Goal: Communication & Community: Answer question/provide support

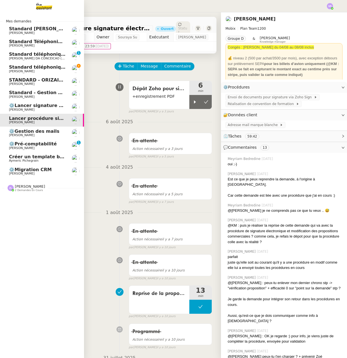
click at [46, 69] on span "Standard téléphonique - [DATE]" at bounding box center [49, 66] width 80 height 5
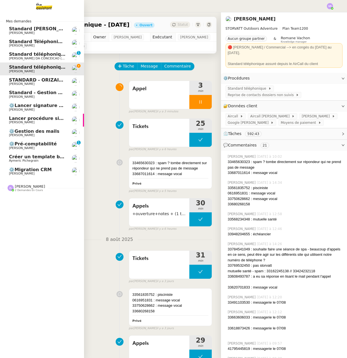
click at [39, 113] on link "⚙️Lancer signature électronique Zoho CRM [PERSON_NAME]" at bounding box center [42, 107] width 84 height 13
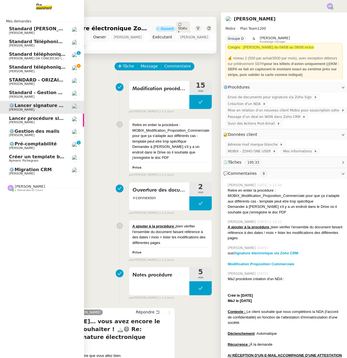
click at [28, 145] on span "⚙️Pré-comptabilité" at bounding box center [33, 143] width 48 height 5
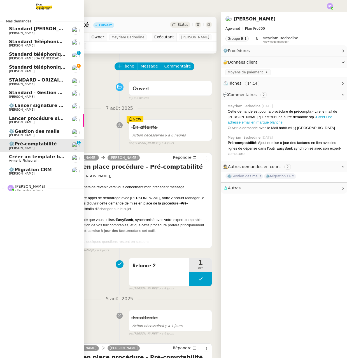
click at [38, 137] on link "⚙️Gestion des mails [PERSON_NAME]" at bounding box center [42, 133] width 84 height 13
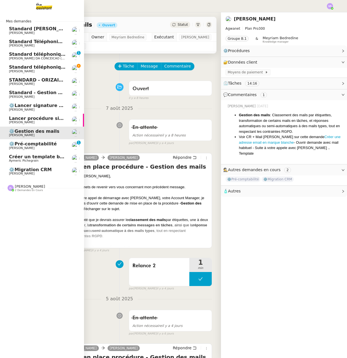
click at [40, 120] on span "Lancer procédure signature électronique" at bounding box center [61, 118] width 104 height 5
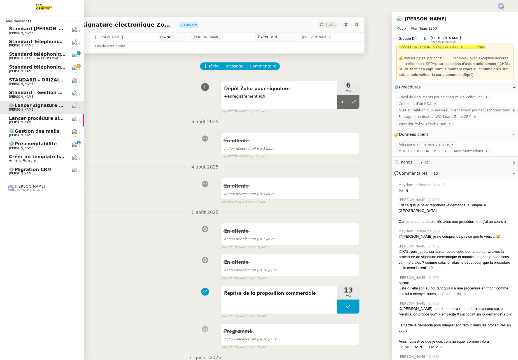
click at [12, 106] on span "⚙️Lancer signature électronique Zoho CRM" at bounding box center [63, 105] width 109 height 5
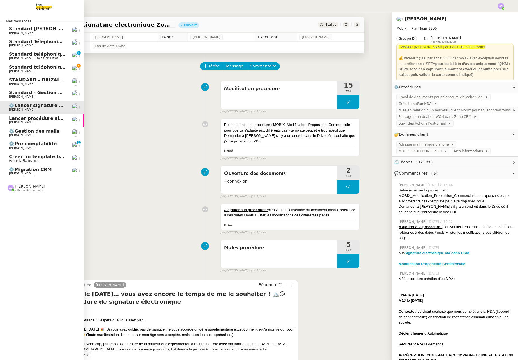
click at [29, 119] on span "Lancer procédure signature électronique" at bounding box center [61, 118] width 104 height 5
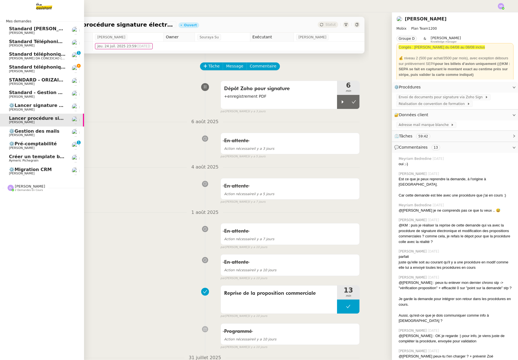
click at [35, 112] on link "⚙️Lancer signature électronique Zoho CRM [PERSON_NAME]" at bounding box center [42, 107] width 84 height 13
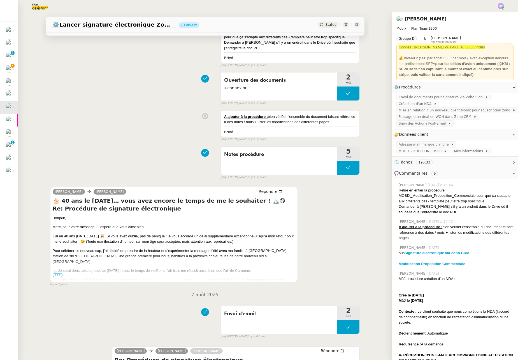
scroll to position [187, 0]
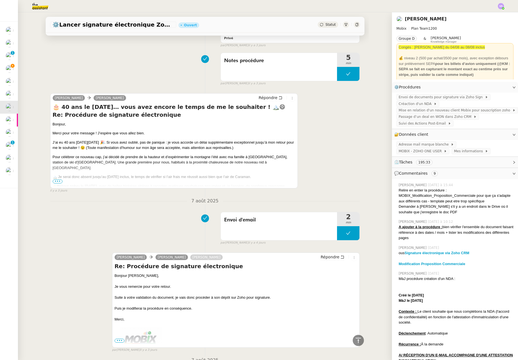
click at [57, 182] on span "•••" at bounding box center [58, 182] width 10 height 4
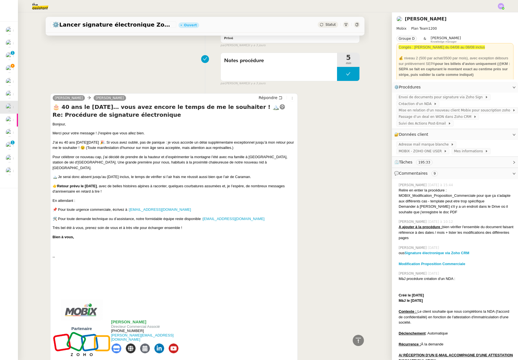
scroll to position [191, 0]
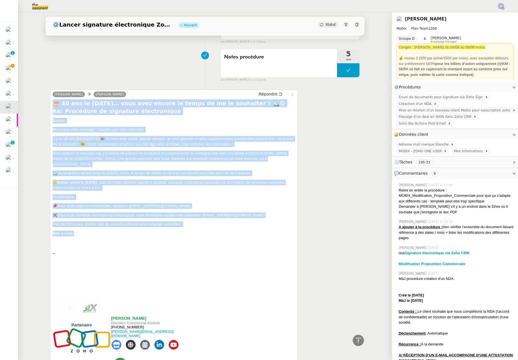
drag, startPoint x: 82, startPoint y: 230, endPoint x: 50, endPoint y: 103, distance: 131.5
click at [53, 103] on div "🎂 40 ans le [DATE]… vous avez encore le temps de me le souhaiter ! 🏔️😄 Re: Proc…" at bounding box center [174, 273] width 243 height 349
copy div "🎂 73 lor ip 6 dolo… sita cons adipis el seddo ei te in utlaboree ! 🏔️😄 Do: Magn…"
drag, startPoint x: 92, startPoint y: 228, endPoint x: 57, endPoint y: 132, distance: 102.3
click at [53, 103] on div "🎂 40 ans le [DATE]… vous avez encore le temps de me le souhaiter ! 🏔️😄 Re: Proc…" at bounding box center [174, 273] width 243 height 349
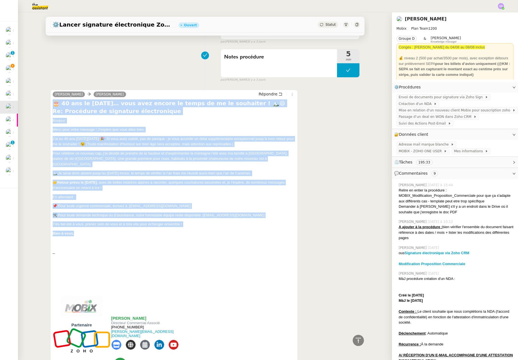
copy div "🎂 73 lor ip 6 dolo… sita cons adipis el seddo ei te in utlaboree ! 🏔️😄 Do: Magn…"
click at [233, 213] on link "[EMAIL_ADDRESS][DOMAIN_NAME]" at bounding box center [234, 215] width 62 height 4
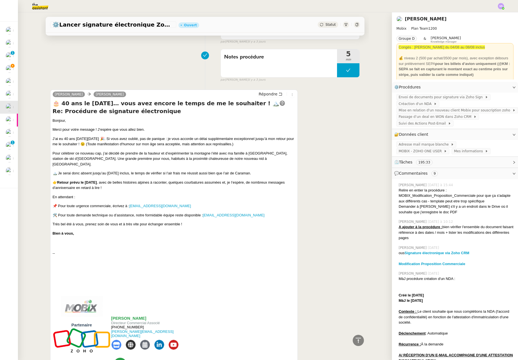
click at [292, 175] on div "[PERSON_NAME] [PERSON_NAME] Répondre 🎂 40 ans le [DATE]… vous avez encore le te…" at bounding box center [174, 270] width 248 height 360
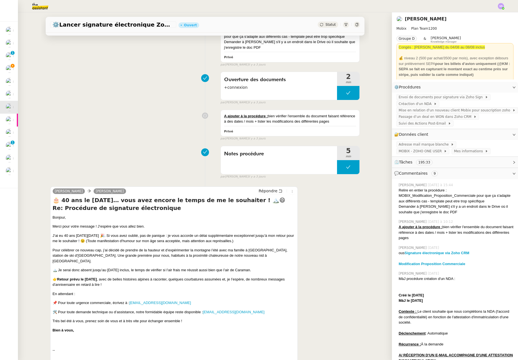
scroll to position [0, 0]
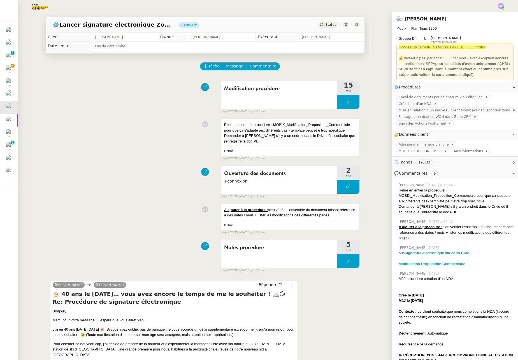
click at [144, 90] on div "Modification procédure 15 min false par [PERSON_NAME] [DATE]" at bounding box center [205, 96] width 310 height 36
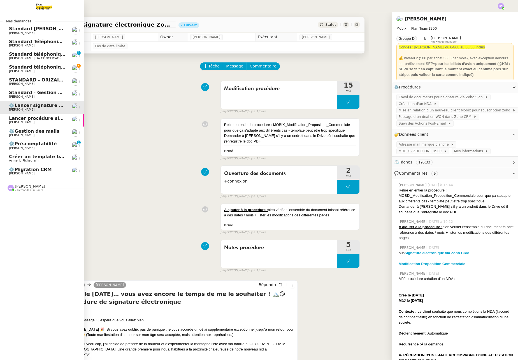
click at [21, 52] on span "Standard téléphonique" at bounding box center [38, 54] width 58 height 5
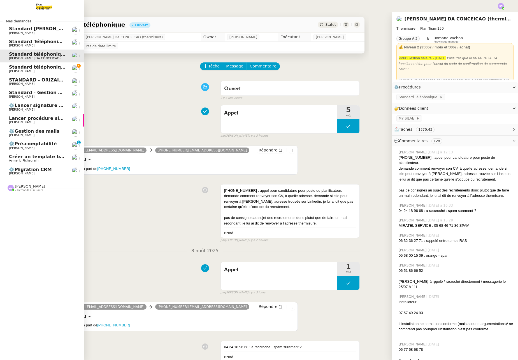
click at [46, 102] on link "⚙️Lancer signature électronique Zoho CRM [PERSON_NAME]" at bounding box center [42, 107] width 84 height 13
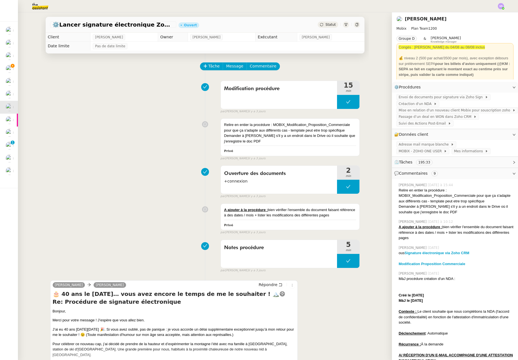
click at [124, 120] on div "Relire en entier la procédure : MOBIX_Modification_Proposition_Commerciale pour…" at bounding box center [205, 138] width 310 height 45
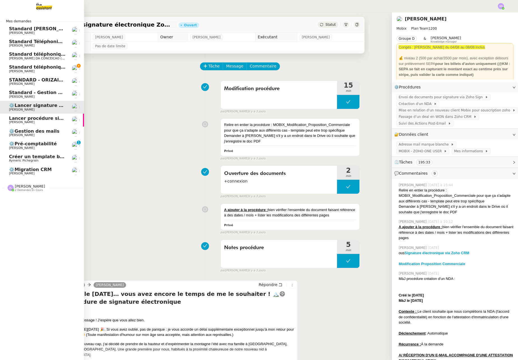
click at [15, 120] on span "Lancer procédure signature électronique" at bounding box center [61, 118] width 104 height 5
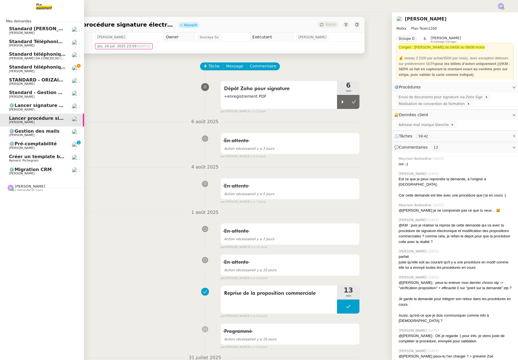
click at [13, 108] on span "[PERSON_NAME]" at bounding box center [21, 110] width 25 height 4
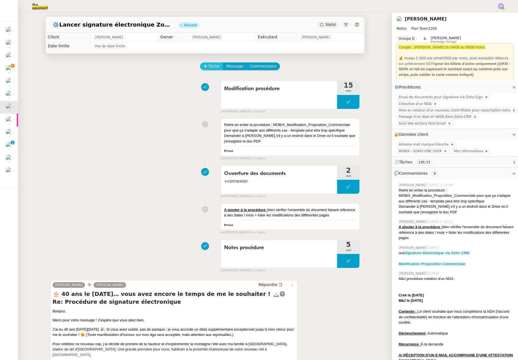
click at [211, 69] on span "Tâche" at bounding box center [213, 66] width 11 height 6
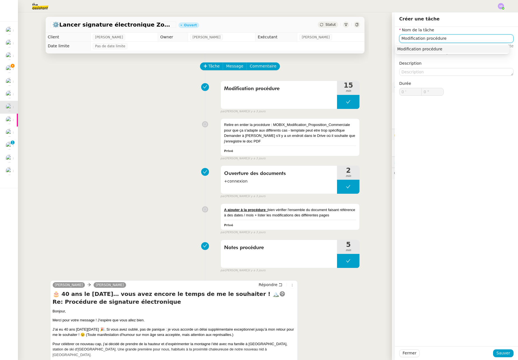
type input "Modification procédure"
click at [347, 45] on div "Modification procédure" at bounding box center [452, 49] width 114 height 10
click at [347, 48] on div "Modification procédure" at bounding box center [452, 48] width 110 height 5
drag, startPoint x: 494, startPoint y: 356, endPoint x: 490, endPoint y: 350, distance: 7.2
click at [347, 356] on span "Sauver" at bounding box center [503, 353] width 14 height 6
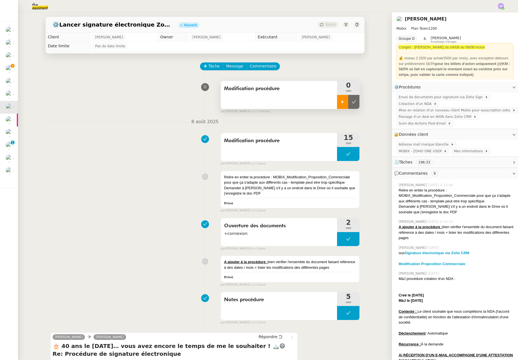
click at [340, 103] on icon at bounding box center [342, 102] width 4 height 4
click at [346, 104] on icon at bounding box center [348, 102] width 4 height 4
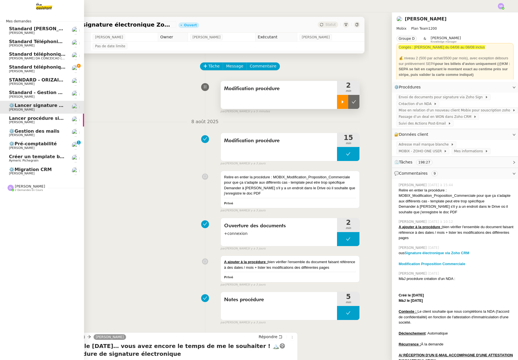
click at [13, 122] on span "[PERSON_NAME]" at bounding box center [21, 122] width 25 height 4
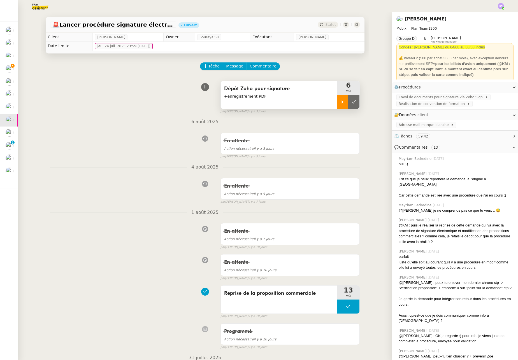
click at [340, 102] on icon at bounding box center [342, 102] width 4 height 4
click at [340, 103] on div at bounding box center [348, 102] width 22 height 14
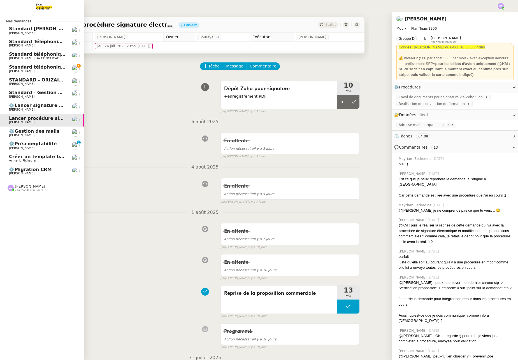
click at [40, 106] on span "⚙️Lancer signature électronique Zoho CRM" at bounding box center [63, 105] width 109 height 5
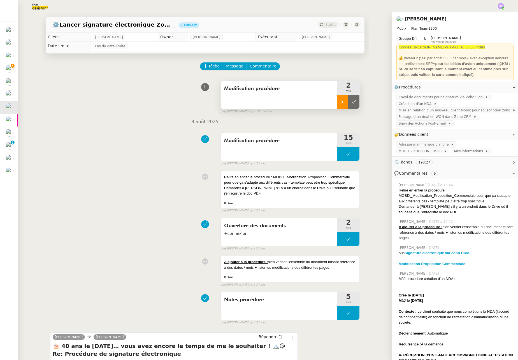
click at [340, 101] on icon at bounding box center [342, 102] width 4 height 4
click at [346, 104] on div at bounding box center [348, 102] width 22 height 14
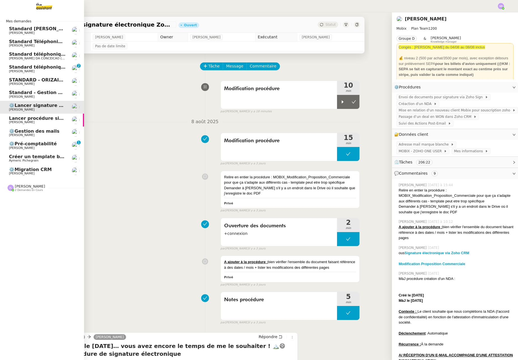
click at [23, 117] on span "Lancer procédure signature électronique" at bounding box center [61, 118] width 104 height 5
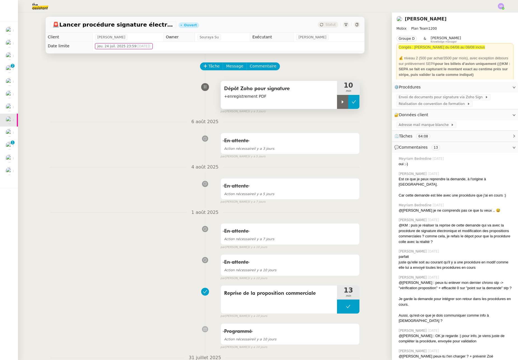
click at [347, 106] on button at bounding box center [353, 102] width 11 height 14
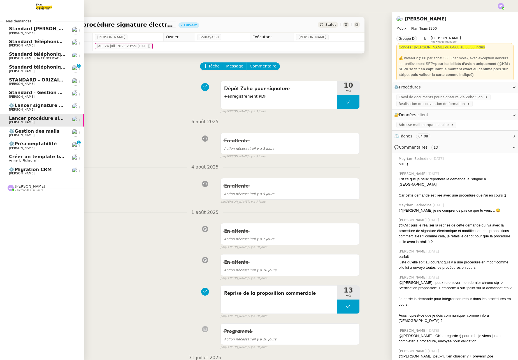
click at [38, 106] on span "⚙️Lancer signature électronique Zoho CRM" at bounding box center [63, 105] width 109 height 5
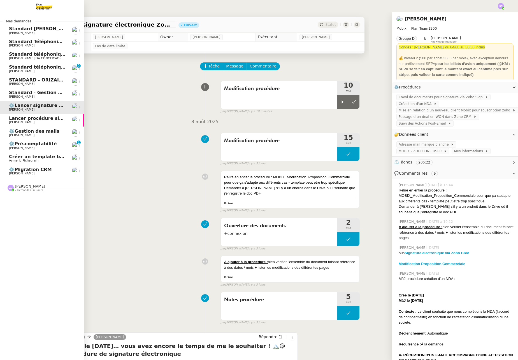
click at [15, 121] on span "[PERSON_NAME]" at bounding box center [21, 122] width 25 height 4
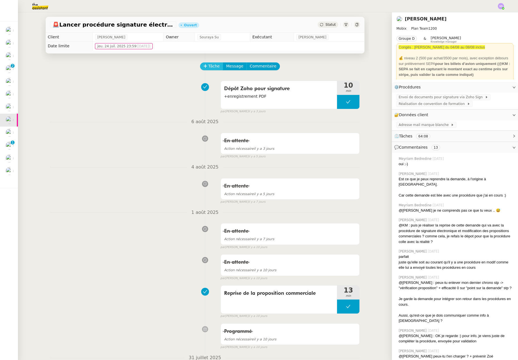
click at [212, 65] on span "Tâche" at bounding box center [213, 66] width 11 height 6
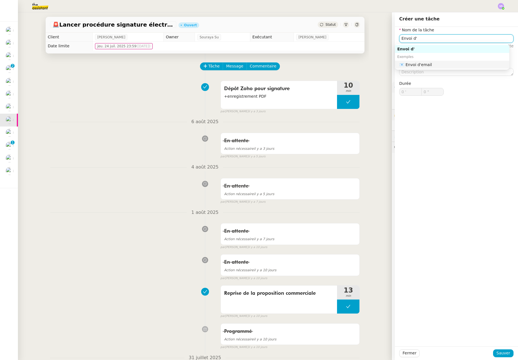
click at [347, 65] on div "📧 Envoi d'email" at bounding box center [453, 64] width 108 height 5
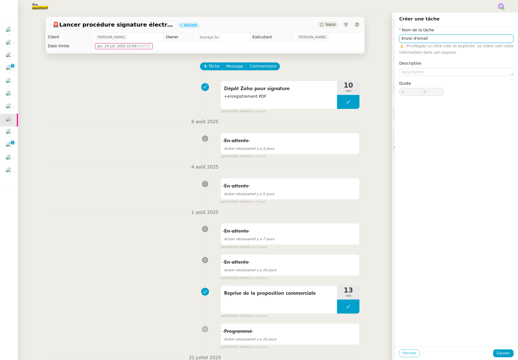
type input "Envoi d'email"
click at [347, 350] on span "Fermer" at bounding box center [410, 353] width 14 height 6
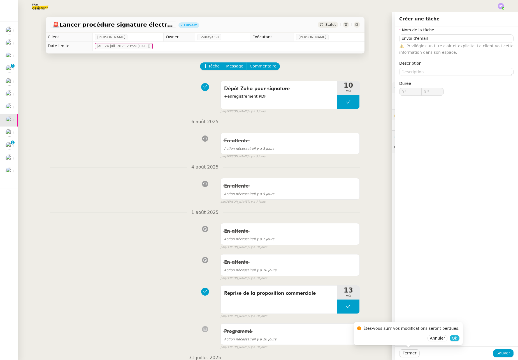
click at [347, 340] on span "Ok" at bounding box center [454, 339] width 5 height 6
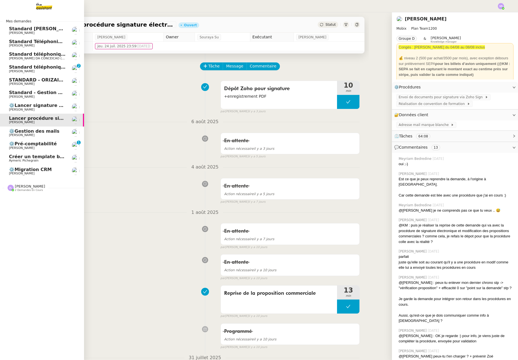
click at [29, 105] on span "⚙️Lancer signature électronique Zoho CRM" at bounding box center [63, 105] width 109 height 5
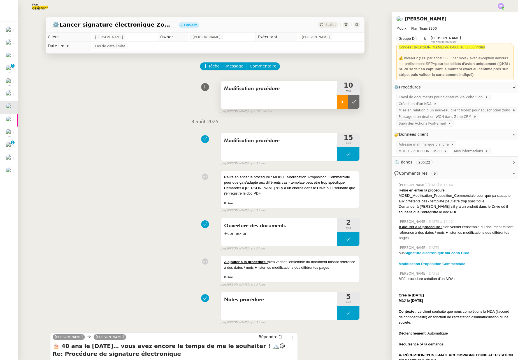
click at [340, 101] on icon at bounding box center [342, 102] width 4 height 4
click at [345, 95] on div at bounding box center [348, 102] width 22 height 14
click at [347, 103] on icon at bounding box center [354, 102] width 4 height 4
click at [303, 102] on div "Modification procédure" at bounding box center [279, 95] width 117 height 28
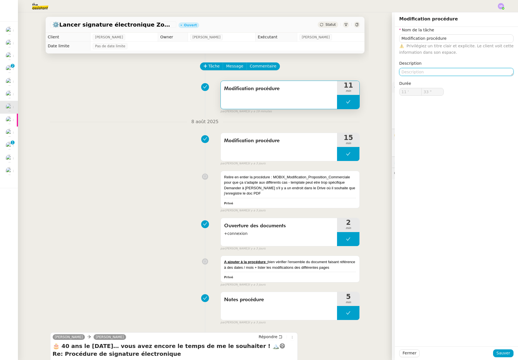
click at [347, 74] on textarea at bounding box center [456, 72] width 114 height 8
type textarea "Signature électronique"
click at [347, 352] on span "Sauver" at bounding box center [503, 353] width 14 height 6
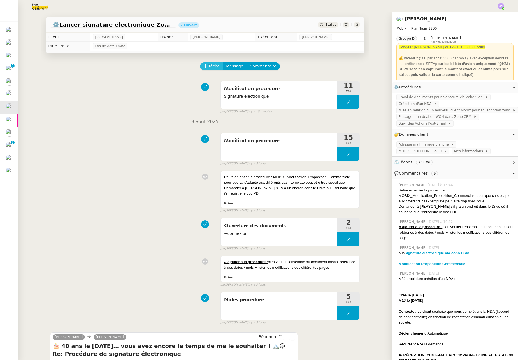
click at [208, 68] on span "Tâche" at bounding box center [213, 66] width 11 height 6
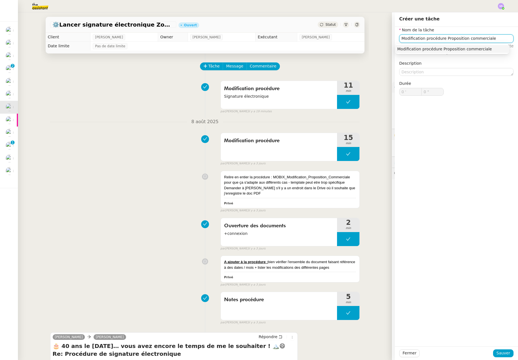
click at [347, 50] on div "Modification procédure Proposition commerciale" at bounding box center [452, 48] width 110 height 5
type input "Modification procédure Proposition commerciale"
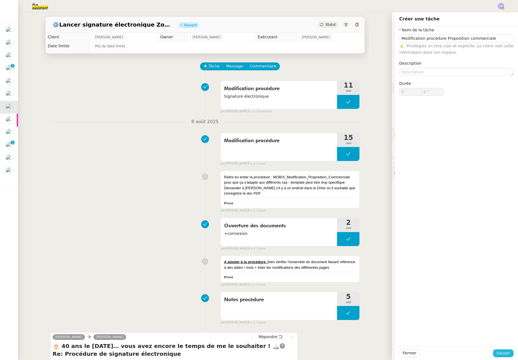
click at [347, 354] on span "Sauver" at bounding box center [503, 353] width 14 height 6
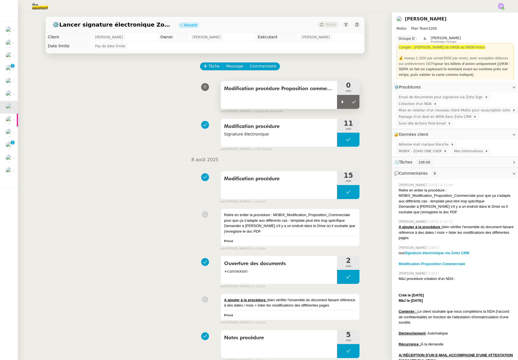
click at [310, 98] on div "Modification procédure Proposition commerciale" at bounding box center [279, 95] width 117 height 28
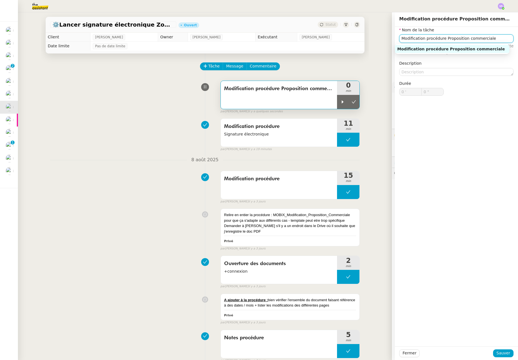
drag, startPoint x: 441, startPoint y: 38, endPoint x: 501, endPoint y: 42, distance: 60.4
click at [347, 41] on input "Modification procédure Proposition commerciale" at bounding box center [456, 38] width 114 height 8
type input "Modification procédure"
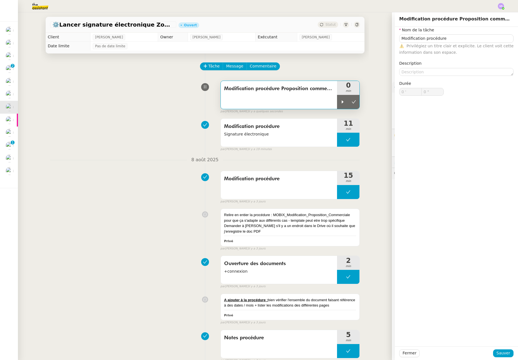
click at [347, 76] on div "Nom de la tâche Modification procédure ⚠️ Privilégiez un titre clair et explici…" at bounding box center [456, 66] width 114 height 78
click at [347, 71] on textarea at bounding box center [456, 72] width 114 height 8
paste textarea "Proposition commerciale"
type textarea "Proposition commerciale"
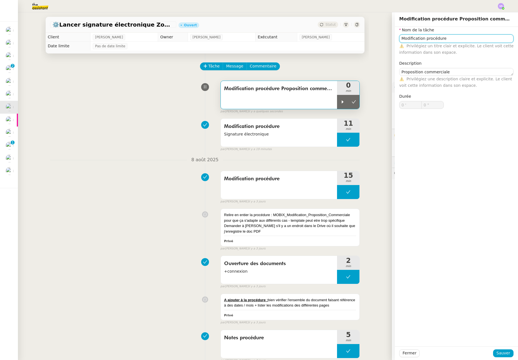
click at [347, 37] on input "Modification procédure" at bounding box center [456, 38] width 114 height 8
type input "Modification procédure"
click at [347, 352] on span "Sauver" at bounding box center [503, 353] width 14 height 6
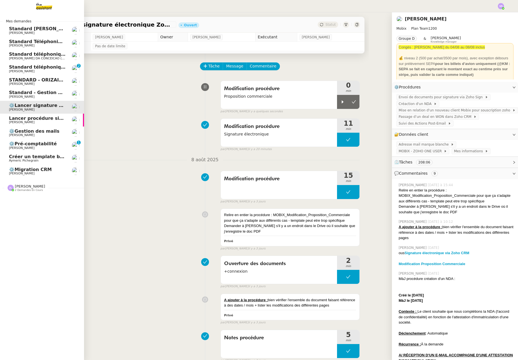
click at [11, 70] on span "[PERSON_NAME]" at bounding box center [21, 71] width 25 height 4
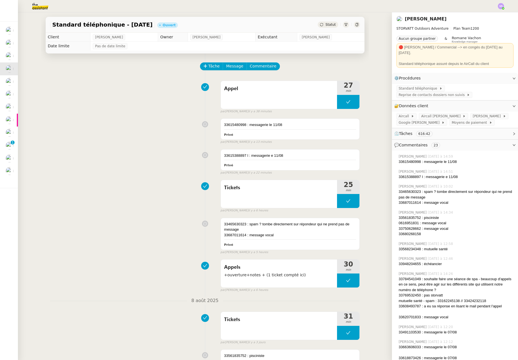
click at [132, 140] on div "33615480998 : messagerie le 11/08 Privé false par [PERSON_NAME] il y a 13 minut…" at bounding box center [205, 130] width 310 height 28
click at [156, 84] on div "Appel 27 min false par [PERSON_NAME] il y a 38 minutes" at bounding box center [205, 96] width 310 height 36
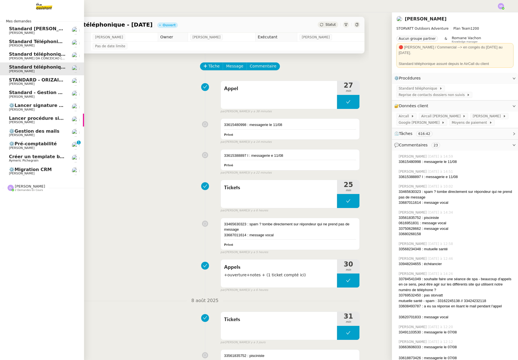
click at [24, 57] on span "Standard téléphonique" at bounding box center [38, 54] width 58 height 5
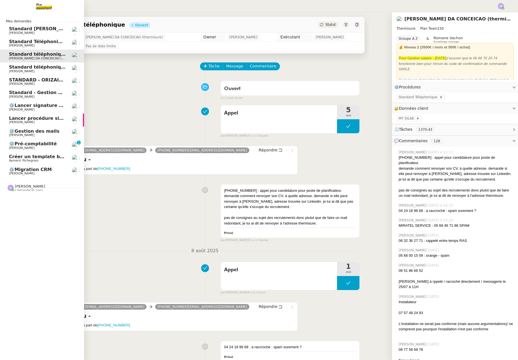
click at [12, 69] on span "[PERSON_NAME]" at bounding box center [21, 71] width 25 height 4
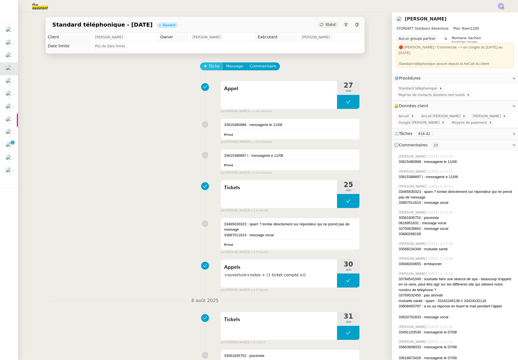
click at [210, 63] on button "Tâche" at bounding box center [211, 66] width 23 height 8
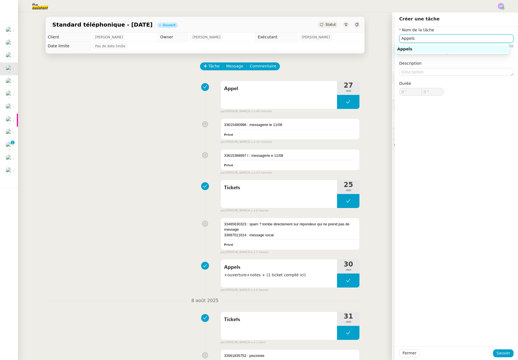
click at [347, 50] on div "Appels" at bounding box center [452, 48] width 110 height 5
type input "Appels"
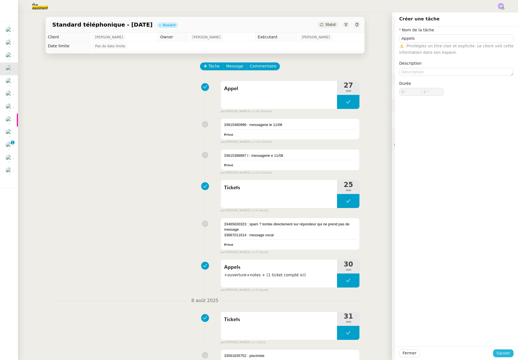
click at [347, 350] on button "Sauver" at bounding box center [503, 354] width 20 height 8
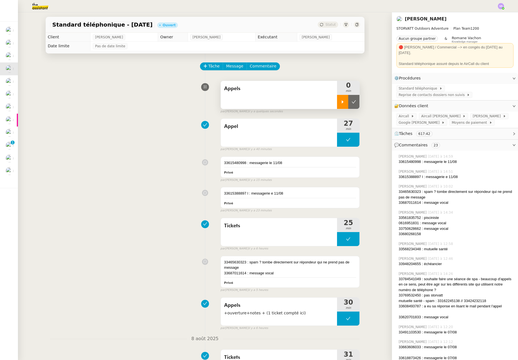
click at [340, 101] on icon at bounding box center [342, 102] width 4 height 4
click at [213, 68] on span "Tâche" at bounding box center [213, 66] width 11 height 6
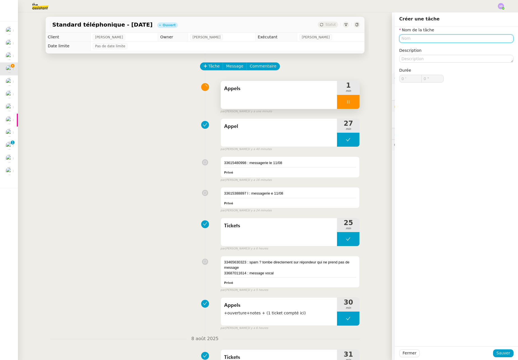
click at [347, 37] on input "text" at bounding box center [456, 38] width 114 height 8
click at [347, 50] on div "Tickets" at bounding box center [452, 48] width 110 height 5
type input "Tickets"
drag, startPoint x: 503, startPoint y: 354, endPoint x: 496, endPoint y: 352, distance: 7.5
click at [347, 354] on span "Sauver" at bounding box center [503, 353] width 14 height 6
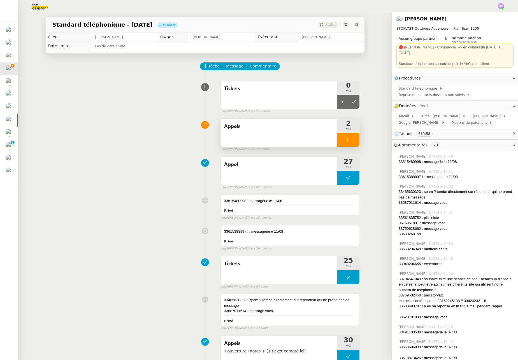
click at [345, 141] on div at bounding box center [348, 140] width 22 height 14
click at [347, 140] on icon at bounding box center [354, 140] width 4 height 4
click at [338, 139] on button at bounding box center [348, 140] width 22 height 14
click at [342, 141] on icon at bounding box center [343, 139] width 2 height 3
click at [342, 136] on div at bounding box center [348, 140] width 22 height 14
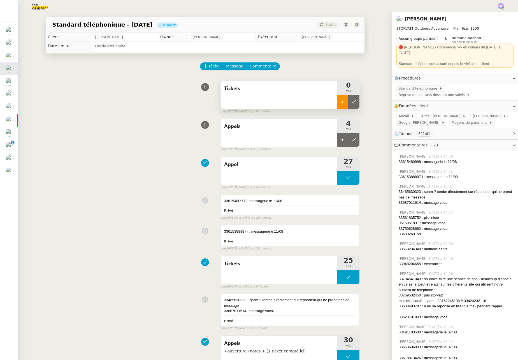
click at [337, 103] on div at bounding box center [342, 102] width 11 height 14
click at [347, 113] on span "Aircall [PERSON_NAME]" at bounding box center [441, 116] width 41 height 6
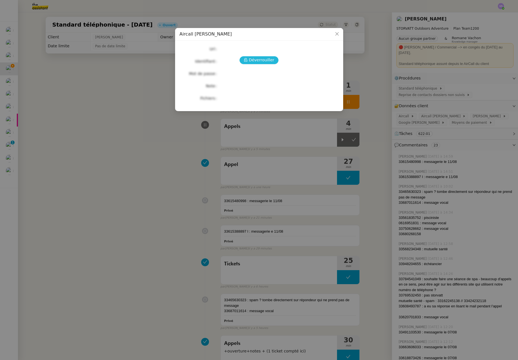
click at [268, 62] on span "Déverrouiller" at bounding box center [261, 60] width 25 height 6
click at [162, 130] on nz-modal-container "Aircall [PERSON_NAME] Url Identifiant Mot de passe Note Fichiers Upload" at bounding box center [259, 180] width 518 height 360
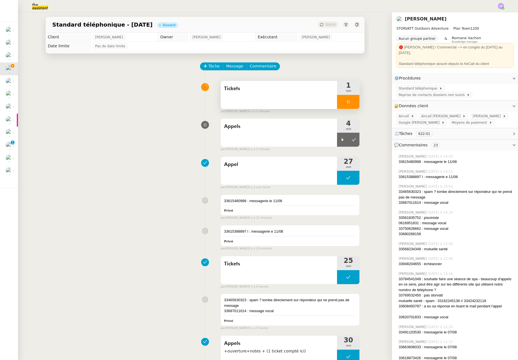
click at [346, 100] on icon at bounding box center [348, 102] width 4 height 4
click at [208, 67] on span "Tâche" at bounding box center [213, 66] width 11 height 6
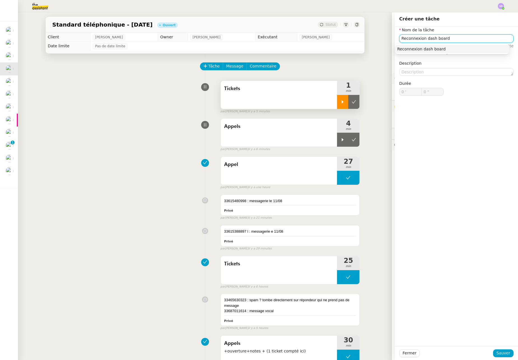
click at [347, 39] on input "Reconnexion dash board" at bounding box center [456, 38] width 114 height 8
click at [347, 36] on input "Reconnexion dashboard" at bounding box center [456, 38] width 114 height 8
click at [347, 51] on div "Reconnexion dashboard Aircall" at bounding box center [452, 48] width 110 height 5
type input "Reconnexion dashboard Aircall"
click at [347, 352] on span "Sauver" at bounding box center [503, 353] width 14 height 6
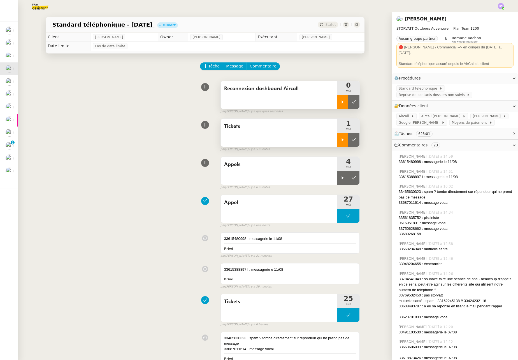
click at [341, 104] on div at bounding box center [342, 102] width 11 height 14
click at [347, 114] on div "Aircall Aircall [PERSON_NAME] Zoho [PERSON_NAME] Google [PERSON_NAME] Moyens de…" at bounding box center [455, 120] width 126 height 17
click at [347, 113] on span "Aircall [PERSON_NAME]" at bounding box center [441, 116] width 41 height 6
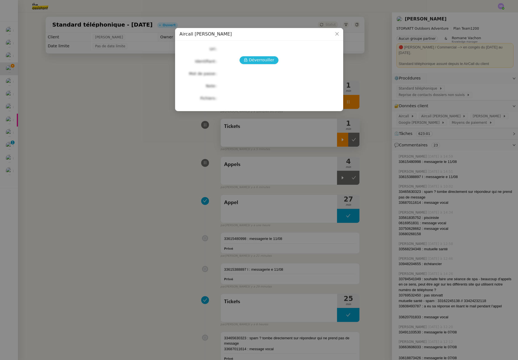
click at [261, 58] on span "Déverrouiller" at bounding box center [261, 60] width 25 height 6
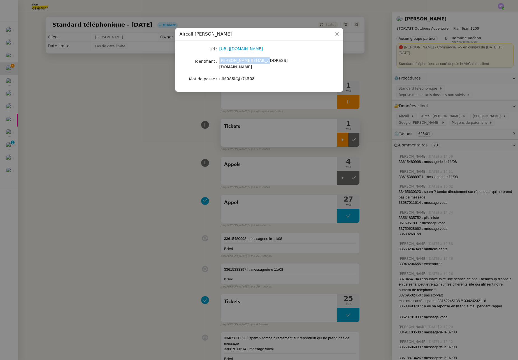
drag, startPoint x: 260, startPoint y: 62, endPoint x: 219, endPoint y: 66, distance: 41.6
click at [219, 64] on div "[PERSON_NAME][EMAIL_ADDRESS][DOMAIN_NAME]" at bounding box center [265, 63] width 93 height 13
copy span "[PERSON_NAME][EMAIL_ADDRESS][DOMAIN_NAME]"
drag, startPoint x: 262, startPoint y: 75, endPoint x: 218, endPoint y: 76, distance: 44.0
click at [218, 76] on nz-form-item "Mot de passe [SECURITY_DATA]" at bounding box center [259, 79] width 159 height 8
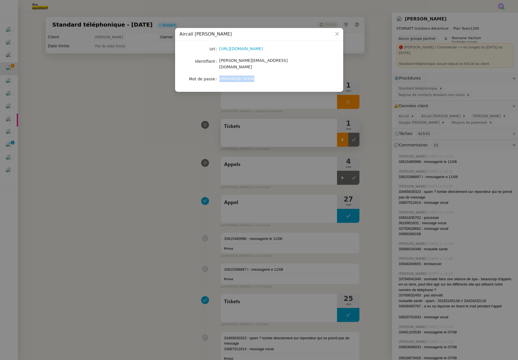
copy nz-form-item "nfM0A8K@r7k508"
click at [337, 99] on nz-modal-container "Aircall [PERSON_NAME] [URL][DOMAIN_NAME] Identifiant [PERSON_NAME][EMAIL_ADDRES…" at bounding box center [259, 180] width 518 height 360
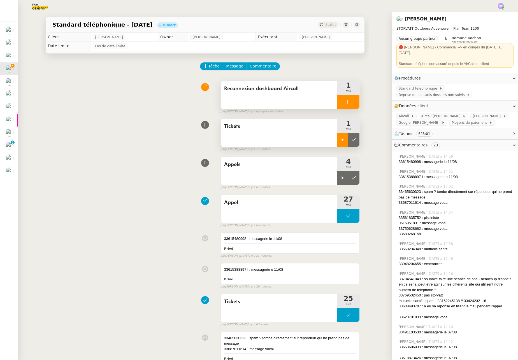
click at [347, 102] on div at bounding box center [348, 102] width 22 height 14
click at [347, 103] on icon at bounding box center [354, 102] width 4 height 4
click at [337, 140] on div at bounding box center [342, 140] width 11 height 14
click at [342, 142] on div at bounding box center [348, 140] width 22 height 14
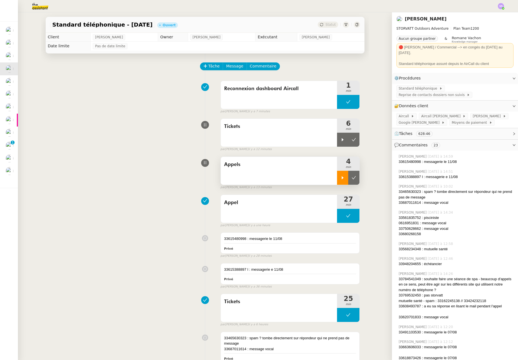
click at [337, 182] on div at bounding box center [342, 178] width 11 height 14
click at [346, 179] on icon at bounding box center [348, 178] width 4 height 4
click at [337, 138] on div at bounding box center [342, 140] width 11 height 14
click at [346, 142] on icon at bounding box center [348, 140] width 4 height 4
click at [342, 178] on icon at bounding box center [343, 177] width 2 height 3
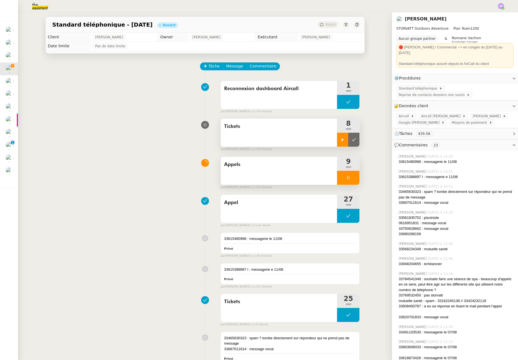
drag, startPoint x: 346, startPoint y: 179, endPoint x: 339, endPoint y: 166, distance: 14.2
click at [346, 179] on div at bounding box center [348, 178] width 22 height 14
click at [340, 141] on icon at bounding box center [342, 140] width 4 height 4
click at [346, 142] on div at bounding box center [348, 140] width 22 height 14
click at [347, 142] on icon at bounding box center [354, 140] width 4 height 4
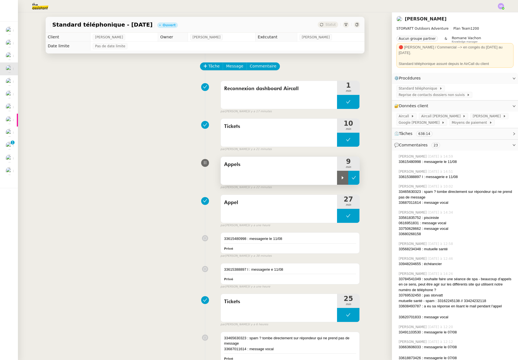
click at [347, 179] on button at bounding box center [353, 178] width 11 height 14
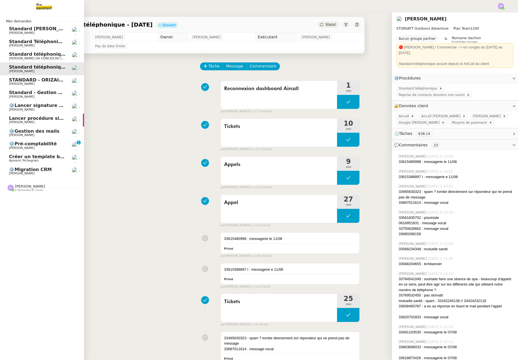
click at [9, 33] on span "[PERSON_NAME]" at bounding box center [21, 33] width 25 height 4
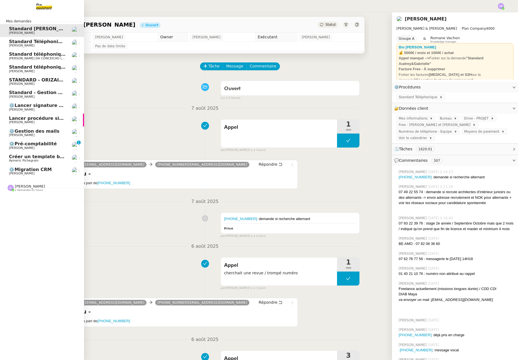
click at [57, 44] on span "[PERSON_NAME]" at bounding box center [37, 45] width 57 height 3
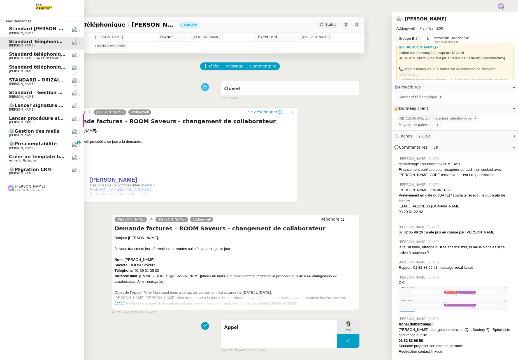
click at [54, 58] on span "[PERSON_NAME] DA CONCEICAO (thermisure)" at bounding box center [44, 59] width 71 height 4
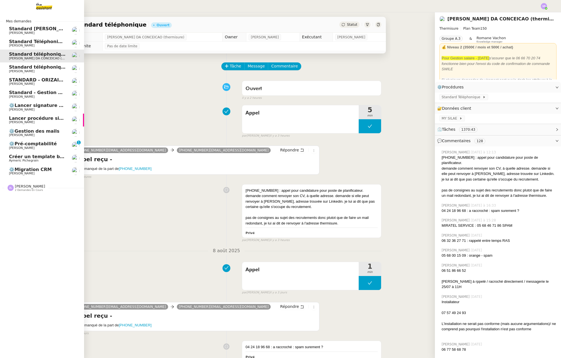
click at [4, 132] on link "⚙️Gestion des mails [PERSON_NAME]" at bounding box center [42, 133] width 84 height 13
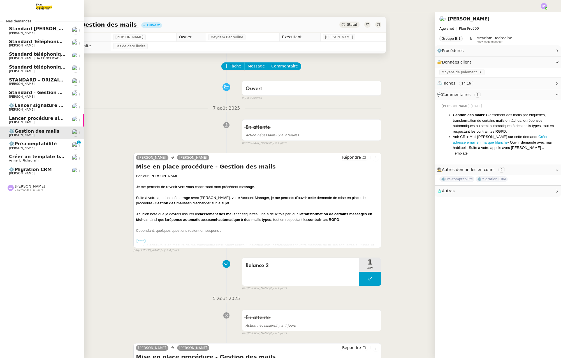
click at [34, 117] on span "Lancer procédure signature électronique" at bounding box center [61, 118] width 104 height 5
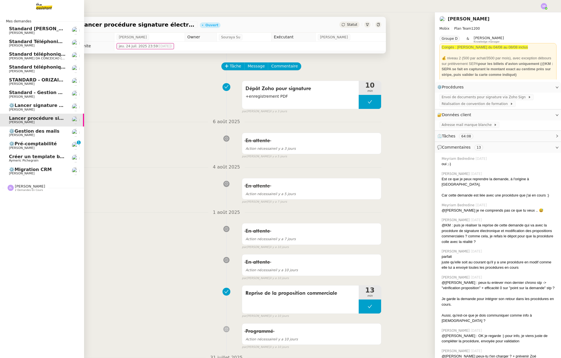
click at [39, 111] on span "[PERSON_NAME]" at bounding box center [37, 109] width 57 height 3
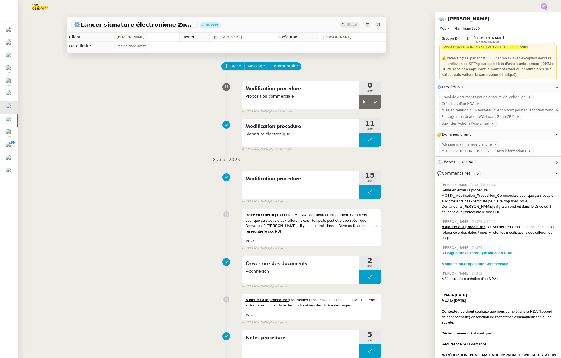
drag, startPoint x: 362, startPoint y: 100, endPoint x: 348, endPoint y: 70, distance: 33.3
click at [362, 100] on div at bounding box center [364, 102] width 11 height 14
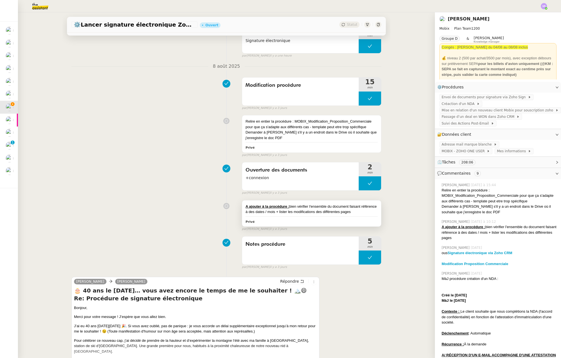
click at [297, 215] on div "A ajouter à la procédure : bien vérifier l'ensemble du document faisant référen…" at bounding box center [311, 214] width 139 height 26
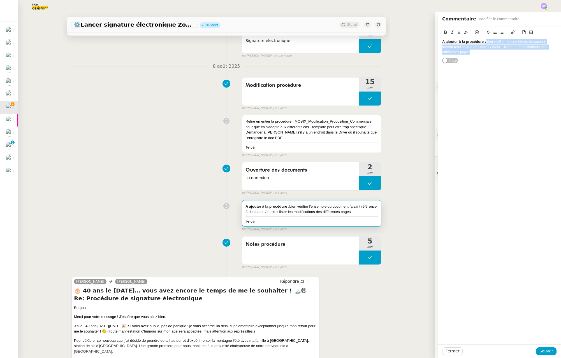
drag, startPoint x: 491, startPoint y: 55, endPoint x: 485, endPoint y: 43, distance: 12.8
click at [483, 42] on div "A ajouter à la procédure : bien vérifier l'ensemble du document faisant référen…" at bounding box center [499, 46] width 114 height 15
copy div "bien vérifier l'ensemble du document faisant référence à des dates / mois + lis…"
click at [518, 350] on span "Sauver" at bounding box center [546, 351] width 14 height 6
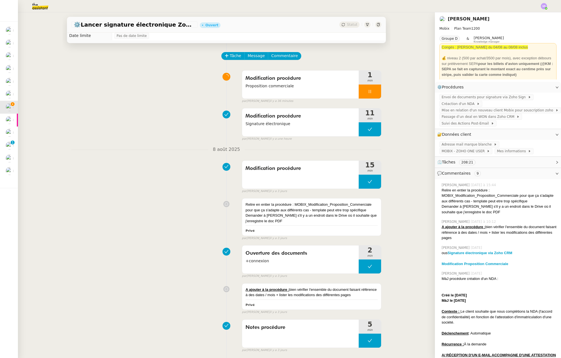
scroll to position [80, 0]
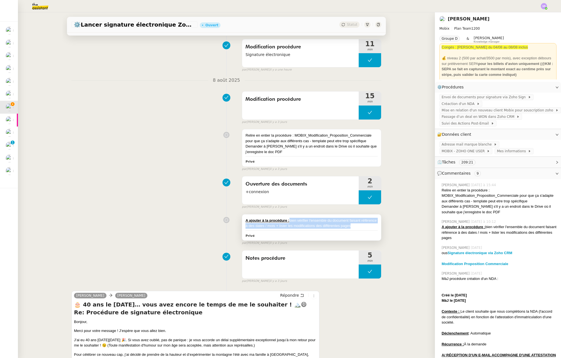
drag, startPoint x: 287, startPoint y: 220, endPoint x: 368, endPoint y: 225, distance: 80.8
click at [368, 225] on div "A ajouter à la procédure : bien vérifier l'ensemble du document faisant référen…" at bounding box center [311, 223] width 132 height 11
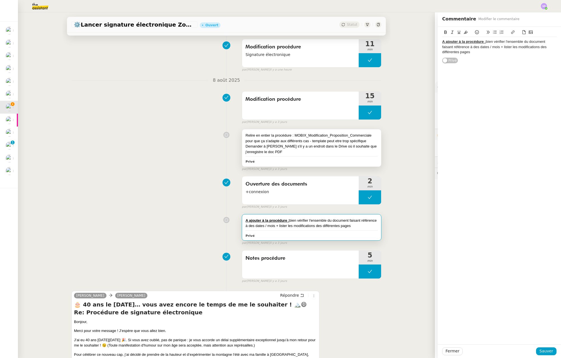
click at [286, 150] on div "Demander à [PERSON_NAME] s'il y a un endroit dans le Drive où il souhaite que j…" at bounding box center [311, 149] width 132 height 11
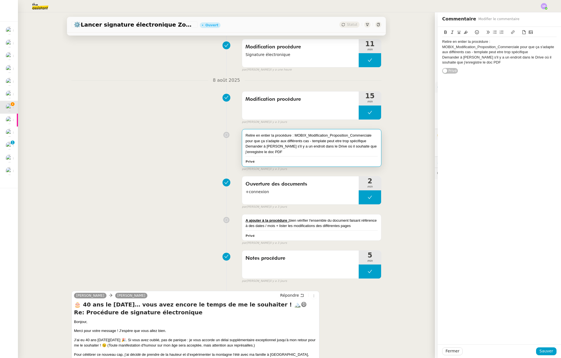
click at [347, 145] on div "Demander à [PERSON_NAME] s'il y a un endroit dans le Drive où il souhaite que j…" at bounding box center [311, 149] width 132 height 11
drag, startPoint x: 470, startPoint y: 52, endPoint x: 538, endPoint y: 52, distance: 67.2
click at [518, 52] on div "Relire en entier la procédure : MOBIX_Modification_Proposition_Commerciale pour…" at bounding box center [499, 46] width 114 height 15
click at [480, 54] on div "Relire en entier la procédure : MOBIX_Modification_Proposition_Commerciale pour…" at bounding box center [499, 46] width 114 height 15
drag, startPoint x: 468, startPoint y: 53, endPoint x: 530, endPoint y: 51, distance: 61.9
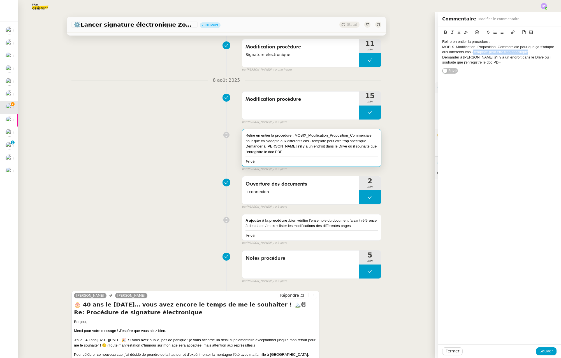
click at [518, 51] on div "Relire en entier la procédure : MOBIX_Modification_Proposition_Commerciale pour…" at bounding box center [499, 46] width 114 height 15
copy div "template peut etre trop spécifique"
click at [518, 351] on span "Sauver" at bounding box center [546, 351] width 14 height 6
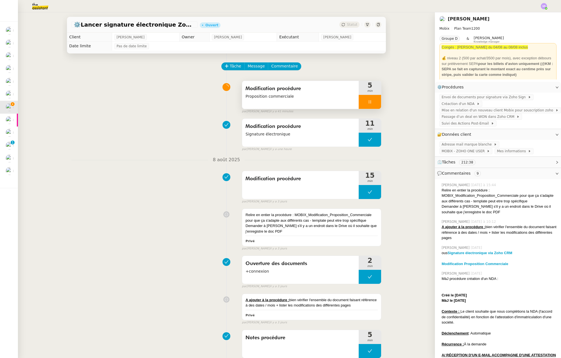
click at [367, 101] on div at bounding box center [370, 102] width 22 height 14
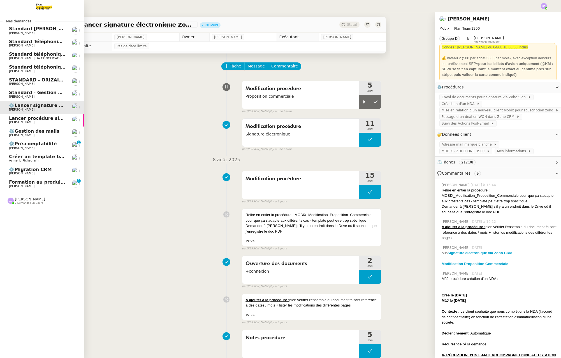
click at [12, 183] on span "Formation au produit Storvatt" at bounding box center [47, 182] width 76 height 5
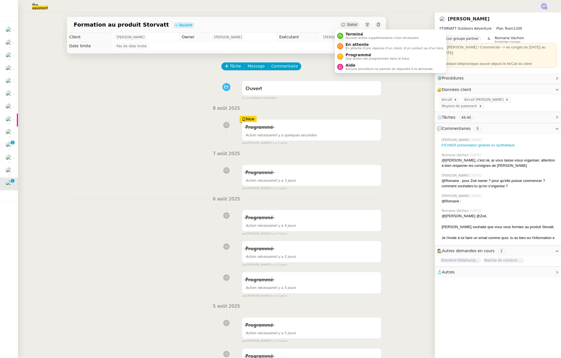
click at [342, 25] on div "Statut" at bounding box center [349, 25] width 20 height 6
click at [350, 54] on span "Programmé" at bounding box center [377, 55] width 64 height 4
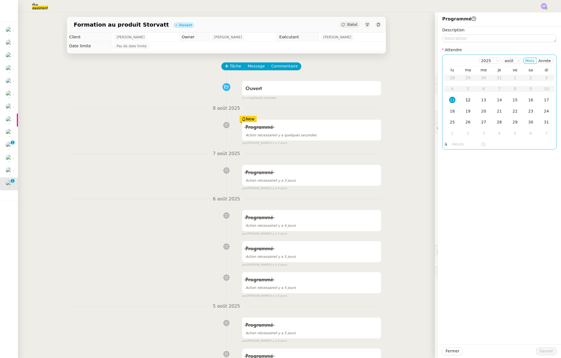
click at [465, 101] on div "12" at bounding box center [468, 100] width 6 height 6
click at [453, 142] on input "text" at bounding box center [466, 144] width 29 height 6
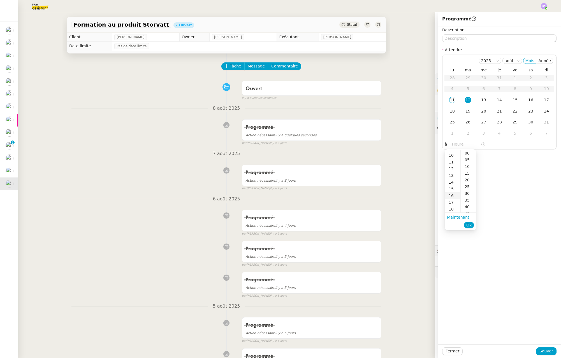
click at [450, 194] on div "16" at bounding box center [453, 195] width 16 height 7
type input "16:00"
click at [467, 152] on div "00" at bounding box center [468, 153] width 15 height 7
click at [470, 225] on span "Ok" at bounding box center [468, 225] width 5 height 6
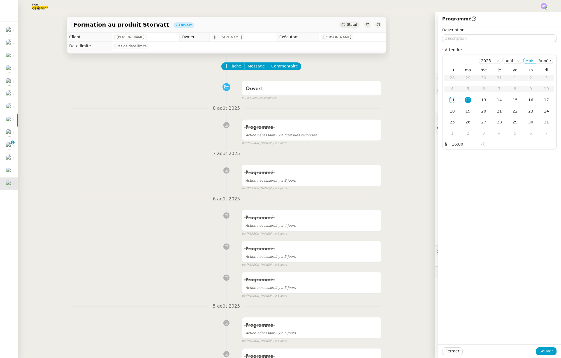
click at [518, 356] on div "Fermer Sauver" at bounding box center [499, 352] width 123 height 14
click at [518, 352] on span "Sauver" at bounding box center [546, 351] width 14 height 6
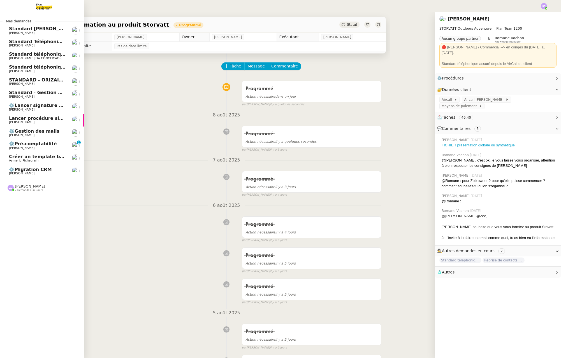
drag, startPoint x: 40, startPoint y: 125, endPoint x: 43, endPoint y: 122, distance: 3.6
click at [40, 125] on link "Lancer procédure signature électronique [PERSON_NAME]" at bounding box center [42, 120] width 84 height 13
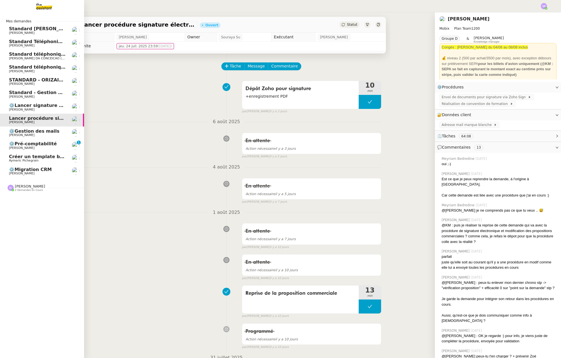
click at [55, 106] on span "⚙️Lancer signature électronique Zoho CRM" at bounding box center [63, 105] width 109 height 5
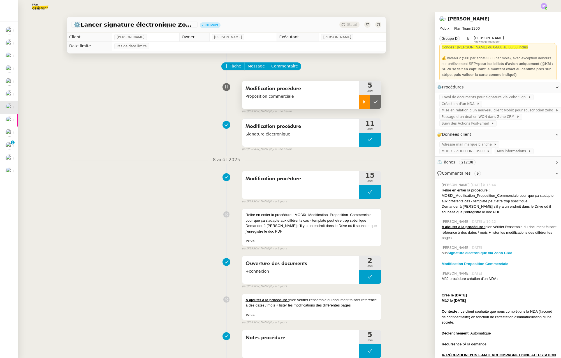
click at [359, 104] on div at bounding box center [364, 102] width 11 height 14
click at [368, 103] on icon at bounding box center [370, 102] width 4 height 4
click at [362, 104] on icon at bounding box center [364, 102] width 4 height 4
click at [369, 102] on icon at bounding box center [370, 101] width 2 height 3
click at [359, 104] on div at bounding box center [364, 102] width 11 height 14
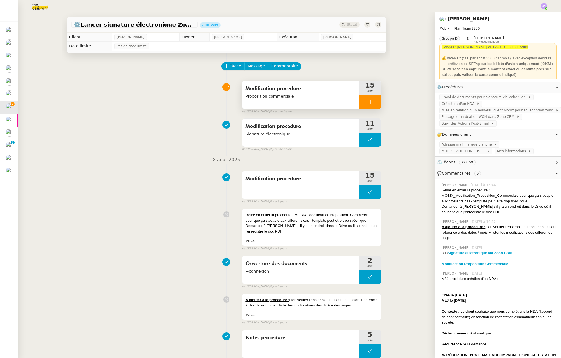
click at [368, 103] on icon at bounding box center [370, 102] width 4 height 4
click at [362, 104] on div at bounding box center [364, 102] width 11 height 14
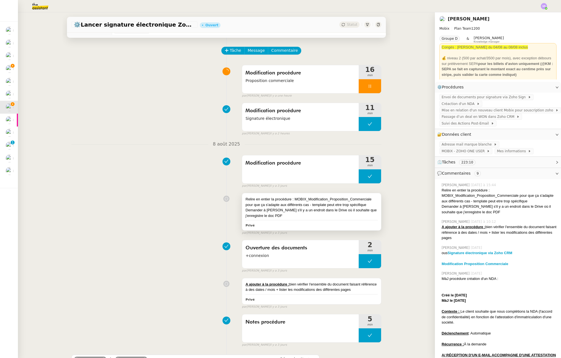
scroll to position [35, 0]
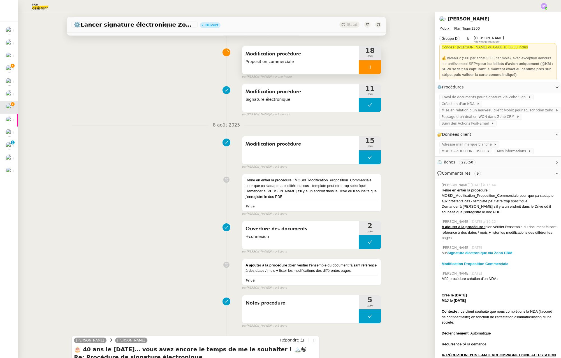
click at [368, 67] on icon at bounding box center [370, 67] width 4 height 4
click at [362, 66] on icon at bounding box center [364, 67] width 4 height 4
click at [375, 66] on div at bounding box center [370, 67] width 22 height 14
click at [373, 69] on icon at bounding box center [375, 67] width 4 height 4
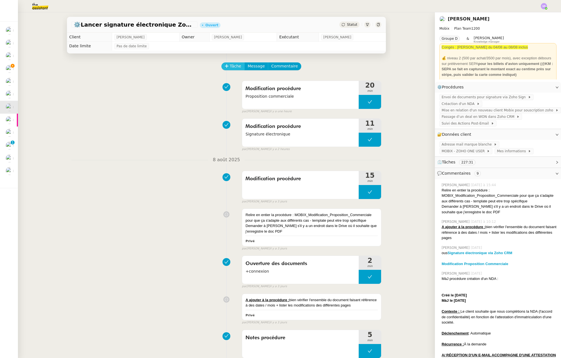
click at [230, 68] on span "Tâche" at bounding box center [235, 66] width 11 height 6
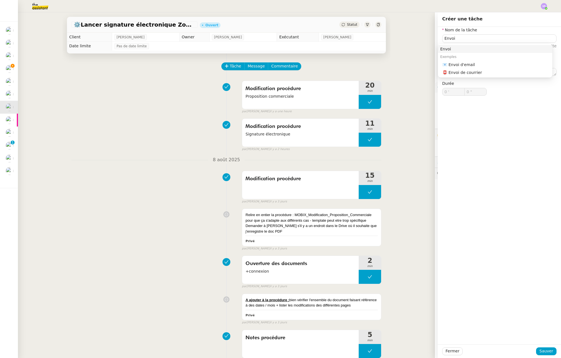
click at [504, 60] on div "Exemples" at bounding box center [495, 57] width 114 height 8
click at [503, 65] on div "📧 Envoi d'email" at bounding box center [496, 64] width 108 height 5
type input "Envoi d'email"
click at [485, 73] on textarea at bounding box center [499, 72] width 114 height 8
type textarea "+ questions"
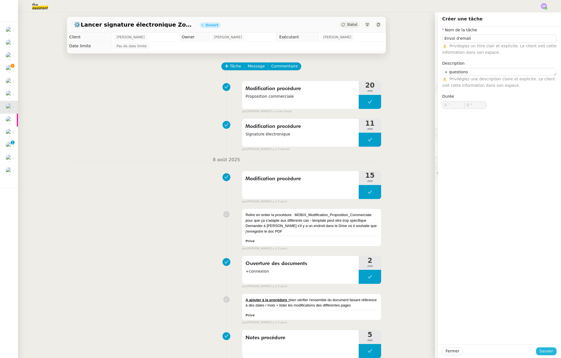
click at [518, 352] on span "Sauver" at bounding box center [546, 351] width 14 height 6
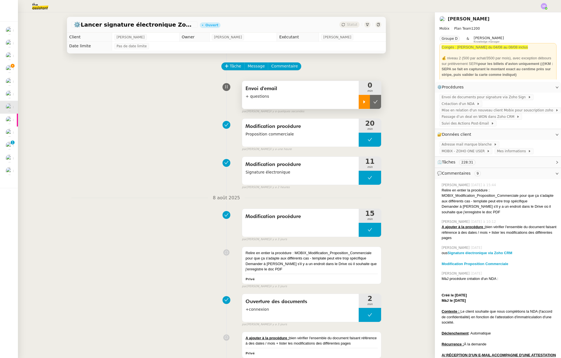
click at [359, 105] on div at bounding box center [364, 102] width 11 height 14
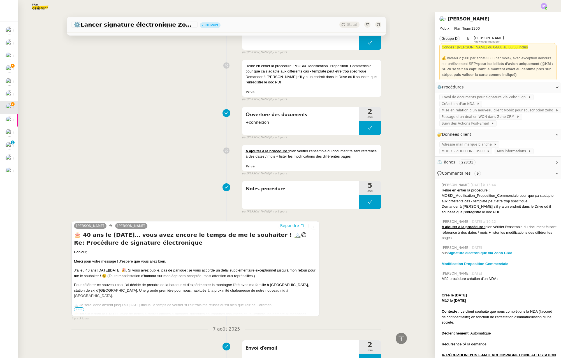
click at [283, 228] on span "Répondre" at bounding box center [289, 226] width 19 height 6
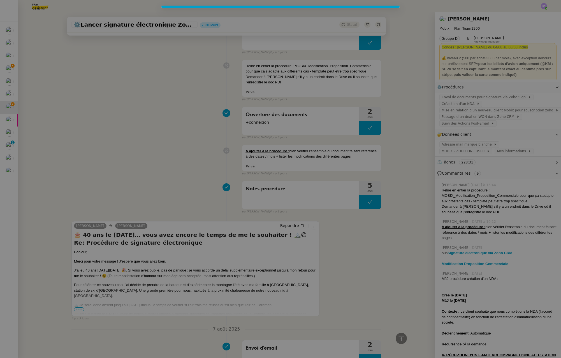
scroll to position [238, 0]
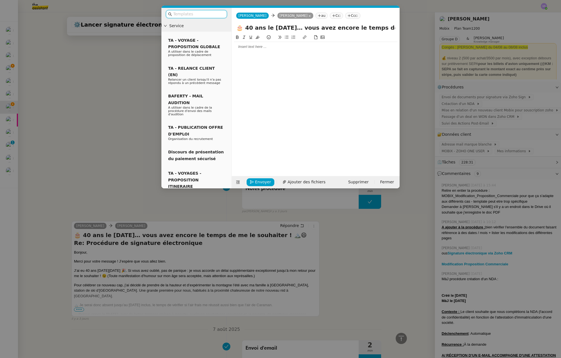
click at [273, 46] on div at bounding box center [315, 46] width 163 height 5
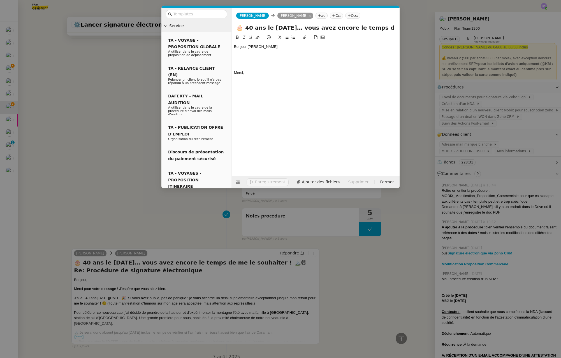
scroll to position [271, 0]
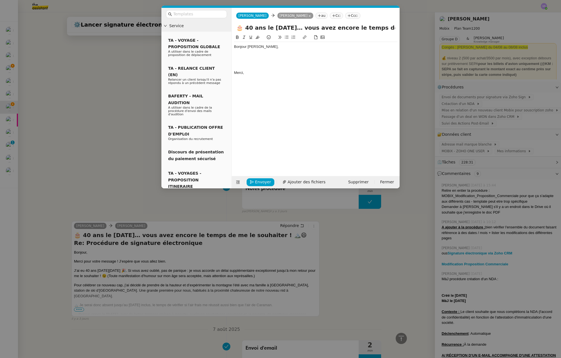
click at [245, 58] on div at bounding box center [315, 57] width 163 height 5
click at [234, 57] on div "Tout d'abord, j" at bounding box center [315, 57] width 163 height 5
click at [374, 57] on div "Je n'arrive pas dans les premiers mails du 11/08 mais je souhaitais tout d'abor…" at bounding box center [315, 57] width 163 height 5
click at [392, 59] on div "Je n'arrive pas dans les premiers mails du 11/08 mais je souhaitais tout d'abor…" at bounding box center [315, 57] width 163 height 5
drag, startPoint x: 395, startPoint y: 57, endPoint x: 217, endPoint y: 73, distance: 179.2
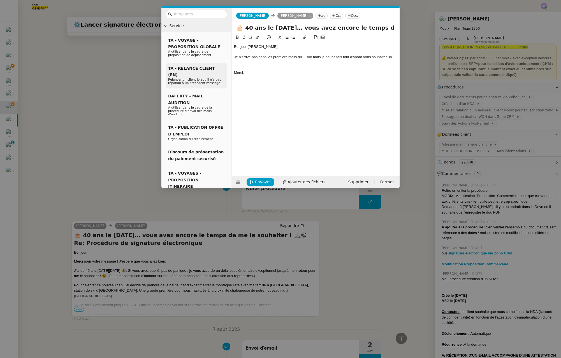
click at [225, 57] on nz-layout "Service TA - VOYAGE - PROPOSITION GLOBALE A utiliser dans le cadre de propositi…" at bounding box center [280, 98] width 238 height 181
click at [78, 308] on nz-modal-container "Service TA - VOYAGE - PROPOSITION GLOBALE A utiliser dans le cadre de propositi…" at bounding box center [280, 179] width 561 height 358
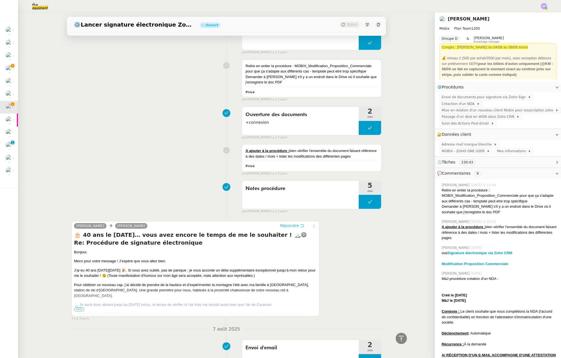
scroll to position [270, 0]
click at [78, 310] on span "•••" at bounding box center [79, 310] width 10 height 4
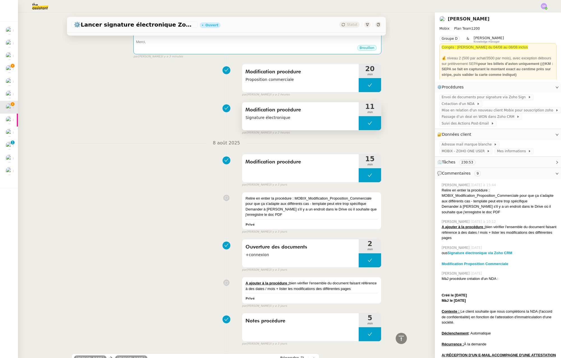
scroll to position [68, 0]
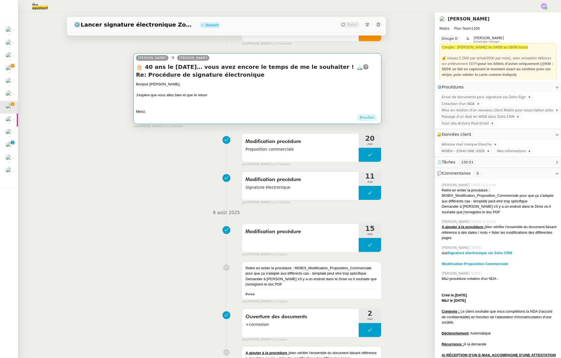
click at [252, 103] on div at bounding box center [257, 101] width 243 height 6
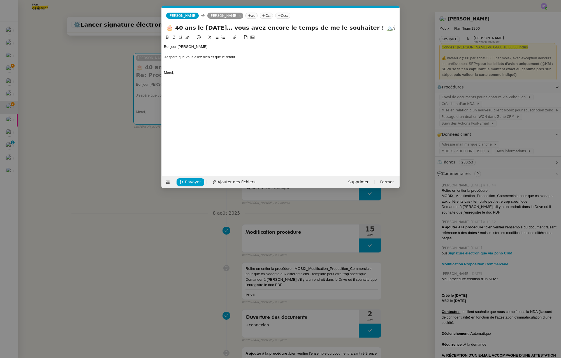
scroll to position [0, 12]
click at [225, 59] on div "J'espère que vous allez bien et que le retour" at bounding box center [280, 57] width 233 height 5
click at [225, 58] on div "J'espère que vous allez bien et que le retour" at bounding box center [280, 57] width 233 height 5
click at [260, 56] on div "J'espère que vous allez bien et que votre retour" at bounding box center [280, 57] width 233 height 5
click at [260, 59] on div "J'espère que vous allez bien et que votre retour est sur le mmême ton que votre…" at bounding box center [280, 57] width 233 height 5
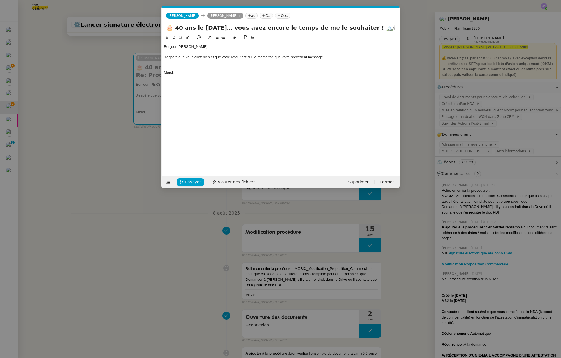
click at [334, 60] on div at bounding box center [280, 62] width 233 height 5
click at [334, 58] on div "J'espère que vous allez bien et que votre retour est sur le même ton que votre …" at bounding box center [280, 57] width 233 height 5
click at [173, 60] on div at bounding box center [280, 62] width 233 height 5
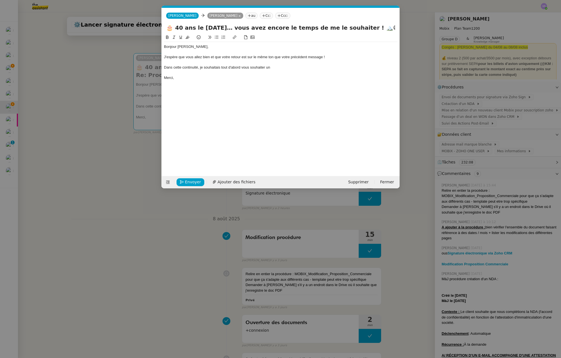
scroll to position [0, 0]
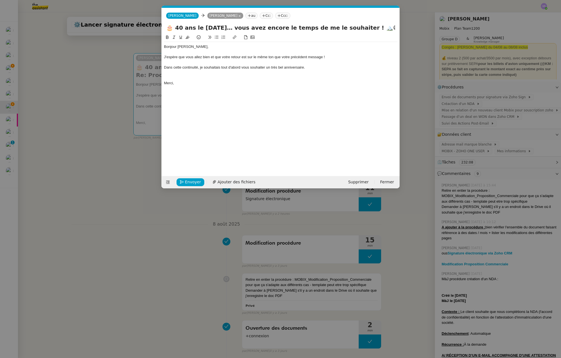
click at [304, 68] on div "Dans cette continuité, je souhaitais tout d'abord vous souhaiter un très bel an…" at bounding box center [280, 67] width 233 height 5
click at [315, 68] on div "Dans cette continuité, je souhaitais tout d'abord vous souhaiter un très bel an…" at bounding box center [280, 67] width 233 height 5
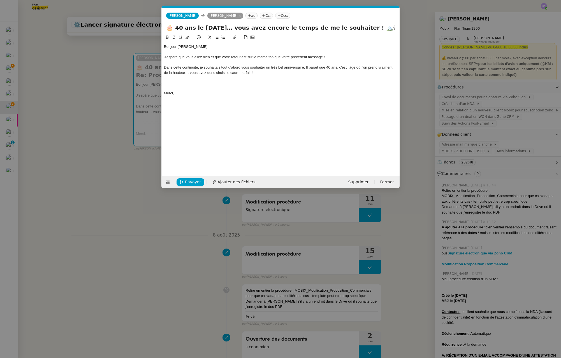
click at [290, 72] on div "Dans cette continuité, je souhaitais tout d'abord vous souhaiter un très bel an…" at bounding box center [280, 70] width 233 height 10
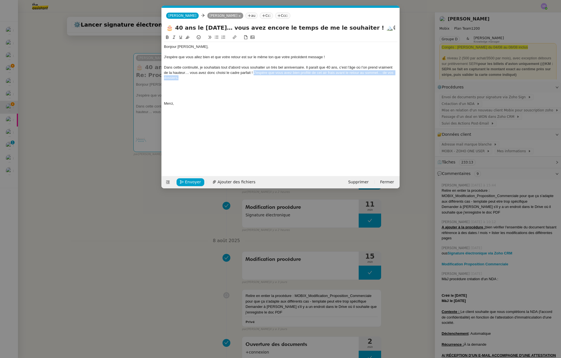
drag, startPoint x: 254, startPoint y: 74, endPoint x: 257, endPoint y: 79, distance: 6.1
click at [257, 79] on div "Dans cette continuité, je souhaitais tout d'abord vous souhaiter un très bel an…" at bounding box center [280, 72] width 233 height 15
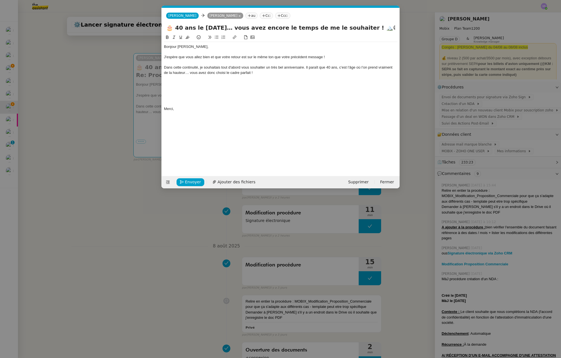
click at [189, 71] on div "Dans cette continuité, je souhaitais tout d'abord vous souhaiter un très bel an…" at bounding box center [280, 70] width 233 height 10
click at [189, 72] on div "Dans cette continuité, je souhaitais tout d'abord vous souhaiter un très bel an…" at bounding box center [280, 70] width 233 height 10
click at [305, 69] on div "Dans cette continuité, je souhaitais tout d'abord vous souhaiter un très bel an…" at bounding box center [280, 70] width 233 height 10
click at [190, 90] on div at bounding box center [280, 88] width 233 height 5
click at [184, 83] on div at bounding box center [280, 83] width 233 height 5
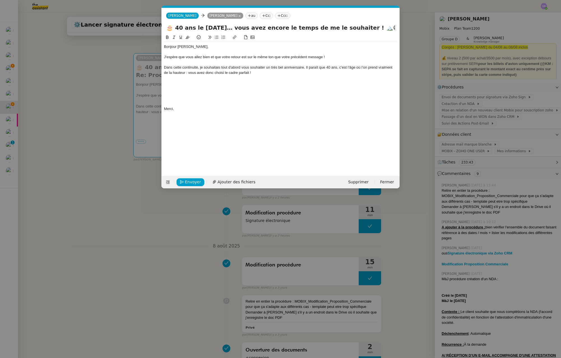
click at [103, 109] on nz-modal-container "Service TA - VOYAGE - PROPOSITION GLOBALE A utiliser dans le cadre de propositi…" at bounding box center [280, 179] width 561 height 358
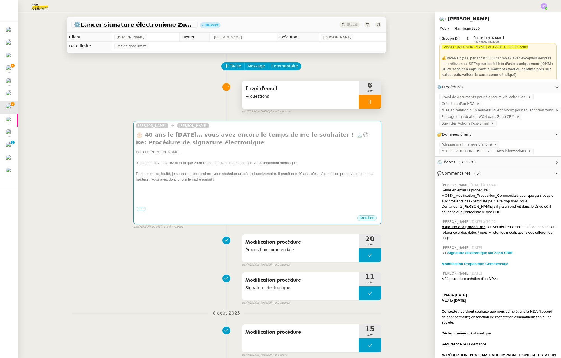
click at [362, 106] on div at bounding box center [370, 102] width 22 height 14
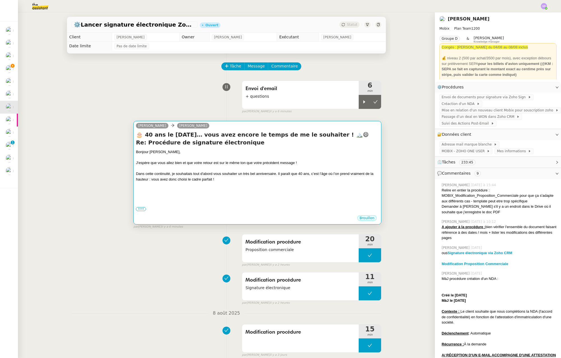
click at [304, 168] on div at bounding box center [257, 169] width 243 height 6
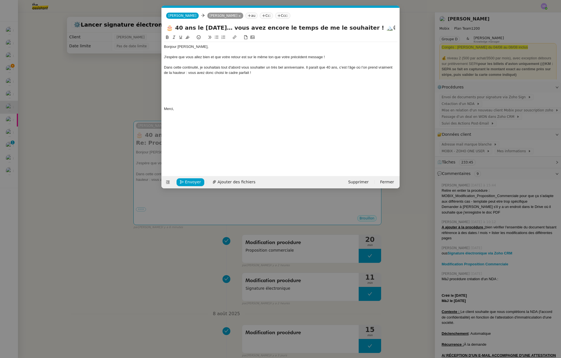
scroll to position [0, 12]
click at [176, 84] on div at bounding box center [280, 83] width 233 height 5
click at [188, 88] on div "Suite à validatoin de Stéphanie" at bounding box center [280, 88] width 233 height 5
click at [229, 87] on div "Suite à validation par Stéphanie" at bounding box center [280, 88] width 233 height 5
click at [118, 278] on nz-modal-container "Service TA - VOYAGE - PROPOSITION GLOBALE A utiliser dans le cadre de propositi…" at bounding box center [280, 179] width 561 height 358
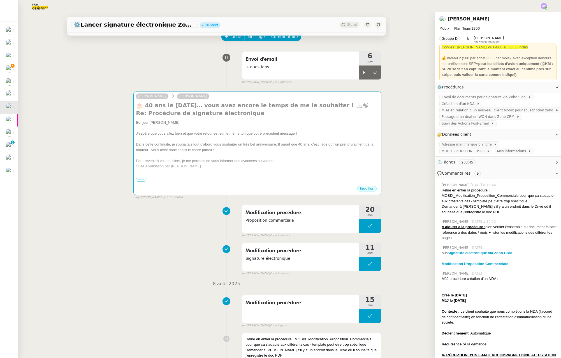
scroll to position [1, 0]
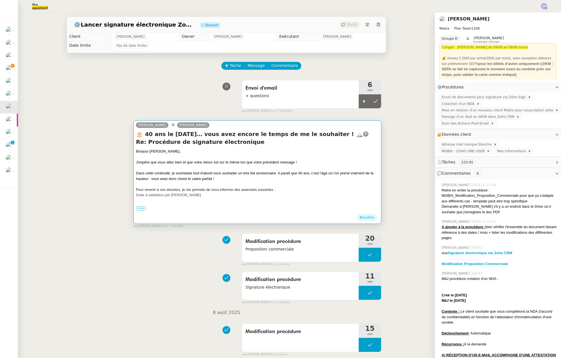
click at [207, 211] on div at bounding box center [257, 212] width 243 height 6
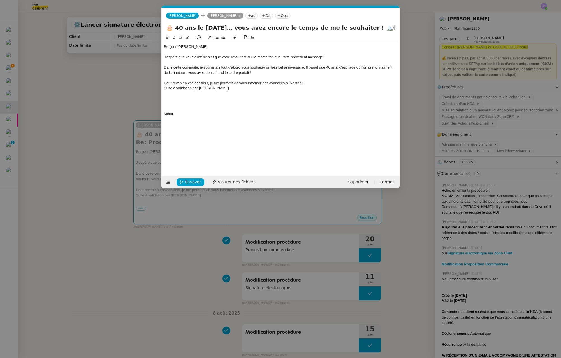
scroll to position [0, 12]
click at [257, 83] on div "Pour revenir à vos dossiers, je me permets de vous informer des avancées suivan…" at bounding box center [280, 83] width 233 height 5
click at [256, 87] on div "Suite à validation par Stéphanie" at bounding box center [280, 88] width 233 height 5
click at [343, 89] on div "Suite à validation par Stéphanie de la proposition commerciale, j'ai déposé à n…" at bounding box center [280, 88] width 233 height 5
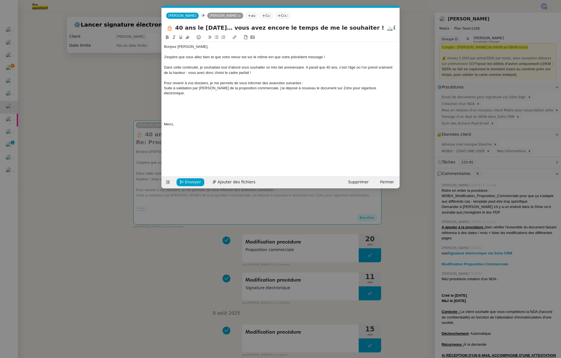
click at [357, 90] on div "Suite à validation par Stéphanie de la proposition commerciale, j'ai déposé à n…" at bounding box center [280, 91] width 233 height 10
click at [0, 0] on lt-span "sig na ture" at bounding box center [0, 0] width 0 height 0
click at [388, 89] on div "Suite à validation par Stéphanie de la proposition commerciale, j'ai déposé à n…" at bounding box center [280, 91] width 233 height 10
click at [86, 87] on nz-modal-container "Service TA - VOYAGE - PROPOSITION GLOBALE A utiliser dans le cadre de propositi…" at bounding box center [280, 179] width 561 height 358
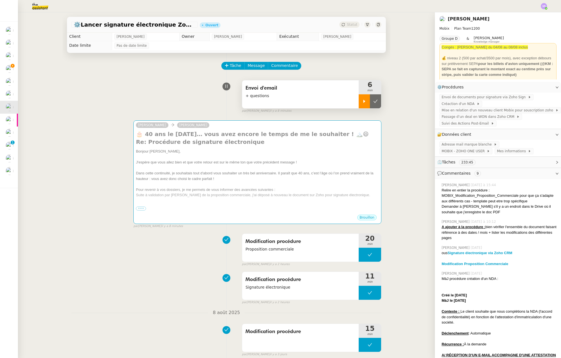
click at [361, 100] on div at bounding box center [364, 101] width 11 height 14
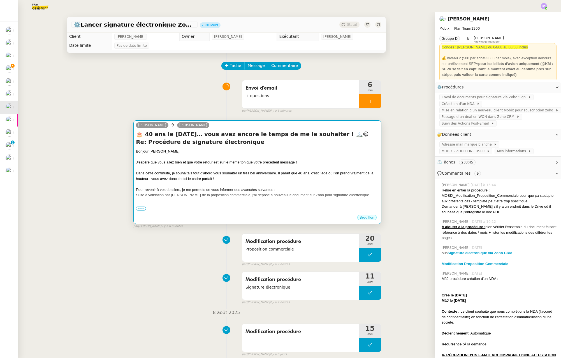
click at [314, 157] on div at bounding box center [257, 157] width 243 height 6
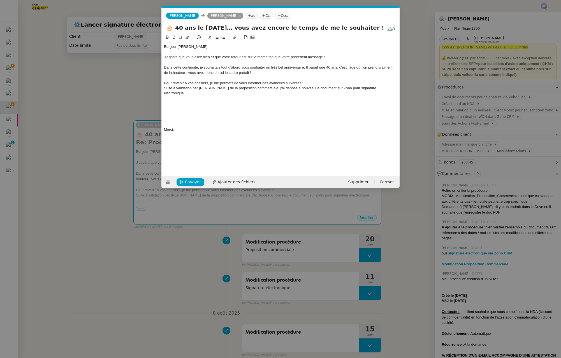
click at [212, 101] on div at bounding box center [280, 103] width 233 height 5
click at [218, 96] on div at bounding box center [280, 98] width 233 height 5
click at [518, 262] on nz-modal-container "Service TA - VOYAGE - PROPOSITION GLOBALE A utiliser dans le cadre de propositi…" at bounding box center [280, 179] width 561 height 358
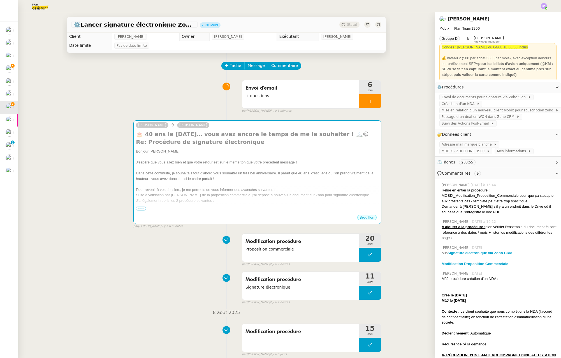
click at [511, 265] on div "Modification Proposition Commerciale" at bounding box center [498, 264] width 115 height 6
drag, startPoint x: 442, startPoint y: 252, endPoint x: 496, endPoint y: 257, distance: 54.6
click at [496, 257] on div "ous Signature électronique via Zoho CRM Modification Proposition Commerciale" at bounding box center [498, 258] width 115 height 17
click at [518, 257] on div at bounding box center [498, 259] width 115 height 6
click at [518, 255] on div "ous Signature électronique via Zoho CRM" at bounding box center [498, 253] width 115 height 6
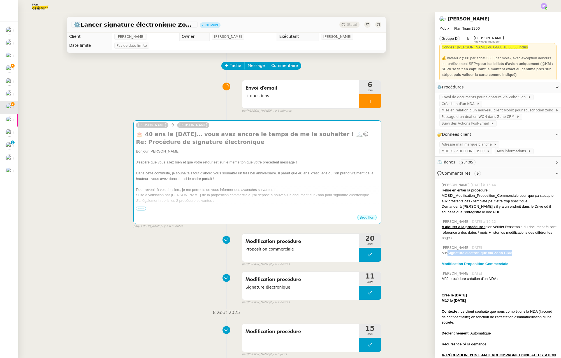
drag, startPoint x: 520, startPoint y: 253, endPoint x: 414, endPoint y: 253, distance: 106.2
click at [443, 254] on div "ous Signature électronique via Zoho CRM" at bounding box center [498, 253] width 115 height 6
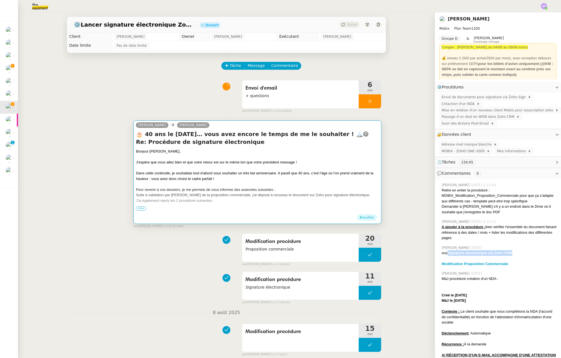
copy strong "Signature électronique via Zoho CRM"
click at [225, 187] on div at bounding box center [257, 185] width 243 height 6
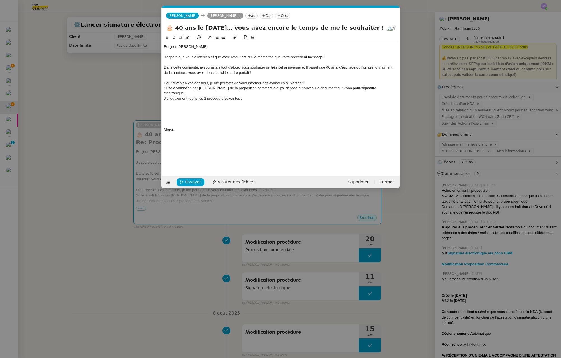
click at [217, 111] on div at bounding box center [280, 113] width 233 height 5
click at [217, 101] on div at bounding box center [280, 103] width 233 height 5
drag, startPoint x: 518, startPoint y: 267, endPoint x: 515, endPoint y: 264, distance: 4.2
click at [518, 266] on nz-modal-container "Service TA - VOYAGE - PROPOSITION GLOBALE A utiliser dans le cadre de propositi…" at bounding box center [280, 179] width 561 height 358
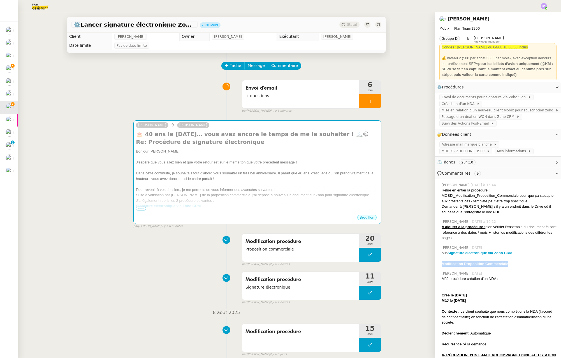
drag, startPoint x: 513, startPoint y: 263, endPoint x: 438, endPoint y: 263, distance: 75.4
click at [441, 263] on div "Modification Proposition Commerciale" at bounding box center [498, 264] width 115 height 6
copy strong "Modification Proposition Commerciale"
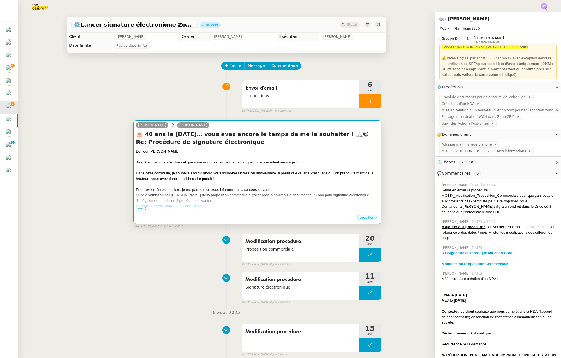
click at [224, 206] on div "Signature électronique via Zoho CRM" at bounding box center [257, 206] width 243 height 6
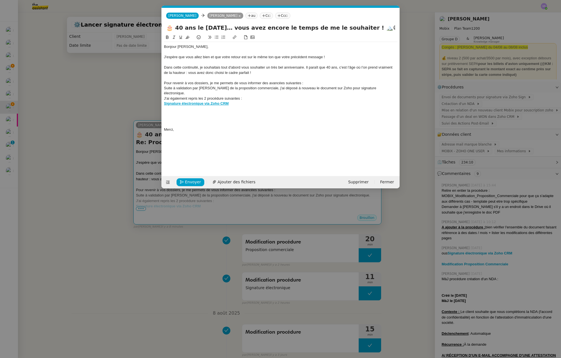
click at [217, 199] on nz-modal-container "Service TA - VOYAGE - PROPOSITION GLOBALE A utiliser dans le cadre de propositi…" at bounding box center [280, 179] width 561 height 358
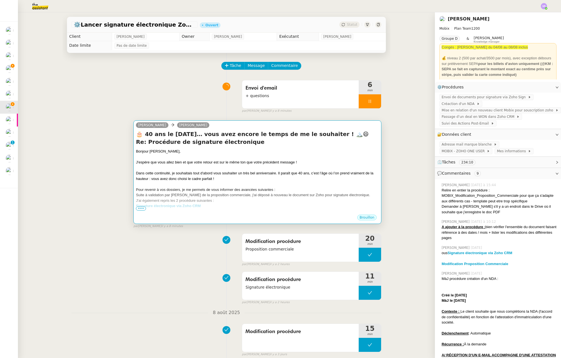
click at [233, 197] on div "Suite à validation par Stéphanie de la proposition commerciale, j'ai déposé à n…" at bounding box center [257, 195] width 243 height 6
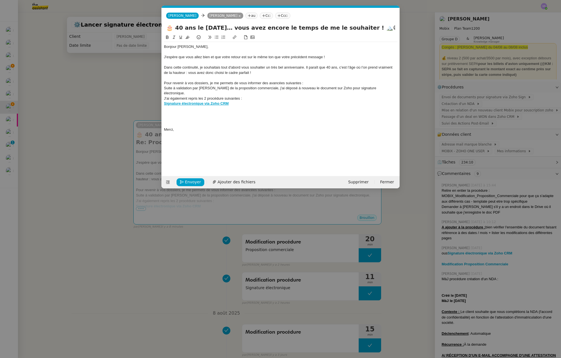
click at [250, 96] on div "J'ai également repris les 2 procédure suivantes :" at bounding box center [280, 98] width 233 height 5
click at [224, 96] on div "J'ai également repris les 2 procédure suivantes :" at bounding box center [280, 98] width 233 height 5
drag, startPoint x: 263, startPoint y: 121, endPoint x: 253, endPoint y: 118, distance: 11.0
click at [263, 122] on div at bounding box center [280, 124] width 233 height 5
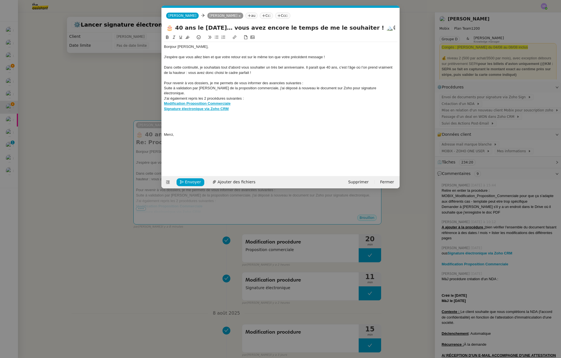
click at [117, 88] on nz-modal-container "Service TA - VOYAGE - PROPOSITION GLOBALE A utiliser dans le cadre de propositi…" at bounding box center [280, 179] width 561 height 358
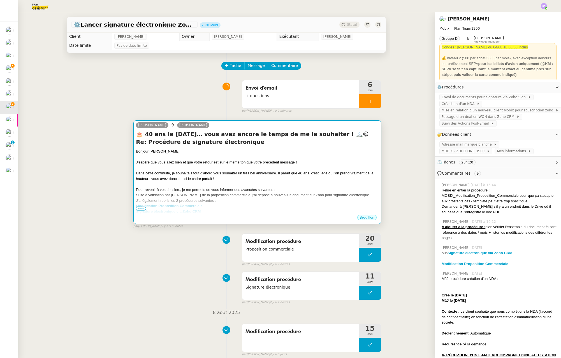
click at [279, 195] on div "Suite à validation par Stéphanie de la proposition commerciale, j'ai déposé à n…" at bounding box center [257, 195] width 243 height 6
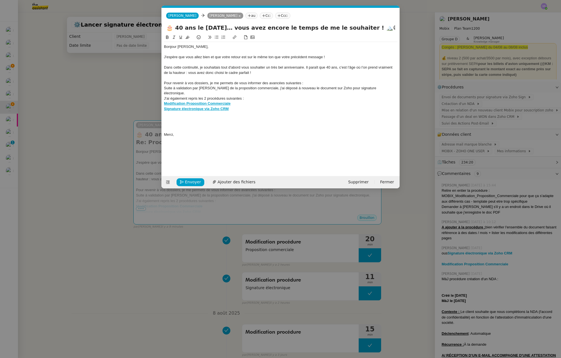
scroll to position [0, 12]
click at [246, 106] on div "Signature électronique via Zoho CRM" at bounding box center [280, 108] width 233 height 5
click at [295, 132] on div "Merci," at bounding box center [280, 134] width 233 height 5
click at [236, 132] on div "Merci," at bounding box center [280, 134] width 233 height 5
click at [182, 111] on div at bounding box center [280, 113] width 233 height 5
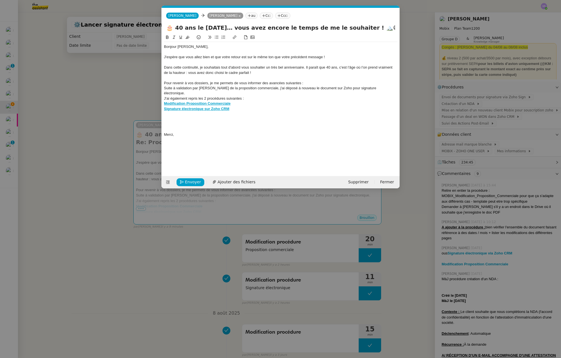
click at [243, 106] on div "Signature électronique sur Zoho CRM" at bounding box center [280, 108] width 233 height 5
drag, startPoint x: 243, startPoint y: 105, endPoint x: 144, endPoint y: 101, distance: 98.4
click at [144, 101] on nz-modal-container "Service TA - VOYAGE - PROPOSITION GLOBALE A utiliser dans le cadre de propositi…" at bounding box center [280, 179] width 561 height 358
drag, startPoint x: 224, startPoint y: 37, endPoint x: 224, endPoint y: 41, distance: 4.0
click at [224, 37] on icon at bounding box center [224, 37] width 4 height 3
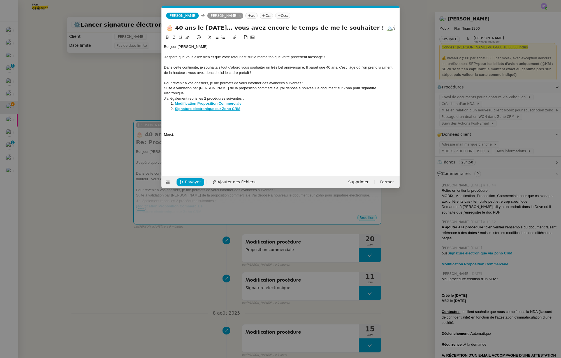
click at [296, 83] on div "Pour revenir à vos dossiers, je me permets de vous informer des avancées suivan…" at bounding box center [280, 83] width 233 height 5
click at [319, 83] on div "Pour revenir à vos dossiers, je me permets de vous informer des avancées suivan…" at bounding box center [280, 83] width 233 height 5
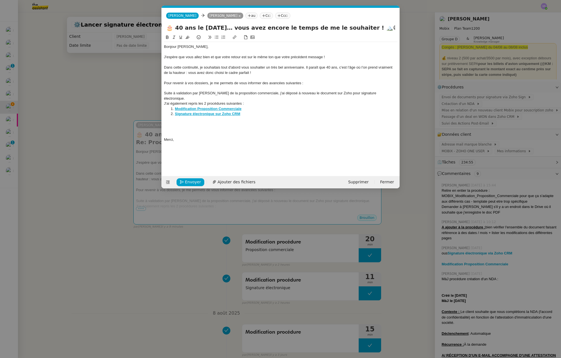
click at [165, 83] on div "Pour revenir à vos dossiers, je me permets de vous informer des avancées suivan…" at bounding box center [280, 83] width 233 height 5
click at [146, 96] on nz-modal-container "Service TA - VOYAGE - PROPOSITION GLOBALE A utiliser dans le cadre de propositi…" at bounding box center [280, 179] width 561 height 358
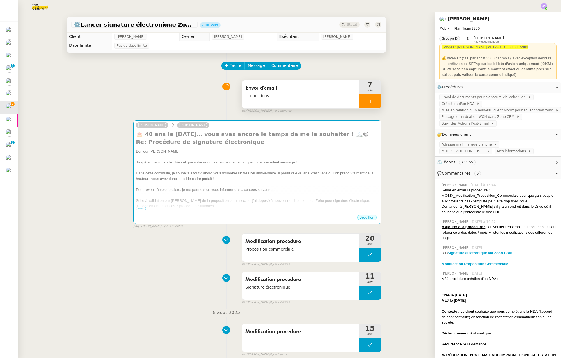
click at [362, 103] on div at bounding box center [370, 101] width 22 height 14
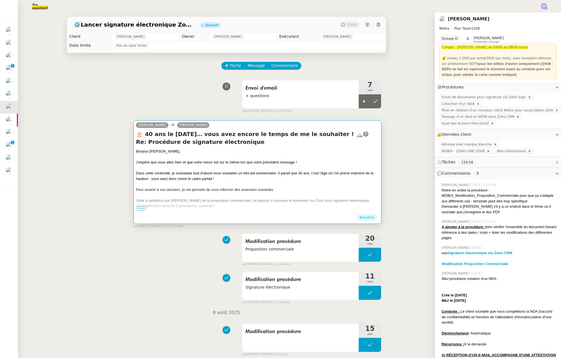
click at [162, 191] on div "Pour revenir à vos dossiers, je me permets de vous informer des avancées suivan…" at bounding box center [257, 190] width 243 height 6
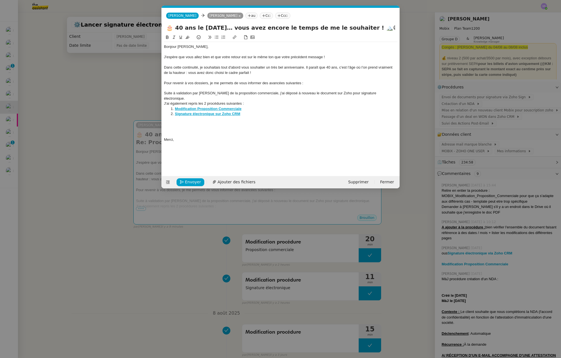
click at [165, 83] on div "Pour revenir à vos dossiers, je me permets de vous informer des avancées suivan…" at bounding box center [280, 83] width 233 height 5
drag, startPoint x: 255, startPoint y: 72, endPoint x: 266, endPoint y: 81, distance: 14.3
click at [255, 72] on div "Dans cette continuité, je souhaitais tout d'abord vous souhaiter un très bel an…" at bounding box center [280, 70] width 233 height 10
click at [188, 79] on div at bounding box center [280, 77] width 233 height 5
click at [178, 127] on div at bounding box center [280, 129] width 233 height 5
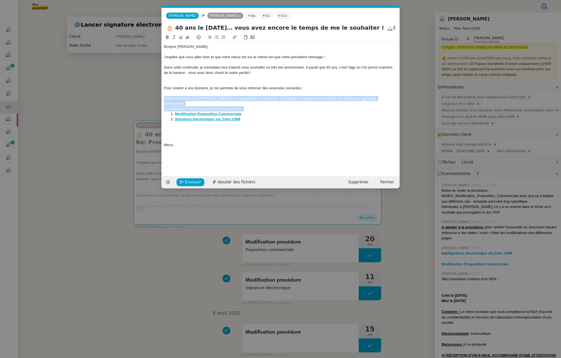
drag, startPoint x: 265, startPoint y: 104, endPoint x: 200, endPoint y: 56, distance: 80.7
click at [156, 99] on nz-modal-container "Service TA - VOYAGE - PROPOSITION GLOBALE A utiliser dans le cadre de propositi…" at bounding box center [280, 179] width 561 height 358
click at [217, 38] on icon at bounding box center [217, 37] width 4 height 4
click at [245, 111] on li "Modification Proposition Commerciale" at bounding box center [283, 113] width 228 height 5
click at [259, 106] on li "J'ai également repris les 2 procédures suivantes :" at bounding box center [283, 108] width 228 height 5
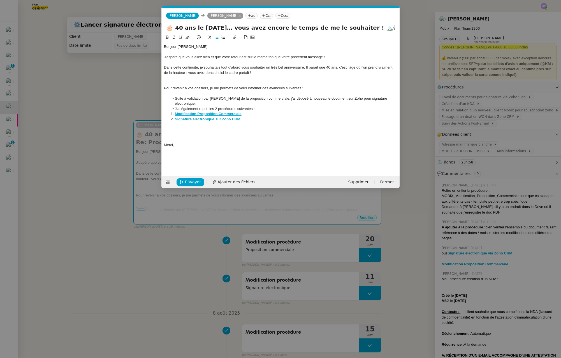
click at [235, 132] on div at bounding box center [280, 134] width 233 height 5
click at [173, 111] on li "Modification Proposition Commerciale" at bounding box center [283, 113] width 228 height 5
click at [293, 122] on div at bounding box center [280, 124] width 233 height 5
click at [172, 111] on li "Modification Proposition Commerciale" at bounding box center [283, 113] width 228 height 5
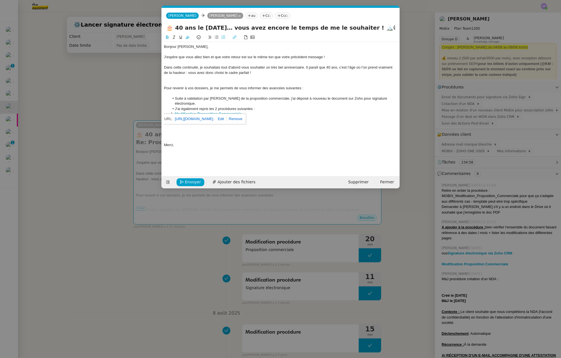
click at [329, 127] on div at bounding box center [280, 129] width 233 height 5
click at [105, 83] on nz-modal-container "Service TA - VOYAGE - PROPOSITION GLOBALE A utiliser dans le cadre de propositi…" at bounding box center [280, 179] width 561 height 358
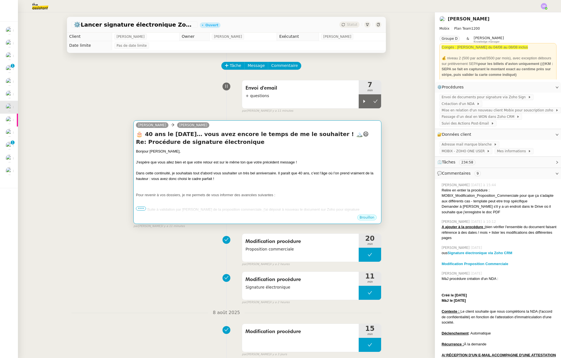
click at [306, 193] on div "Pour revenir à vos dossiers, je me permets de vous informer des avancées suivan…" at bounding box center [257, 195] width 243 height 6
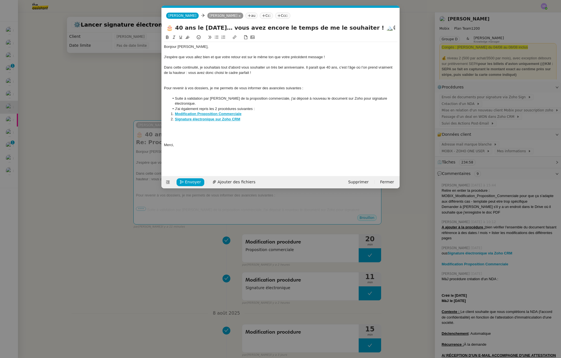
click at [192, 132] on div at bounding box center [280, 134] width 233 height 5
click at [188, 127] on div at bounding box center [280, 129] width 233 height 5
click at [188, 132] on div at bounding box center [280, 134] width 233 height 5
click at [187, 127] on div at bounding box center [280, 129] width 233 height 5
click at [203, 106] on li "J'ai également repris les 2 procédures suivantes :" at bounding box center [283, 108] width 228 height 5
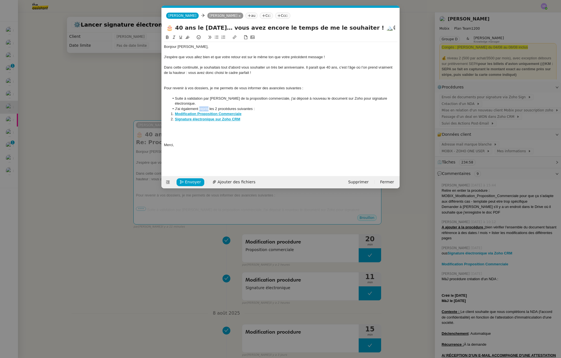
click at [203, 106] on li "J'ai également repris les 2 procédures suivantes :" at bounding box center [283, 108] width 228 height 5
click at [177, 127] on div at bounding box center [280, 129] width 233 height 5
click at [267, 127] on li "Le dépôt de la proposition commerciale vous convient-elle ?" at bounding box center [283, 129] width 228 height 5
click at [268, 127] on li "Le dépôt de la proposition commerciale vous convient-elle ?" at bounding box center [283, 129] width 228 height 5
click at [283, 127] on li "Le dépôt de la proposition commerciale vous convient-il ?" at bounding box center [283, 129] width 228 height 5
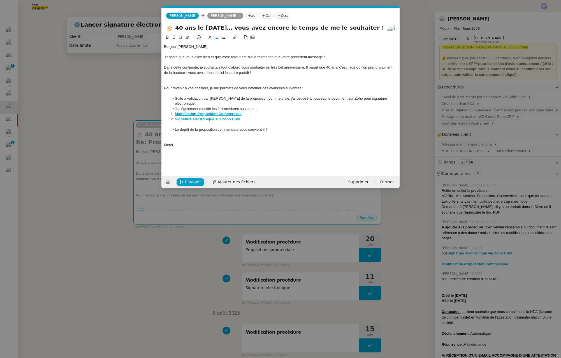
click at [194, 132] on div at bounding box center [280, 134] width 233 height 5
click at [196, 122] on div at bounding box center [280, 124] width 233 height 5
click at [175, 99] on li "Suite à validation par Stéphanie de la proposition commerciale, j'ai déposé à n…" at bounding box center [283, 101] width 228 height 10
click at [386, 100] on div "Suite à validation par Stéphanie de la proposition commerciale, j'ai déposé à n…" at bounding box center [280, 101] width 233 height 10
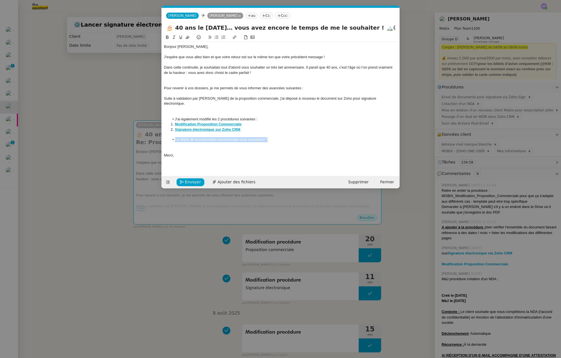
drag, startPoint x: 279, startPoint y: 134, endPoint x: 157, endPoint y: 132, distance: 121.9
click at [157, 132] on nz-modal-container "Service TA - VOYAGE - PROPOSITION GLOBALE A utiliser dans le cadre de propositi…" at bounding box center [280, 179] width 561 height 358
click at [208, 106] on div at bounding box center [280, 108] width 233 height 5
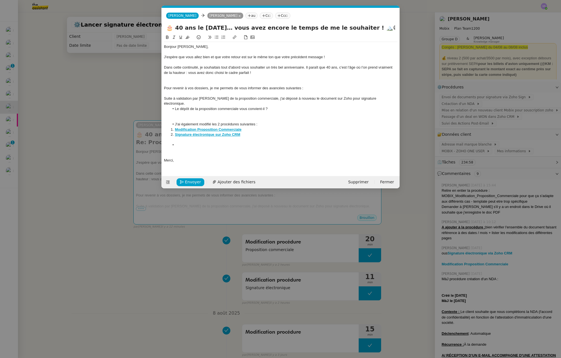
scroll to position [0, 0]
drag, startPoint x: 239, startPoint y: 105, endPoint x: 262, endPoint y: 105, distance: 22.4
click at [262, 106] on li "Le dépôt de la proposition commerciale vous convient-il ?" at bounding box center [283, 108] width 228 height 5
click at [247, 106] on li "Le dépôt de la proposition commerciale est-il ?" at bounding box center [283, 108] width 228 height 5
click at [174, 117] on div at bounding box center [280, 119] width 233 height 5
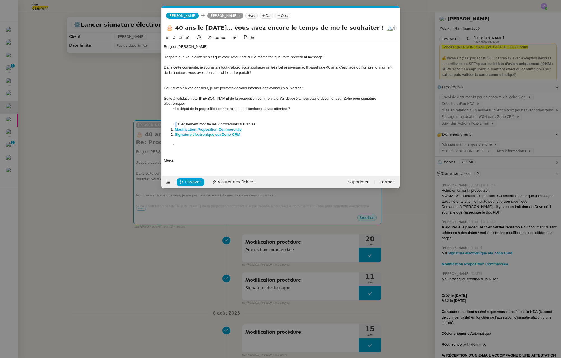
drag, startPoint x: 176, startPoint y: 119, endPoint x: 162, endPoint y: 118, distance: 13.5
click at [162, 118] on nz-spin "Bonjour Florian, J'espère que vous allez bien et que votre retour est sur le mê…" at bounding box center [281, 102] width 238 height 136
click at [175, 122] on li "J'ai également modifié les 2 procédures suivantes :" at bounding box center [283, 124] width 228 height 5
click at [176, 117] on div at bounding box center [280, 119] width 233 height 5
click at [390, 98] on div "Suite à validation par Stéphanie de la proposition commerciale, j'ai déposé à n…" at bounding box center [280, 101] width 233 height 10
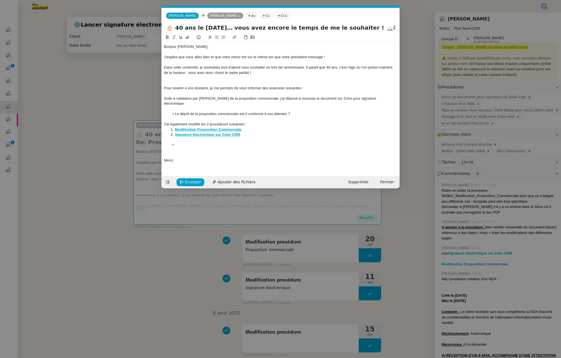
drag, startPoint x: 113, startPoint y: 101, endPoint x: 142, endPoint y: 98, distance: 28.9
click at [113, 101] on nz-modal-container "Service TA - VOYAGE - PROPOSITION GLOBALE A utiliser dans le cadre de propositi…" at bounding box center [280, 179] width 561 height 358
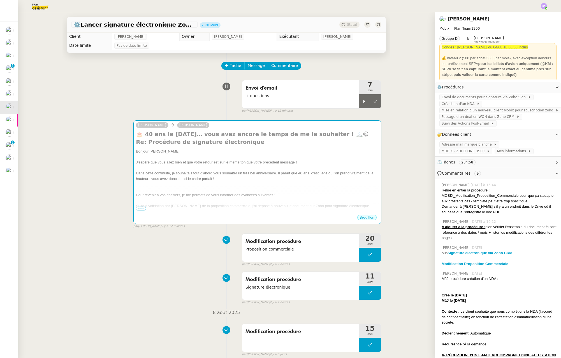
drag, startPoint x: 360, startPoint y: 97, endPoint x: 349, endPoint y: 114, distance: 20.0
click at [360, 98] on div at bounding box center [364, 101] width 11 height 14
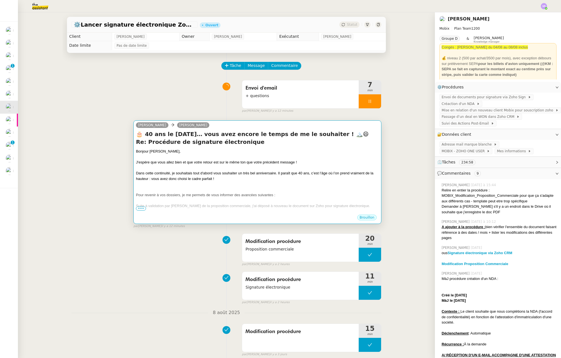
click at [309, 158] on div at bounding box center [257, 157] width 243 height 6
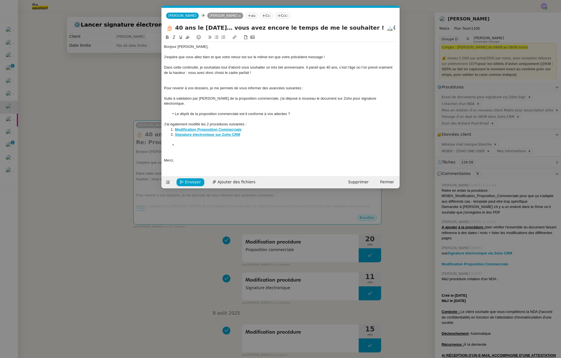
scroll to position [0, 12]
click at [182, 143] on li at bounding box center [283, 145] width 228 height 5
click at [169, 137] on div at bounding box center [280, 139] width 233 height 5
click at [199, 143] on li at bounding box center [283, 145] width 228 height 5
drag, startPoint x: 244, startPoint y: 131, endPoint x: 192, endPoint y: 136, distance: 52.4
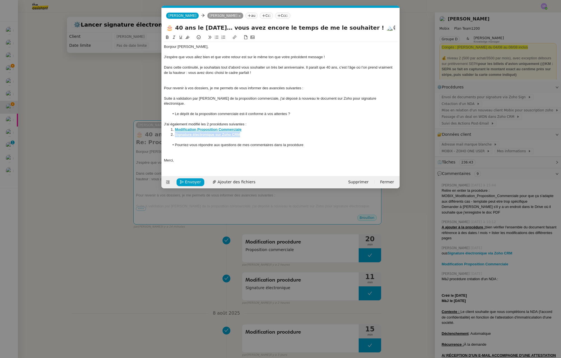
click at [176, 132] on li "Signature électronique sur Zoho CRM" at bounding box center [283, 134] width 228 height 5
copy strong "Signature électronique sur Zoho CRM"
click at [329, 143] on li "Pourriez-vous répondre aux questions de mes commentaires dans la procédure" at bounding box center [283, 145] width 228 height 5
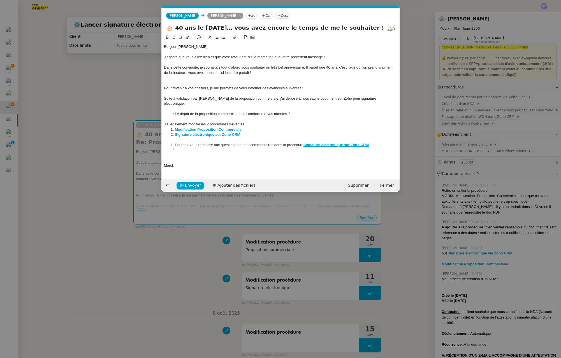
scroll to position [0, 0]
click at [177, 143] on li "Pourriez-vous répondre aux questions de mes commentaires dans la procédure Sign…" at bounding box center [283, 145] width 228 height 5
click at [175, 143] on li "Pourriez-vous répondre aux questions de mes commentaires dans la procédure Sign…" at bounding box center [283, 145] width 228 height 5
click at [217, 38] on icon at bounding box center [217, 37] width 4 height 4
click at [381, 143] on li "Pourriez-vous répondre aux questions de mes commentaires dans la procédure Sign…" at bounding box center [283, 145] width 228 height 5
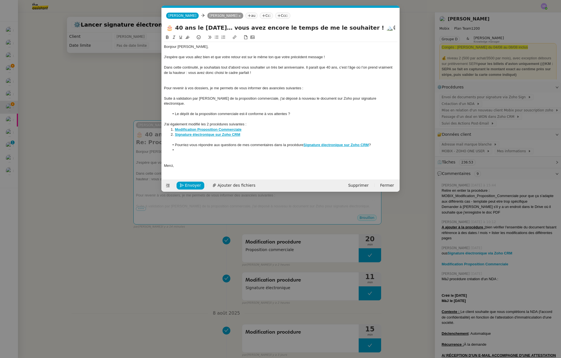
click at [310, 148] on li at bounding box center [283, 150] width 228 height 5
drag, startPoint x: 151, startPoint y: 204, endPoint x: 156, endPoint y: 206, distance: 5.1
click at [152, 204] on nz-modal-container "Service TA - VOYAGE - PROPOSITION GLOBALE A utiliser dans le cadre de propositi…" at bounding box center [280, 179] width 561 height 358
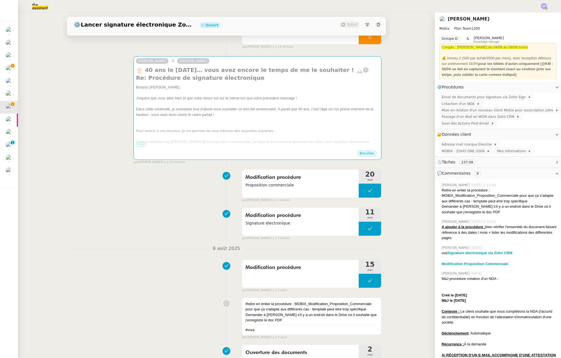
scroll to position [162, 0]
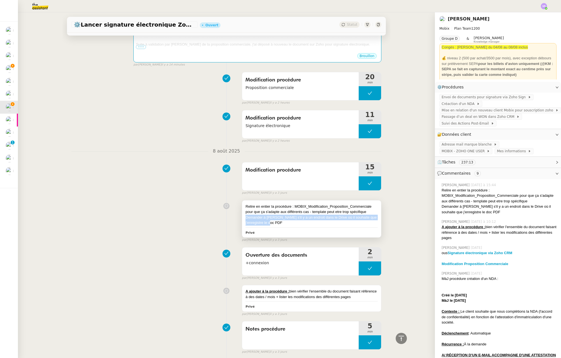
drag, startPoint x: 279, startPoint y: 222, endPoint x: 245, endPoint y: 220, distance: 34.0
click at [245, 219] on div "Demander à [PERSON_NAME] s'il y a un endroit dans le Drive où il souhaite que j…" at bounding box center [311, 220] width 132 height 11
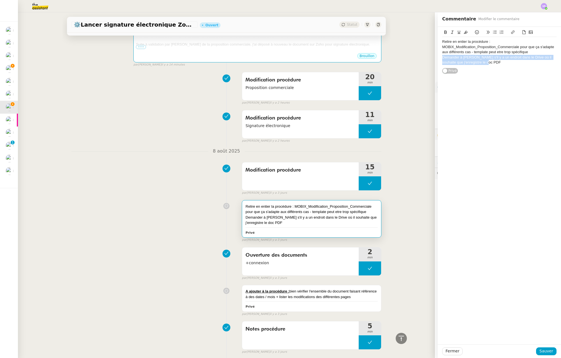
drag, startPoint x: 500, startPoint y: 62, endPoint x: 438, endPoint y: 55, distance: 62.3
click at [442, 55] on div "Demander à [PERSON_NAME] s'il y a un endroit dans le Drive où il souhaite que j…" at bounding box center [499, 60] width 114 height 10
copy div "Demander à [PERSON_NAME] s'il y a un endroit dans le Drive où il souhaite que j…"
click at [450, 351] on span "Fermer" at bounding box center [452, 351] width 14 height 6
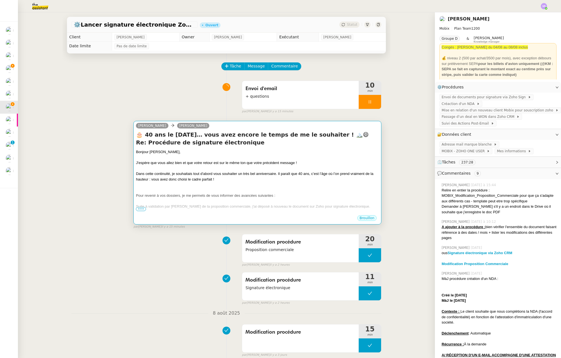
click at [236, 189] on div at bounding box center [257, 191] width 243 height 6
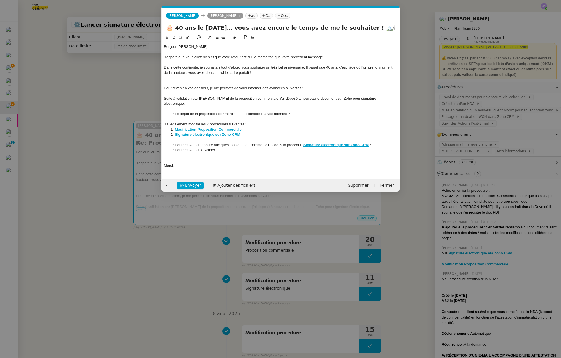
scroll to position [0, 12]
click at [223, 148] on li "Pourriez-vous me valider" at bounding box center [283, 150] width 228 height 5
click at [175, 148] on li "Pourriez-vous me valider" at bounding box center [283, 150] width 228 height 5
drag, startPoint x: 247, startPoint y: 122, endPoint x: 170, endPoint y: 125, distance: 76.5
click at [170, 127] on li "Modification Proposition Commerciale" at bounding box center [283, 129] width 228 height 5
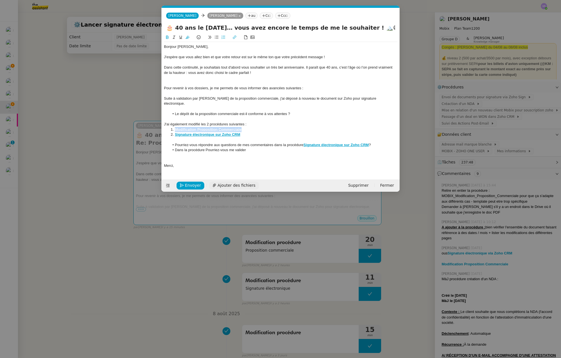
copy strong "Modification Proposition Commerciale"
click at [205, 148] on li "Dans la procédure Pourriez-vous me valider" at bounding box center [283, 150] width 228 height 5
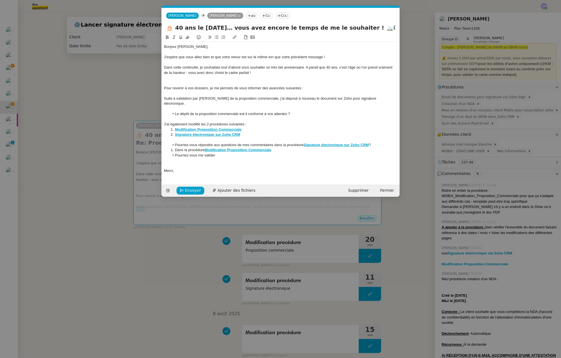
scroll to position [0, 0]
click at [283, 153] on li "Pourriez-vous me valider" at bounding box center [283, 155] width 228 height 5
click at [297, 148] on li "Dans la procédure Modification Proposition Commerciale" at bounding box center [283, 150] width 228 height 5
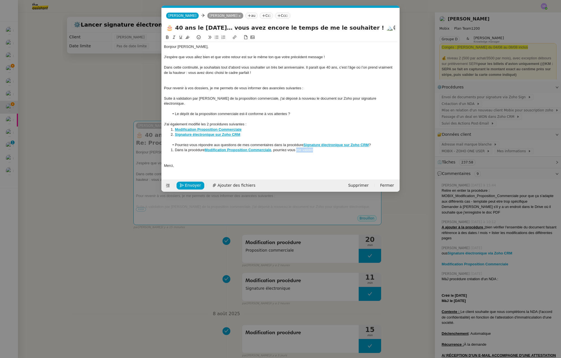
drag, startPoint x: 298, startPoint y: 147, endPoint x: 314, endPoint y: 146, distance: 16.5
click at [314, 148] on li "Dans la procédure Modification Proposition Commerciale , pourriez-vous me valid…" at bounding box center [283, 150] width 228 height 5
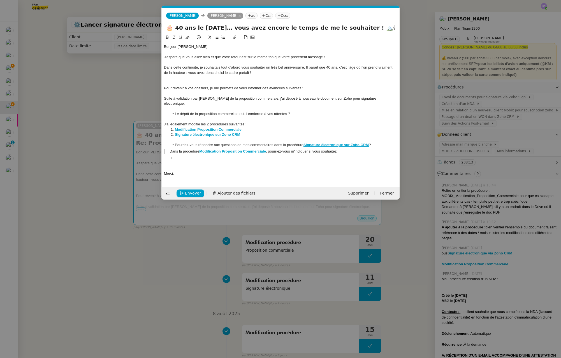
click at [171, 149] on blockquote "Dans la procédure Modification Proposition Commerciale , pourriez-vous m'indiqu…" at bounding box center [280, 151] width 233 height 5
click at [359, 149] on blockquote "Dans la procédure Modification Proposition Commerciale , pourriez-vous m'indiqu…" at bounding box center [280, 151] width 233 height 5
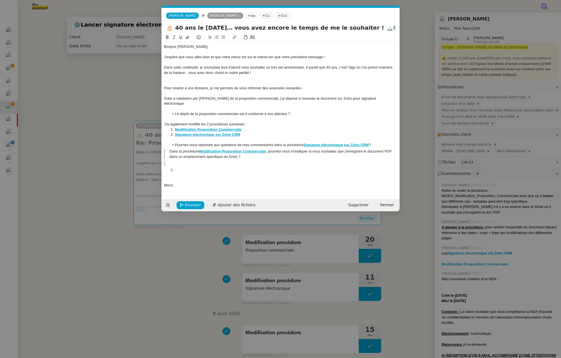
click at [396, 149] on blockquote "Dans la procédure Modification Proposition Commerciale , pourriez-vous m'indiqu…" at bounding box center [280, 154] width 233 height 10
click at [264, 150] on blockquote "Dans la procédure Modification Proposition Commerciale , pourriez-vous m'indiqu…" at bounding box center [280, 154] width 233 height 10
click at [210, 155] on div "Bonjour Florian, J'espère que vous allez bien et que votre retour est sur le mê…" at bounding box center [280, 116] width 233 height 148
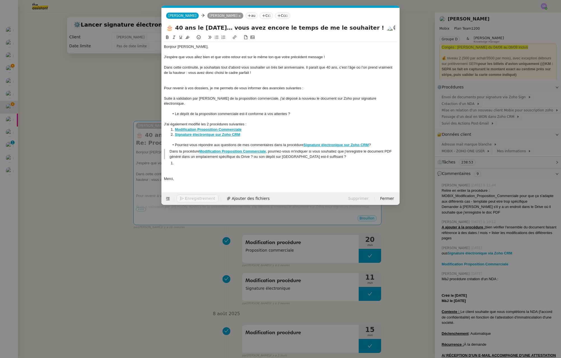
click at [197, 161] on li at bounding box center [283, 163] width 228 height 5
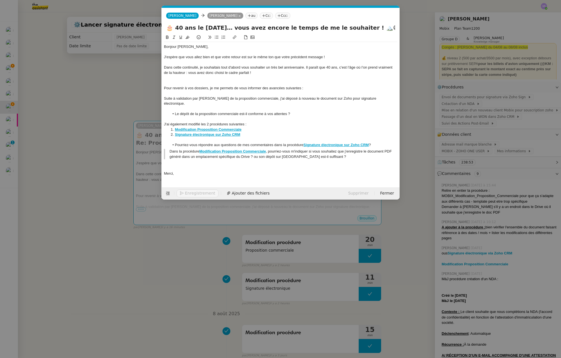
click at [166, 154] on blockquote "Dans la procédure Modification Proposition Commerciale , pourriez-vous m'indiqu…" at bounding box center [280, 154] width 233 height 10
click at [170, 149] on blockquote "Dans la procédure Modification Proposition Commerciale , pourriez-vous m'indiqu…" at bounding box center [280, 154] width 233 height 10
click at [208, 38] on icon at bounding box center [210, 37] width 4 height 4
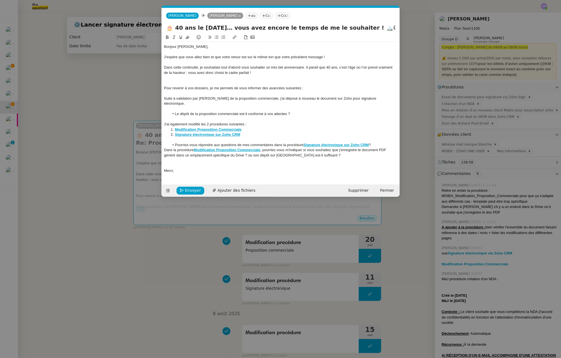
drag, startPoint x: 217, startPoint y: 37, endPoint x: 219, endPoint y: 45, distance: 7.7
click at [217, 37] on icon at bounding box center [217, 37] width 4 height 4
click at [355, 153] on li "Dans la procédure Modification Proposition Commerciale , pourriez-vous m'indiqu…" at bounding box center [283, 153] width 228 height 10
click at [224, 163] on div at bounding box center [280, 165] width 233 height 5
click at [107, 184] on nz-modal-container "Service TA - VOYAGE - PROPOSITION GLOBALE A utiliser dans le cadre de propositi…" at bounding box center [280, 179] width 561 height 358
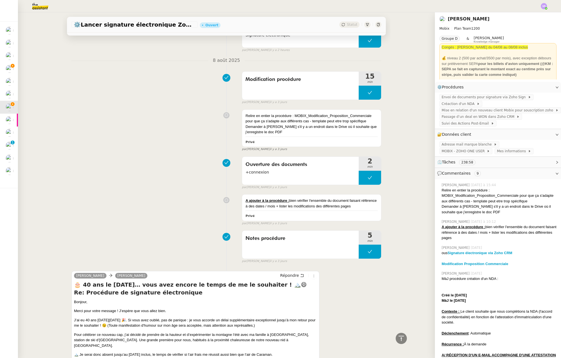
scroll to position [188, 0]
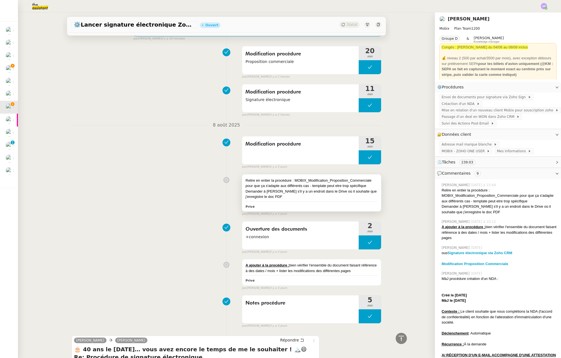
click at [342, 192] on div "Demander à [PERSON_NAME] s'il y a un endroit dans le Drive où il souhaite que j…" at bounding box center [311, 194] width 132 height 11
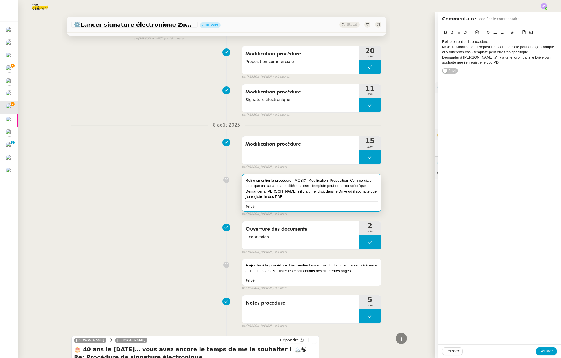
click at [518, 50] on div "Relire en entier la procédure : MOBIX_Modification_Proposition_Commerciale pour…" at bounding box center [499, 46] width 114 height 15
drag, startPoint x: 525, startPoint y: 51, endPoint x: 469, endPoint y: 50, distance: 56.0
click at [469, 50] on div "Relire en entier la procédure : MOBIX_Modification_Proposition_Commerciale pour…" at bounding box center [499, 46] width 114 height 15
click at [518, 352] on span "Sauver" at bounding box center [546, 351] width 14 height 6
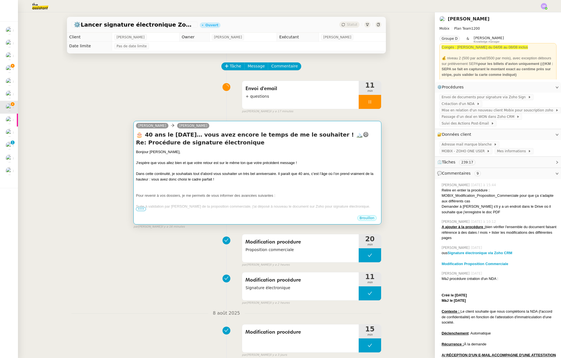
click at [292, 200] on div at bounding box center [257, 202] width 243 height 6
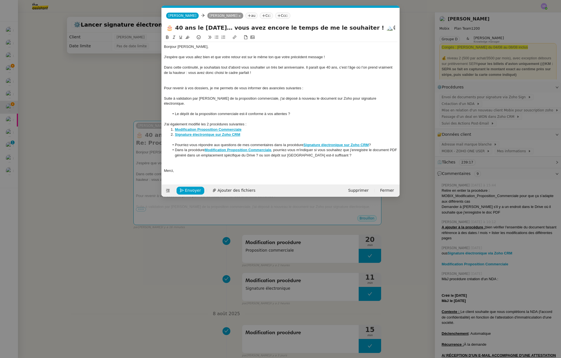
scroll to position [0, 12]
click at [191, 137] on div at bounding box center [280, 139] width 233 height 5
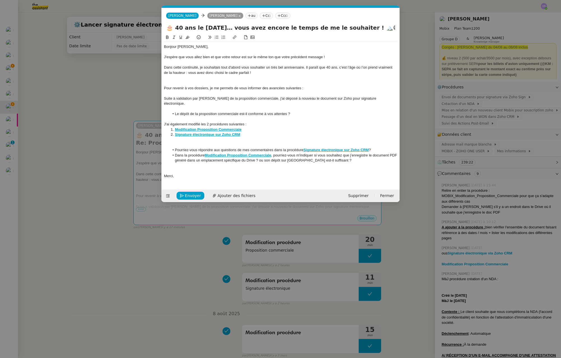
click at [220, 174] on div "Merci," at bounding box center [280, 176] width 233 height 5
click at [191, 168] on div at bounding box center [280, 170] width 233 height 5
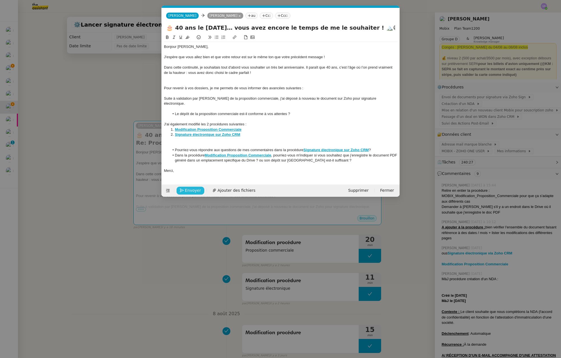
click at [190, 187] on span "Envoyer" at bounding box center [193, 190] width 16 height 6
click at [190, 187] on span "Confirmer l'envoi" at bounding box center [202, 190] width 34 height 6
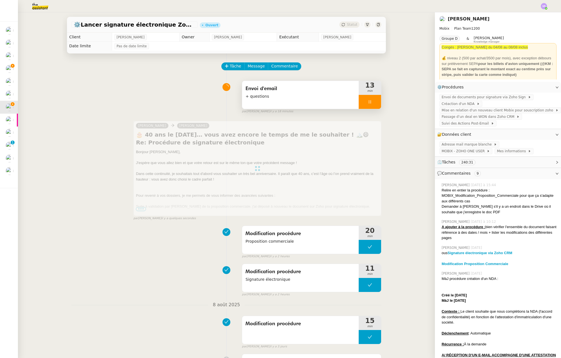
click at [368, 101] on icon at bounding box center [370, 102] width 4 height 4
click at [373, 102] on button at bounding box center [375, 102] width 11 height 14
click at [181, 103] on div "Envoi d'email + questions 13 min false par Stéphanie R. il y a 18 minutes" at bounding box center [226, 96] width 310 height 36
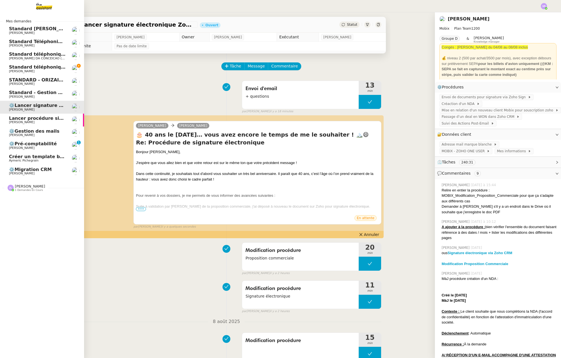
click at [54, 118] on span "Lancer procédure signature électronique" at bounding box center [61, 118] width 104 height 5
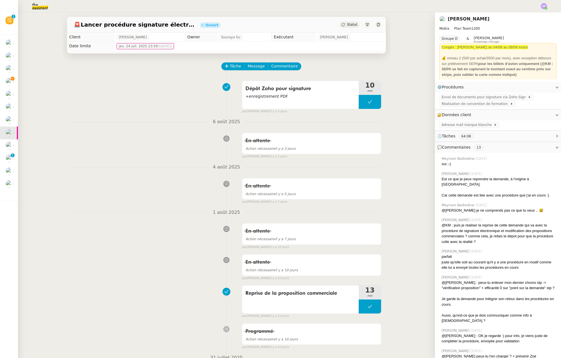
click at [347, 25] on span "Statut" at bounding box center [352, 25] width 10 height 4
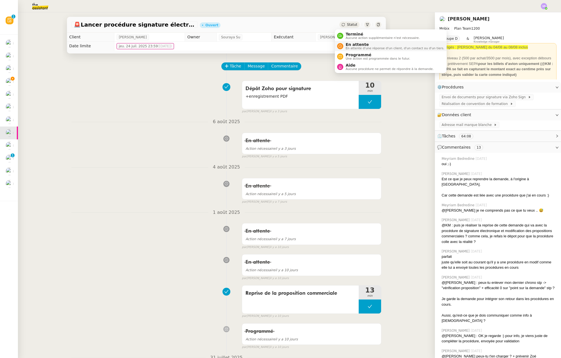
click at [360, 46] on span "En attente" at bounding box center [394, 44] width 99 height 4
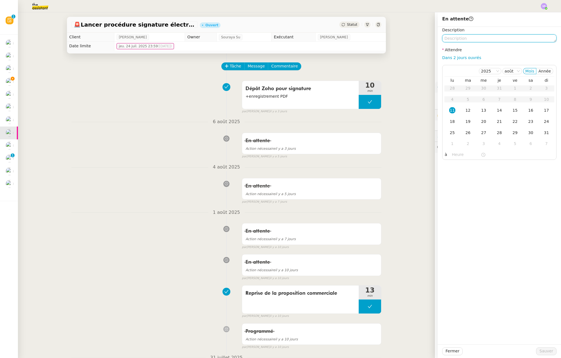
click at [466, 35] on textarea at bounding box center [499, 38] width 114 height 8
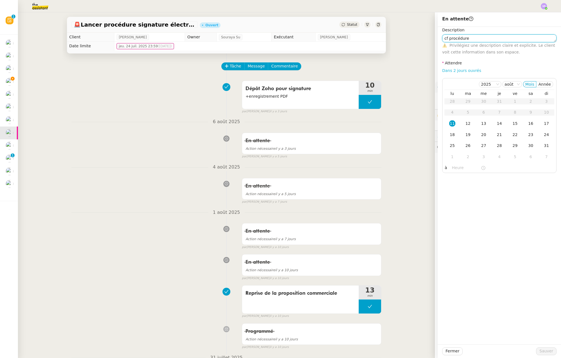
type textarea "cf procédure"
click at [471, 69] on link "Dans 2 jours ouvrés" at bounding box center [461, 70] width 39 height 4
type input "07:00"
click at [544, 350] on span "Sauver" at bounding box center [546, 351] width 14 height 6
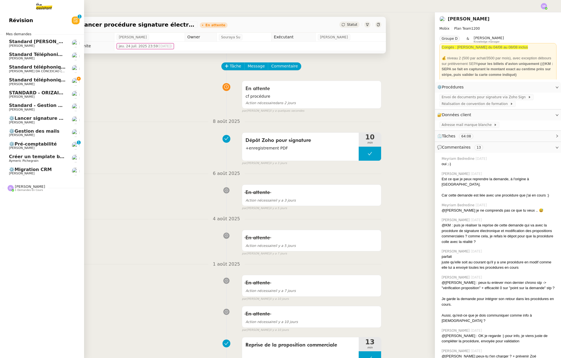
click at [41, 118] on span "⚙️Lancer signature électronique Zoho CRM" at bounding box center [63, 118] width 109 height 5
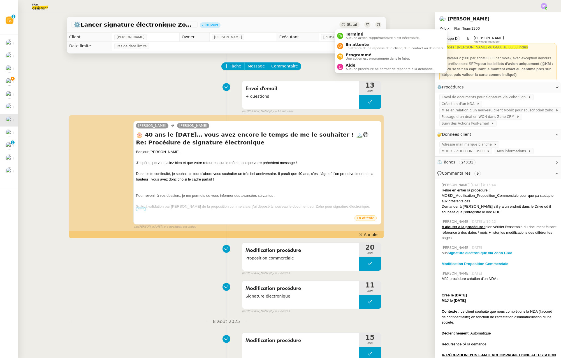
click at [347, 23] on span "Statut" at bounding box center [352, 25] width 10 height 4
click at [361, 47] on span "En attente d'une réponse d'un client, d'un contact ou d'un tiers." at bounding box center [394, 48] width 99 height 3
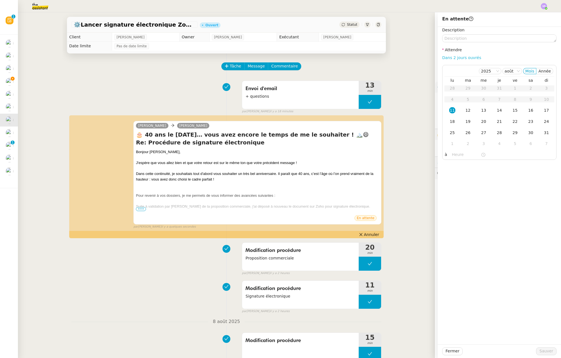
click at [462, 58] on link "Dans 2 jours ouvrés" at bounding box center [461, 57] width 39 height 4
type input "07:00"
click at [541, 349] on span "Sauver" at bounding box center [546, 351] width 14 height 6
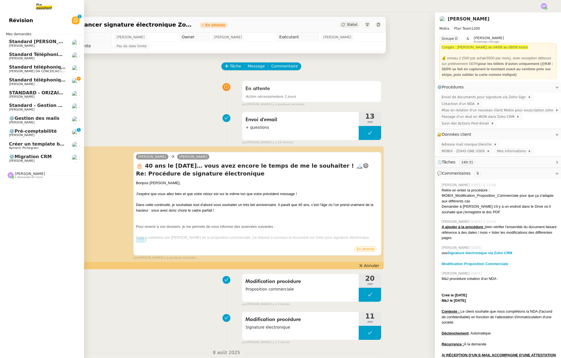
click at [53, 121] on span "[PERSON_NAME]" at bounding box center [37, 122] width 57 height 3
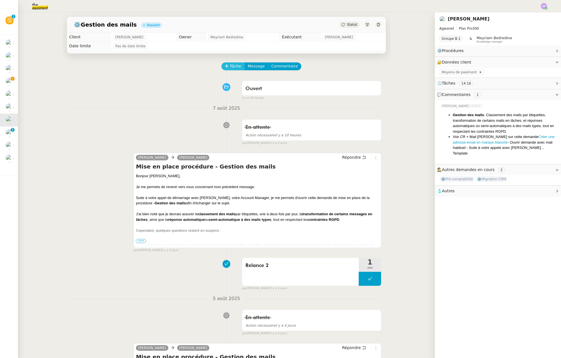
click at [225, 64] on icon at bounding box center [227, 66] width 4 height 4
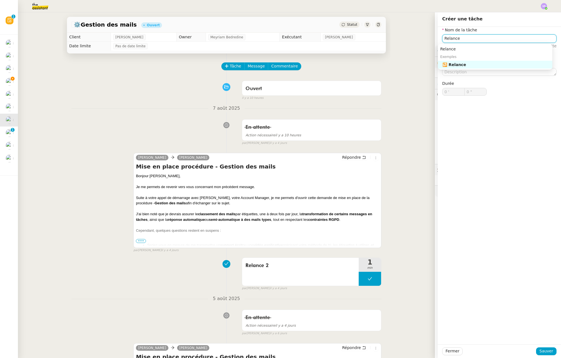
click at [498, 63] on div "🔁 Relance" at bounding box center [496, 64] width 108 height 5
type input "Relance"
click at [543, 350] on span "Sauver" at bounding box center [546, 351] width 14 height 6
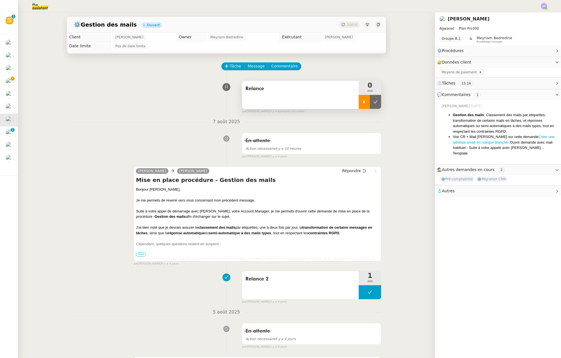
drag, startPoint x: 359, startPoint y: 101, endPoint x: 358, endPoint y: 106, distance: 5.4
click at [362, 100] on icon at bounding box center [364, 102] width 4 height 4
click at [351, 169] on span "Répondre" at bounding box center [351, 171] width 19 height 6
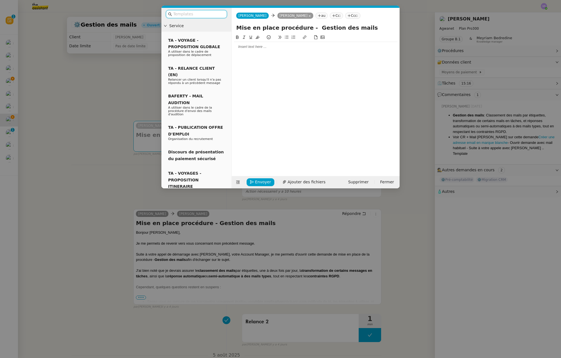
click at [104, 162] on nz-modal-container "Service TA - VOYAGE - PROPOSITION GLOBALE A utiliser dans le cadre de propositi…" at bounding box center [280, 179] width 561 height 358
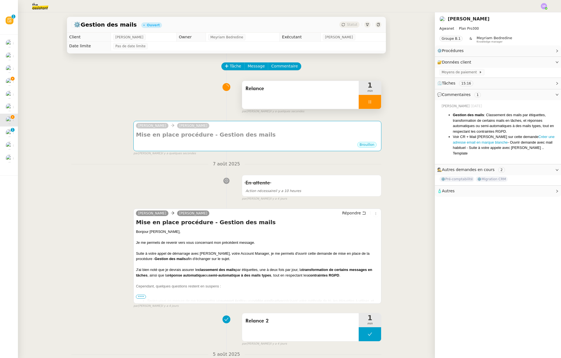
click at [287, 94] on div "Relance" at bounding box center [300, 95] width 117 height 28
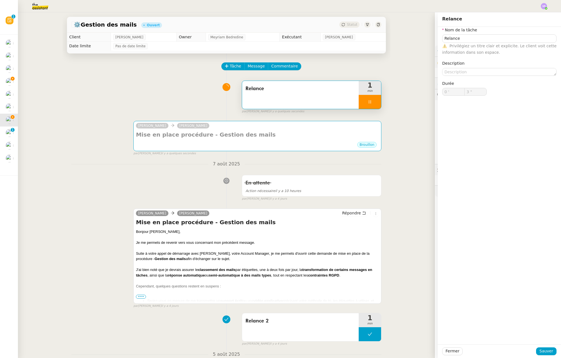
type input "4 ""
click at [482, 40] on input "Relance" at bounding box center [499, 38] width 114 height 8
type input "Relance"
type input "5 ""
type input "Relance 3"
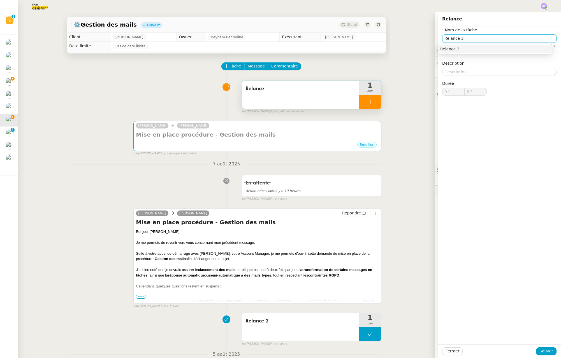
drag, startPoint x: 499, startPoint y: 45, endPoint x: 502, endPoint y: 57, distance: 11.7
click at [499, 45] on nz-auto-option "Relance 3" at bounding box center [495, 49] width 114 height 8
type input "7 ""
type input "Relance 3"
click at [549, 349] on button "Sauver" at bounding box center [546, 352] width 20 height 8
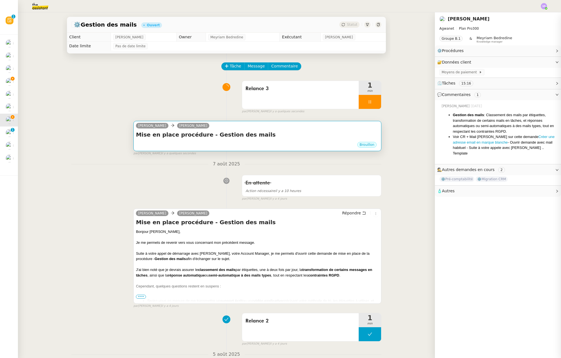
click at [313, 130] on div "Claude Mathieu MORDIER" at bounding box center [257, 126] width 243 height 8
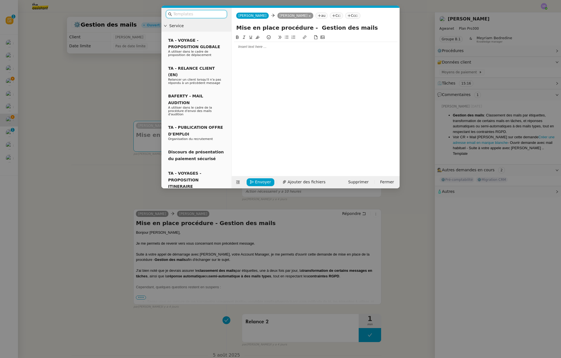
click at [234, 257] on nz-modal-container "Service TA - VOYAGE - PROPOSITION GLOBALE A utiliser dans le cadre de propositi…" at bounding box center [280, 179] width 561 height 358
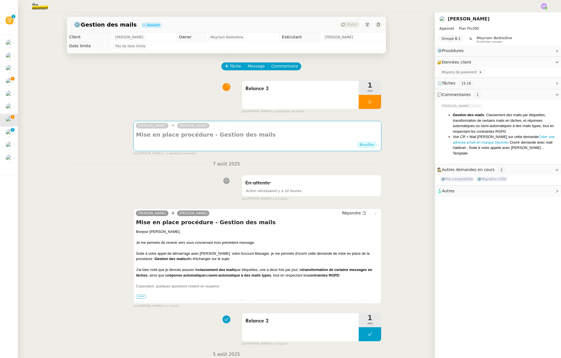
click at [141, 296] on span "•••" at bounding box center [141, 297] width 10 height 4
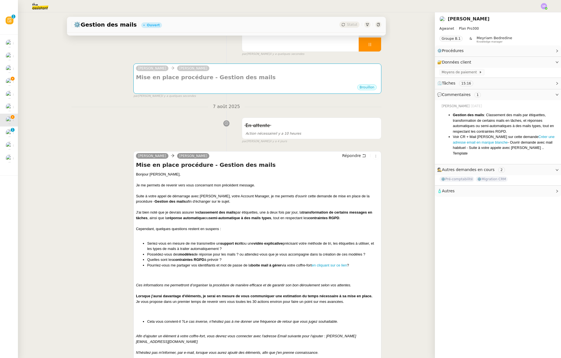
scroll to position [110, 0]
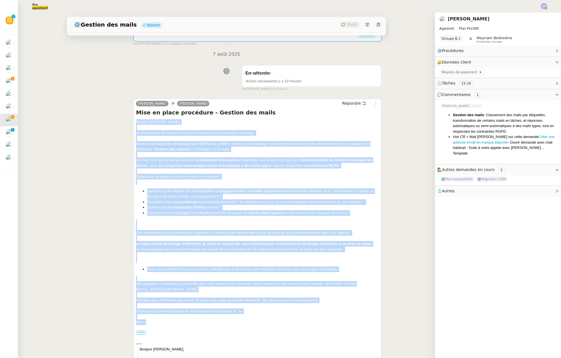
drag, startPoint x: 134, startPoint y: 122, endPoint x: 161, endPoint y: 324, distance: 203.7
copy div "Bonjour Mathieu﻿, Je me permets de revenir vers vous concernant mon précédent m…"
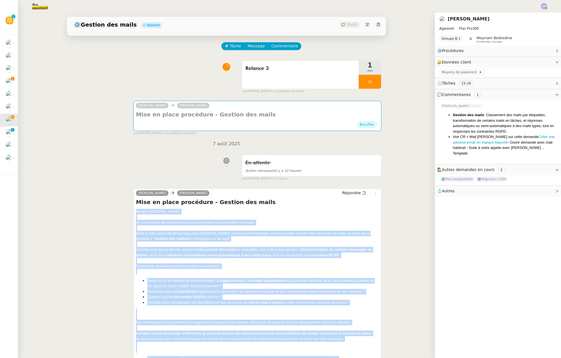
scroll to position [0, 0]
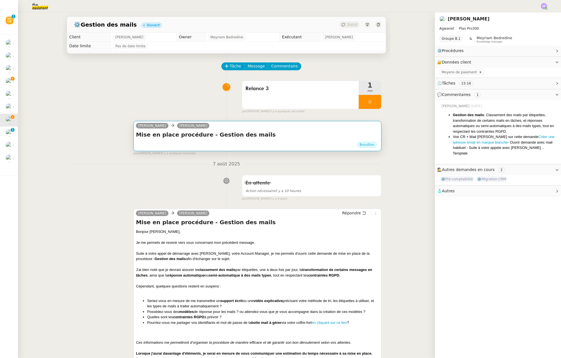
click at [226, 140] on div "Mise en place procédure - Gestion des mails •••" at bounding box center [257, 136] width 243 height 11
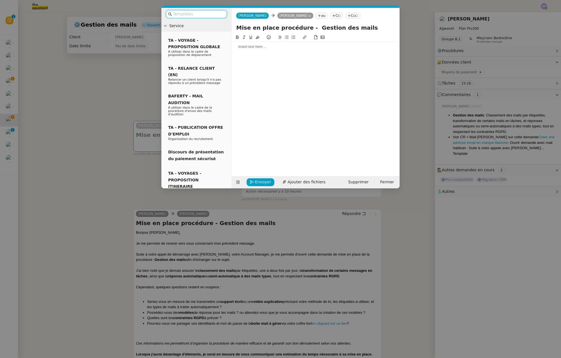
drag, startPoint x: 261, startPoint y: 71, endPoint x: 280, endPoint y: 50, distance: 28.2
click at [262, 71] on div at bounding box center [315, 100] width 163 height 133
click at [280, 50] on div at bounding box center [315, 47] width 163 height 10
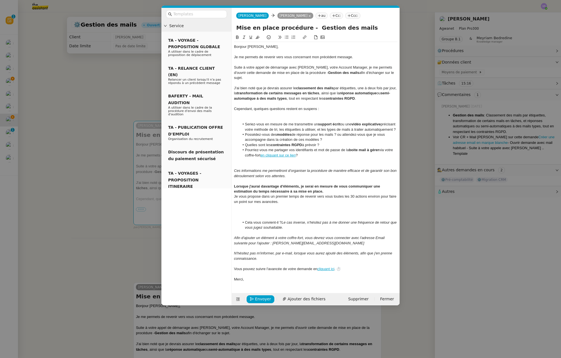
click at [286, 210] on div at bounding box center [315, 212] width 163 height 5
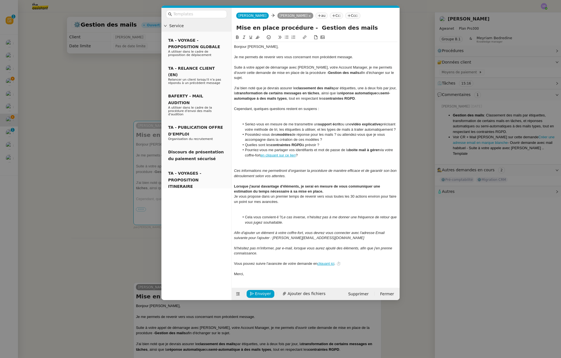
click at [265, 164] on div at bounding box center [315, 165] width 163 height 5
click at [256, 208] on div at bounding box center [315, 206] width 163 height 5
click at [257, 211] on div at bounding box center [315, 212] width 163 height 5
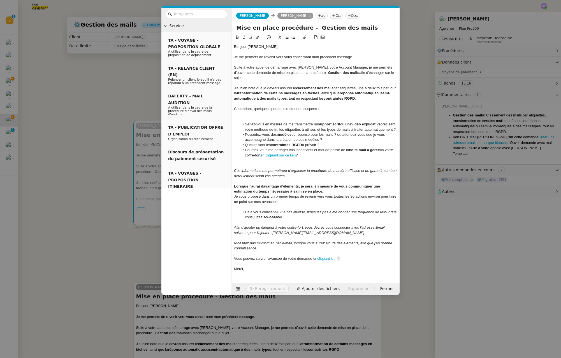
click at [270, 265] on div at bounding box center [315, 263] width 163 height 5
click at [263, 167] on div at bounding box center [315, 165] width 163 height 5
click at [250, 111] on div at bounding box center [315, 113] width 163 height 5
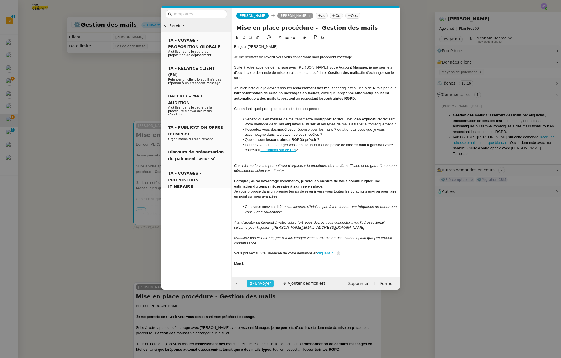
click at [262, 284] on span "Envoyer" at bounding box center [263, 283] width 16 height 6
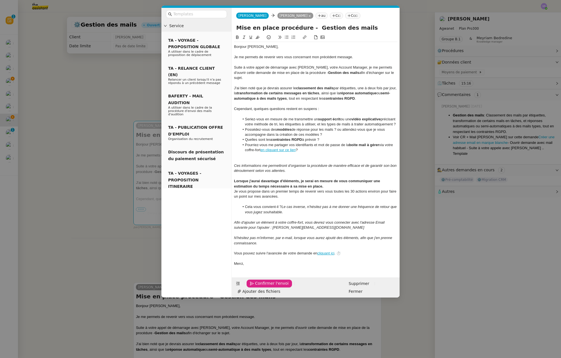
click at [263, 284] on span "Confirmer l'envoi" at bounding box center [272, 283] width 34 height 6
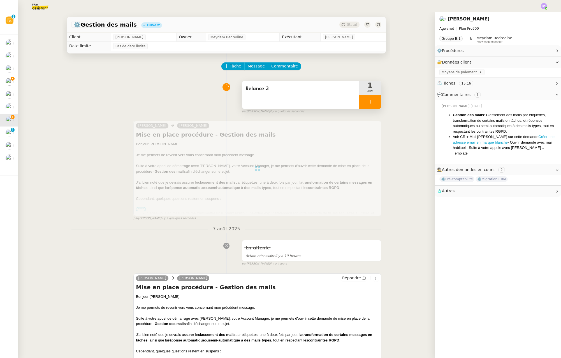
click at [366, 106] on div at bounding box center [370, 102] width 22 height 14
click at [370, 105] on button at bounding box center [375, 102] width 11 height 14
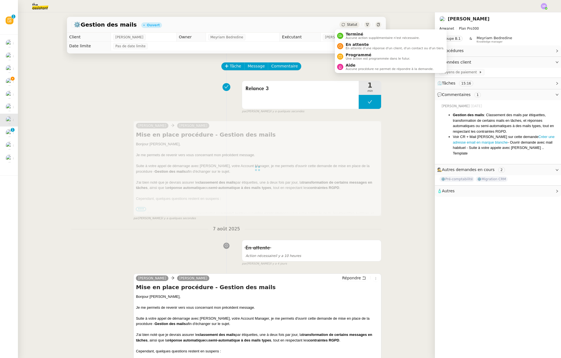
click at [347, 26] on span "Statut" at bounding box center [352, 25] width 10 height 4
click at [354, 46] on span "En attente" at bounding box center [394, 44] width 99 height 4
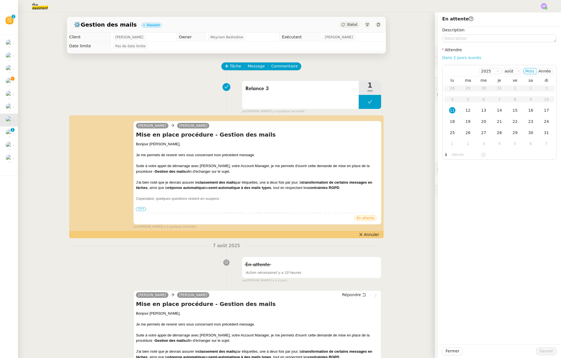
click at [466, 56] on link "Dans 2 jours ouvrés" at bounding box center [461, 57] width 39 height 4
type input "07:00"
click at [548, 352] on span "Sauver" at bounding box center [546, 351] width 14 height 6
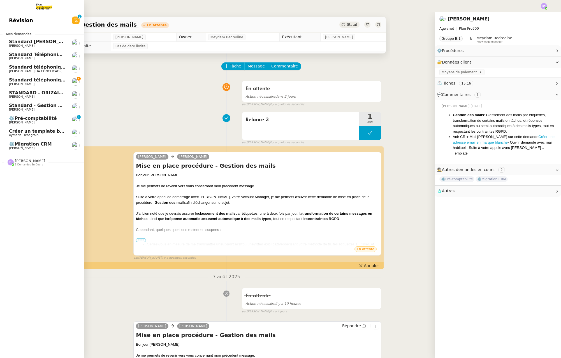
click at [30, 120] on span "⚙️Pré-comptabilité" at bounding box center [33, 118] width 48 height 5
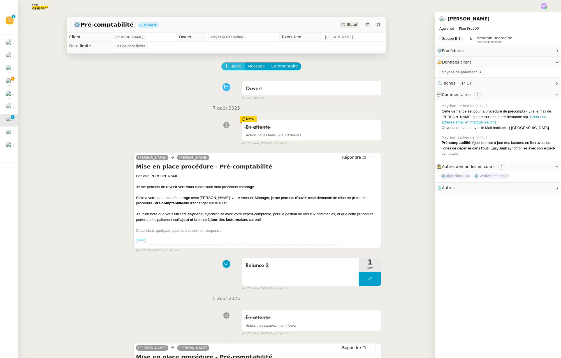
click at [230, 68] on span "Tâche" at bounding box center [235, 66] width 11 height 6
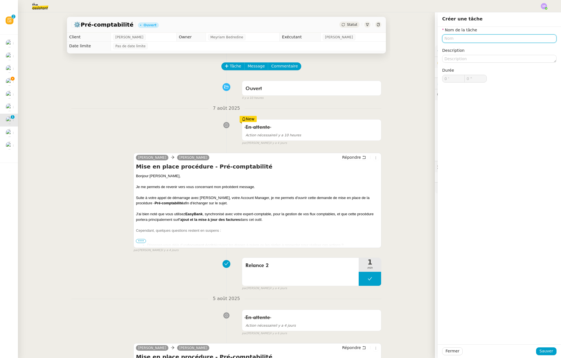
click at [456, 38] on input "text" at bounding box center [499, 38] width 114 height 8
click at [454, 63] on div "🔁 Relance" at bounding box center [496, 64] width 108 height 5
type input "Relance"
click at [548, 351] on span "Sauver" at bounding box center [546, 351] width 14 height 6
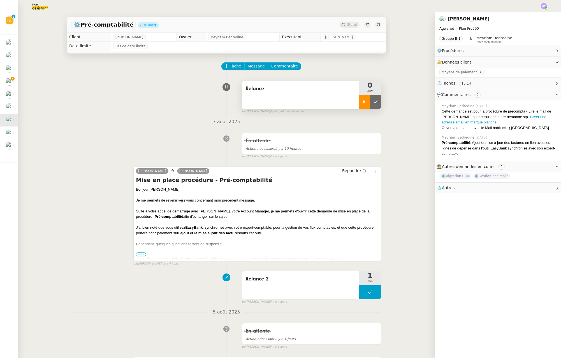
click at [359, 105] on div at bounding box center [364, 102] width 11 height 14
click at [351, 170] on span "Répondre" at bounding box center [351, 171] width 19 height 6
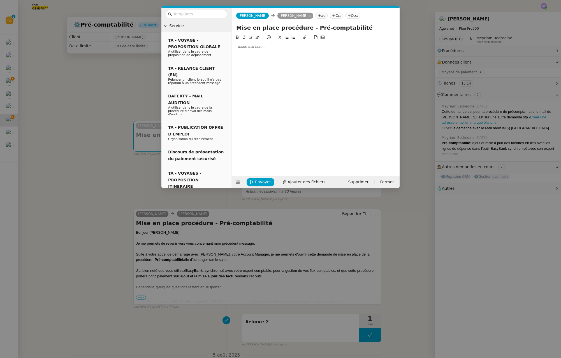
click at [163, 272] on nz-modal-container "Service TA - VOYAGE - PROPOSITION GLOBALE A utiliser dans le cadre de propositi…" at bounding box center [280, 179] width 561 height 358
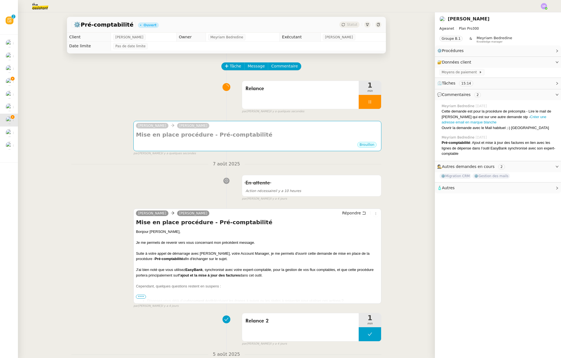
click at [142, 297] on span "•••" at bounding box center [141, 297] width 10 height 4
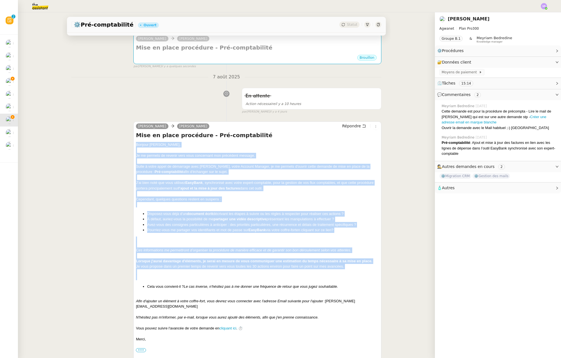
scroll to position [148, 0]
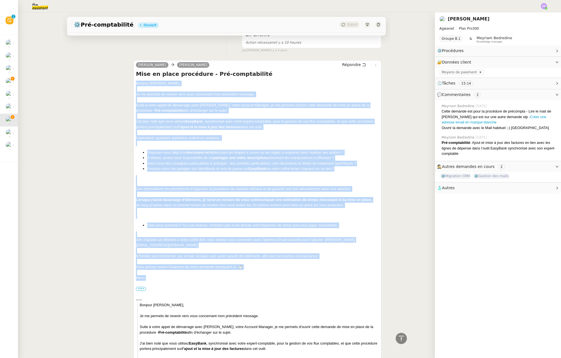
drag, startPoint x: 134, startPoint y: 145, endPoint x: 171, endPoint y: 277, distance: 137.4
copy div "Bonjour Mathieu﻿, Je me permets de revenir vers vous concernant mon précédent m…"
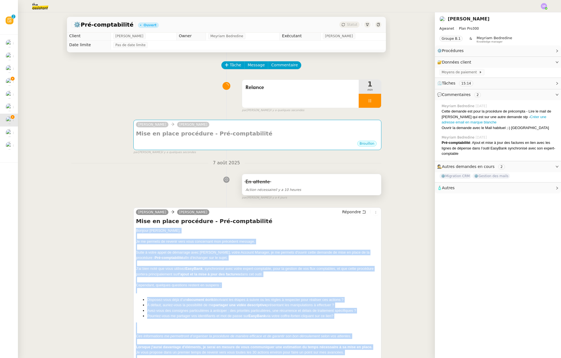
scroll to position [0, 0]
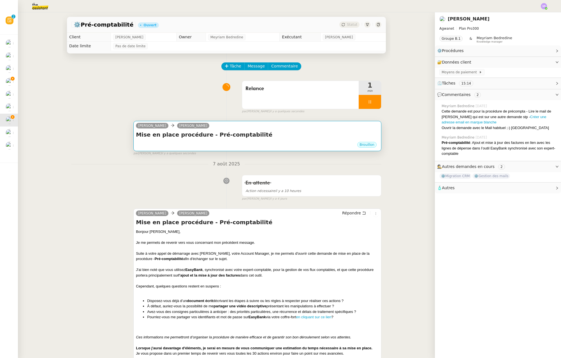
click at [287, 144] on div "Brouillon" at bounding box center [257, 145] width 243 height 8
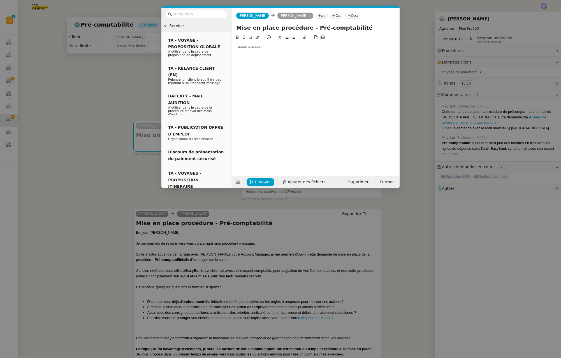
drag, startPoint x: 289, startPoint y: 122, endPoint x: 290, endPoint y: 118, distance: 3.6
click at [289, 121] on div at bounding box center [315, 100] width 163 height 133
click at [300, 51] on div at bounding box center [315, 100] width 163 height 133
click at [302, 49] on div at bounding box center [315, 46] width 163 height 5
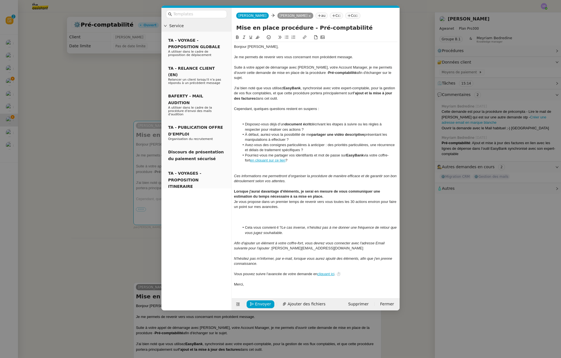
click at [278, 215] on div at bounding box center [315, 217] width 163 height 5
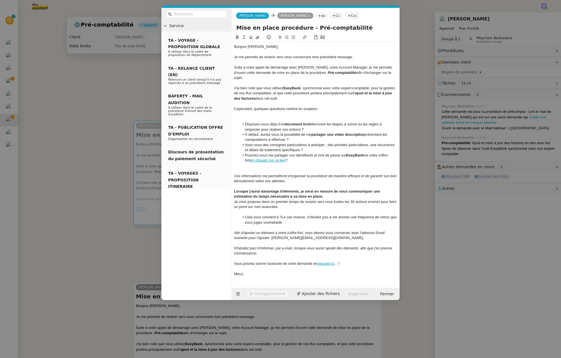
click at [257, 168] on div at bounding box center [315, 170] width 163 height 5
click at [268, 111] on div at bounding box center [315, 113] width 163 height 5
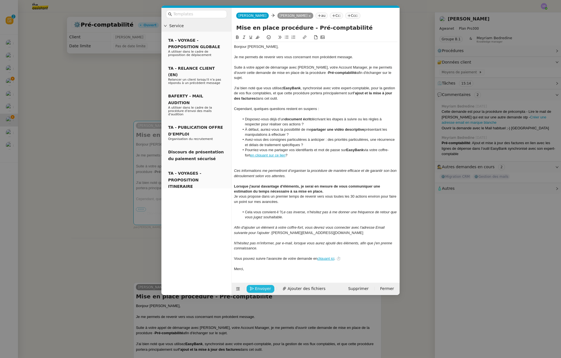
click at [262, 286] on span "Envoyer" at bounding box center [263, 289] width 16 height 6
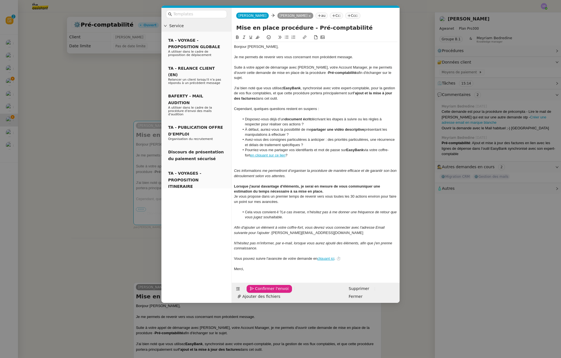
click at [263, 286] on span "Confirmer l'envoi" at bounding box center [272, 289] width 34 height 6
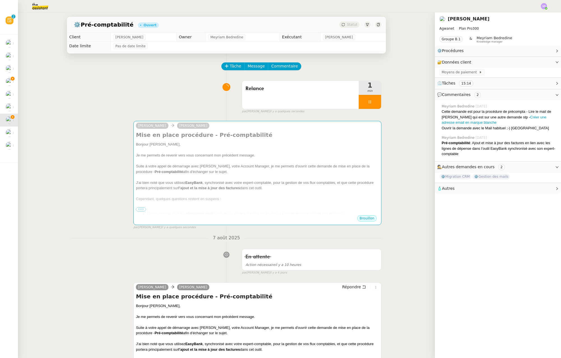
drag, startPoint x: 143, startPoint y: 277, endPoint x: 146, endPoint y: 267, distance: 10.5
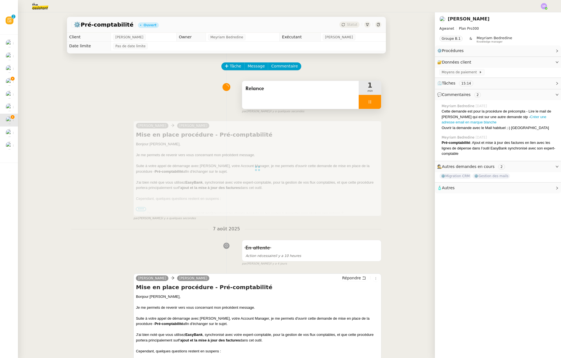
click at [360, 104] on div at bounding box center [370, 102] width 22 height 14
click at [370, 99] on button at bounding box center [375, 102] width 11 height 14
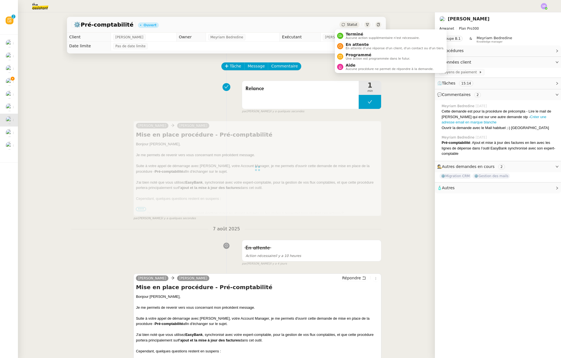
click at [341, 24] on icon at bounding box center [342, 24] width 3 height 3
click at [363, 45] on span "En attente" at bounding box center [394, 44] width 99 height 4
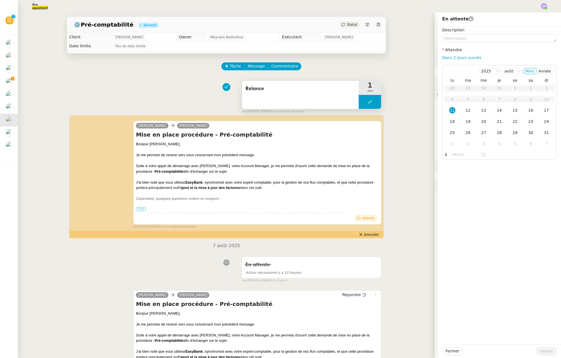
click at [310, 88] on span "Relance" at bounding box center [300, 89] width 110 height 8
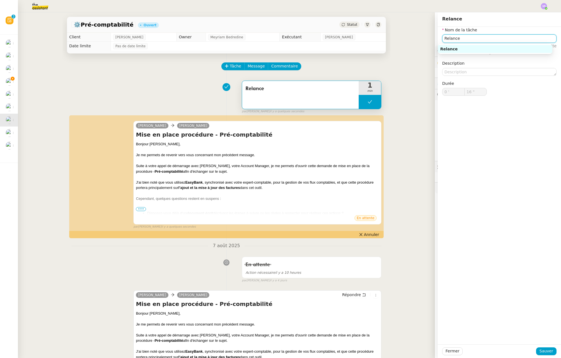
click at [475, 39] on input "Relance" at bounding box center [499, 38] width 114 height 8
click at [489, 51] on div "Relance 3" at bounding box center [495, 48] width 110 height 5
type input "Relance 3"
click at [545, 353] on span "Sauver" at bounding box center [546, 351] width 14 height 6
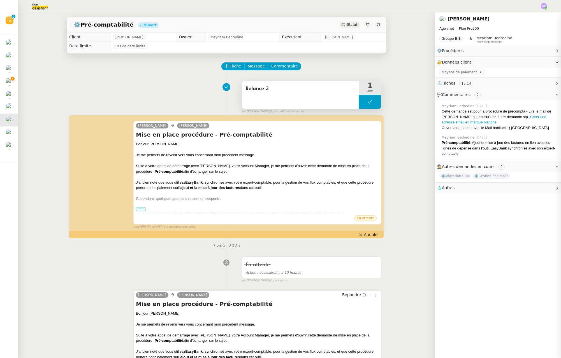
click at [364, 99] on button at bounding box center [370, 102] width 22 height 14
click at [361, 99] on div at bounding box center [364, 102] width 11 height 14
click at [366, 99] on div at bounding box center [370, 102] width 22 height 14
click at [373, 100] on icon at bounding box center [375, 102] width 4 height 4
click at [351, 23] on span "Statut" at bounding box center [352, 25] width 10 height 4
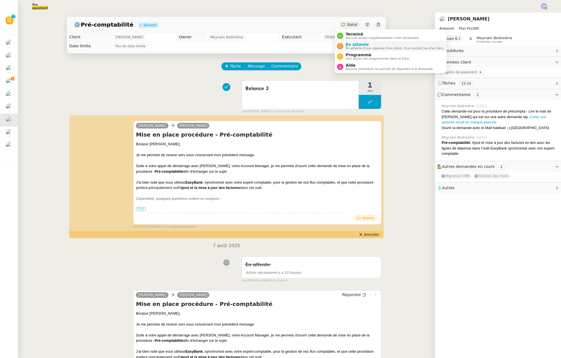
click at [365, 47] on span "En attente d'une réponse d'un client, d'un contact ou d'un tiers." at bounding box center [394, 48] width 99 height 3
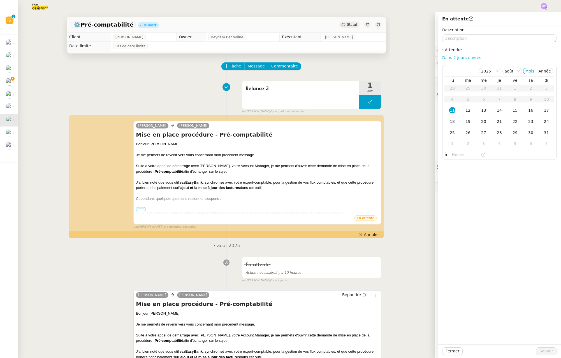
click at [471, 59] on link "Dans 2 jours ouvrés" at bounding box center [461, 57] width 39 height 4
type input "07:00"
click at [539, 352] on span "Sauver" at bounding box center [546, 351] width 14 height 6
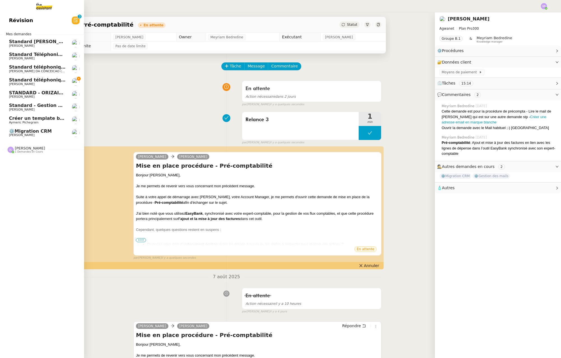
click at [41, 133] on span "⚙️Migration CRM" at bounding box center [30, 131] width 43 height 5
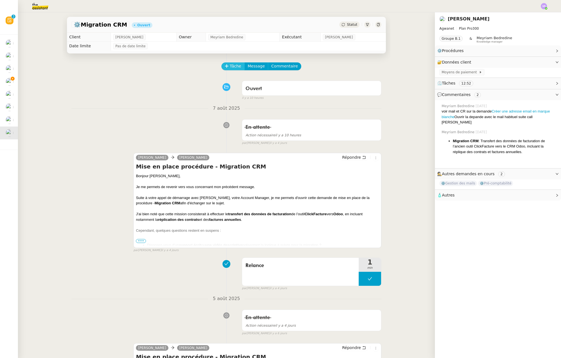
click at [233, 68] on span "Tâche" at bounding box center [235, 66] width 11 height 6
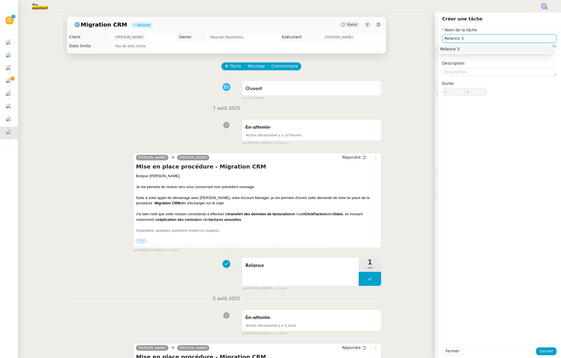
click at [472, 47] on div "Relance 3" at bounding box center [495, 48] width 110 height 5
type input "Relance 3"
click at [550, 352] on button "Sauver" at bounding box center [546, 352] width 20 height 8
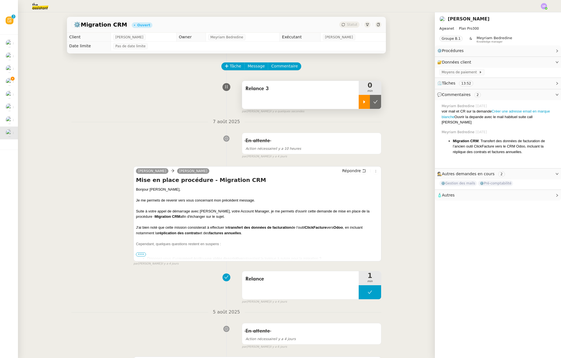
click at [363, 103] on icon at bounding box center [364, 101] width 2 height 3
click at [353, 170] on span "Répondre" at bounding box center [351, 171] width 19 height 6
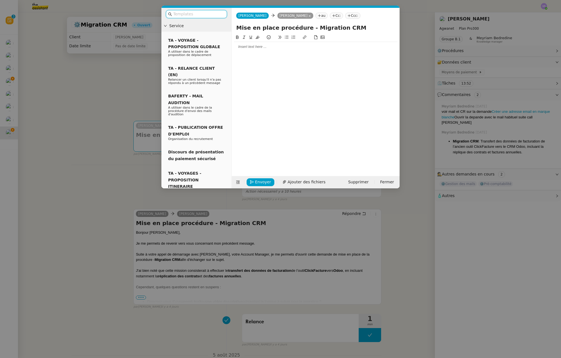
click at [141, 299] on nz-modal-container "Service TA - VOYAGE - PROPOSITION GLOBALE A utiliser dans le cadre de propositi…" at bounding box center [280, 179] width 561 height 358
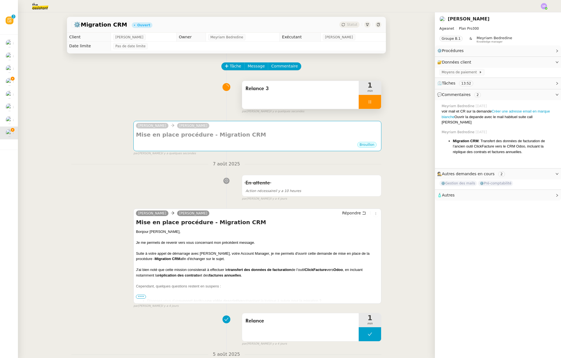
click at [141, 299] on span "•••" at bounding box center [141, 297] width 10 height 4
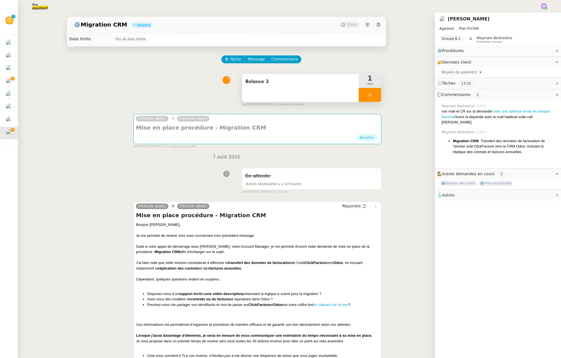
scroll to position [34, 0]
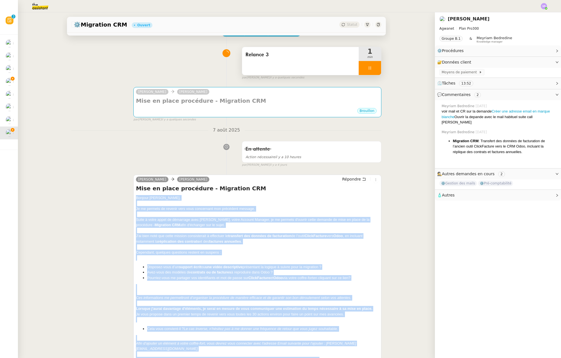
scroll to position [140, 0]
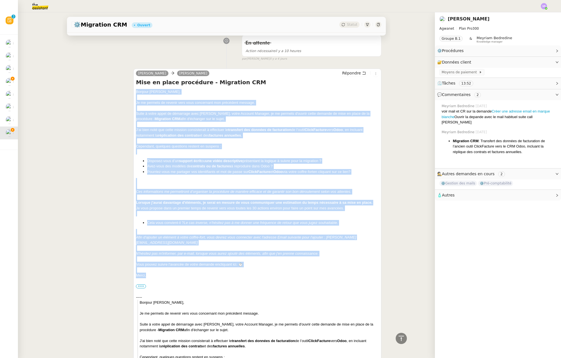
drag, startPoint x: 133, startPoint y: 198, endPoint x: 160, endPoint y: 276, distance: 82.9
copy div "Bonjour Mathieu﻿, Je me permets de revenir vers vous concernant mon précédent m…"
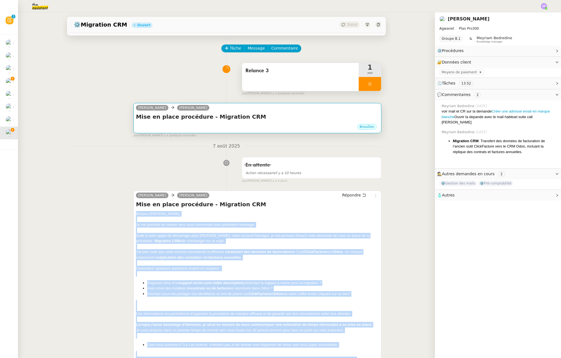
scroll to position [0, 0]
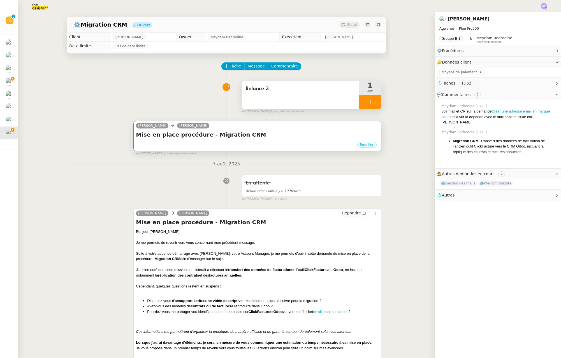
click at [240, 137] on h4 "Mise en place procédure - Migration CRM" at bounding box center [257, 135] width 243 height 8
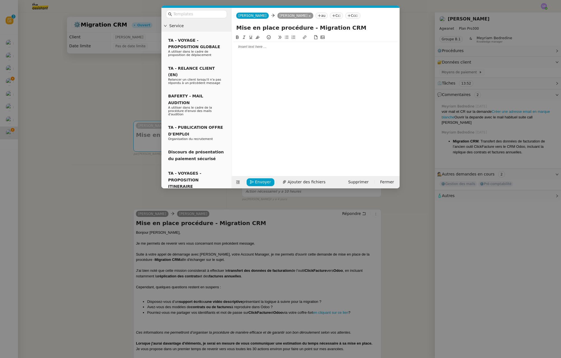
drag, startPoint x: 335, startPoint y: 77, endPoint x: 340, endPoint y: 56, distance: 21.7
click at [336, 68] on div at bounding box center [315, 100] width 163 height 133
drag, startPoint x: 340, startPoint y: 55, endPoint x: 342, endPoint y: 51, distance: 5.0
click at [341, 52] on div at bounding box center [315, 100] width 163 height 133
click at [343, 49] on div at bounding box center [315, 47] width 163 height 10
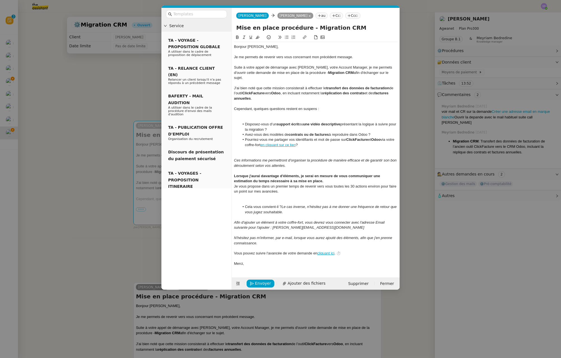
click at [263, 117] on div at bounding box center [315, 119] width 163 height 5
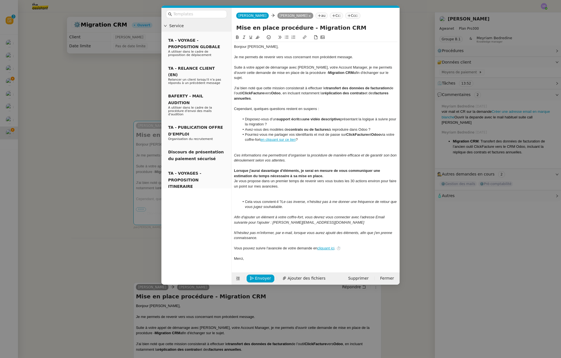
click at [246, 194] on div at bounding box center [315, 196] width 163 height 5
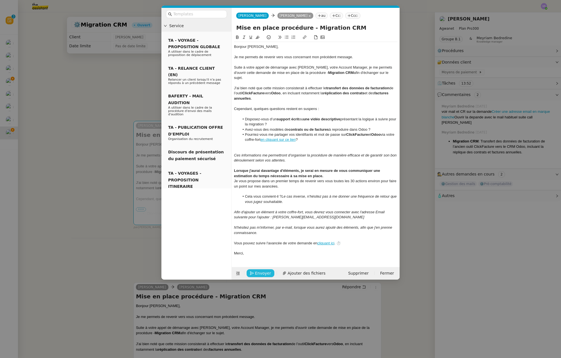
click at [268, 270] on span "Envoyer" at bounding box center [263, 273] width 16 height 6
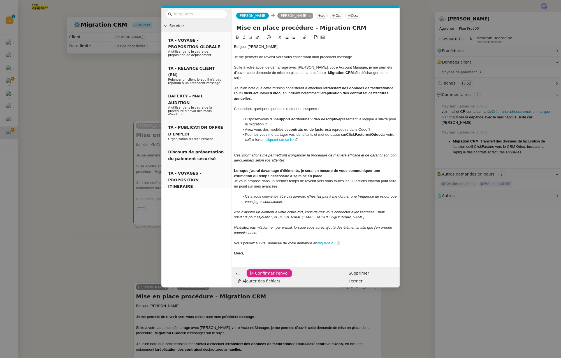
click at [268, 270] on span "Confirmer l'envoi" at bounding box center [272, 273] width 34 height 6
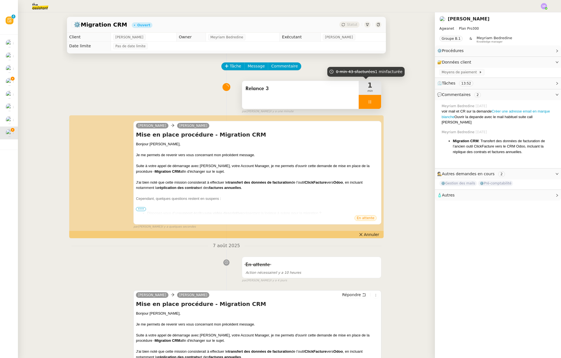
click at [369, 102] on icon at bounding box center [370, 101] width 2 height 3
click at [373, 102] on icon at bounding box center [375, 102] width 4 height 4
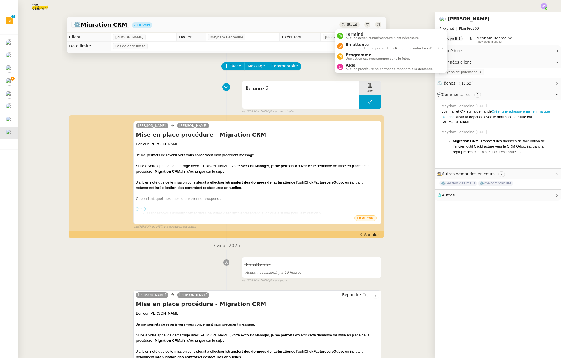
click at [351, 27] on div "Statut" at bounding box center [349, 25] width 20 height 6
click at [360, 43] on span "En attente" at bounding box center [394, 44] width 99 height 4
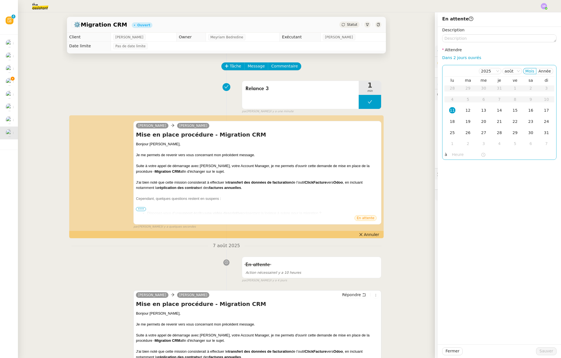
drag, startPoint x: 471, startPoint y: 60, endPoint x: 471, endPoint y: 66, distance: 5.9
click at [471, 60] on div "Dans 2 jours ouvrés" at bounding box center [499, 58] width 114 height 6
click at [466, 57] on link "Dans 2 jours ouvrés" at bounding box center [461, 57] width 39 height 4
type input "07:00"
click at [546, 352] on span "Sauver" at bounding box center [546, 351] width 14 height 6
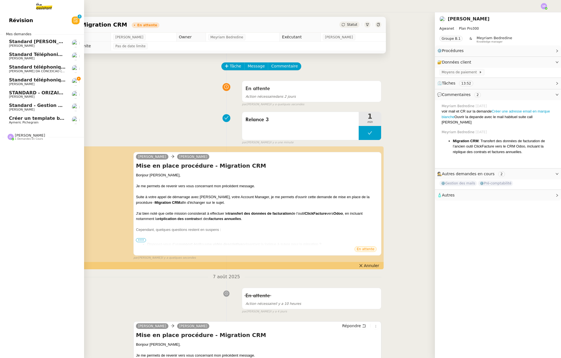
click at [41, 119] on span "Créer un template business review" at bounding box center [53, 118] width 88 height 5
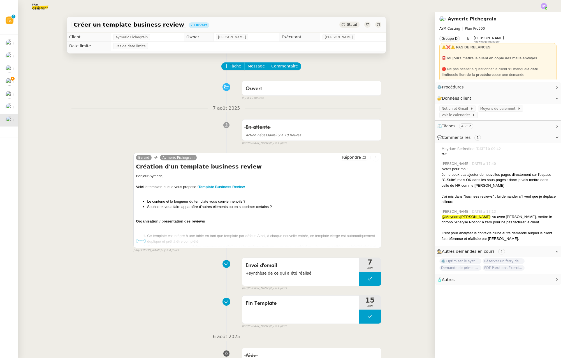
click at [139, 240] on span "•••" at bounding box center [141, 241] width 10 height 4
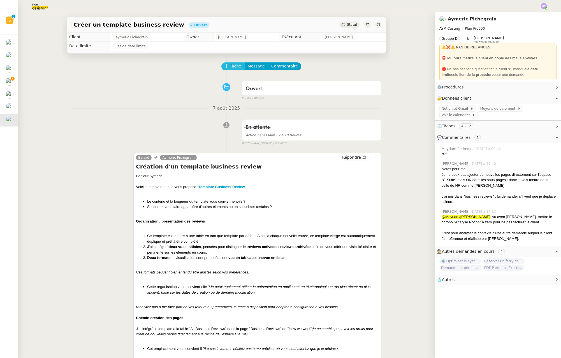
click at [231, 66] on span "Tâche" at bounding box center [235, 66] width 11 height 6
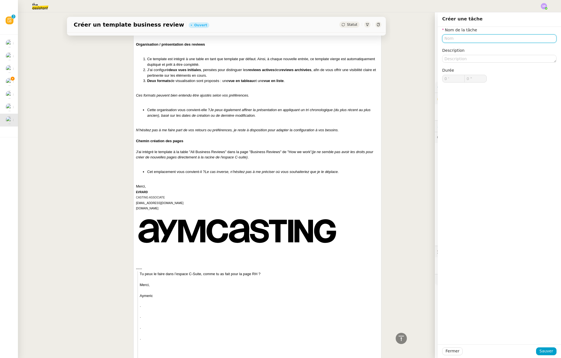
scroll to position [55, 0]
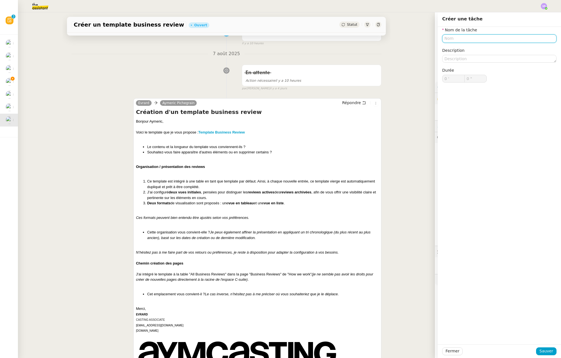
click at [459, 39] on input "text" at bounding box center [499, 38] width 114 height 8
click at [446, 39] on input "Remance" at bounding box center [499, 38] width 114 height 8
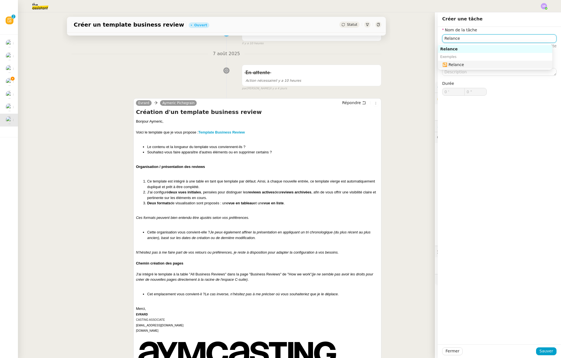
click at [494, 63] on div "🔁 Relance" at bounding box center [496, 64] width 108 height 5
type input "Relance"
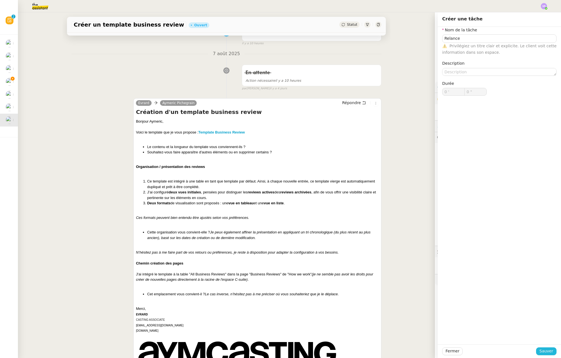
click at [546, 349] on span "Sauver" at bounding box center [546, 351] width 14 height 6
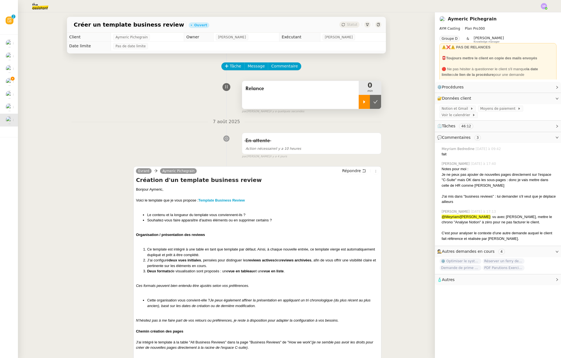
click at [362, 104] on icon at bounding box center [364, 102] width 4 height 4
click at [344, 171] on span "Répondre" at bounding box center [351, 171] width 19 height 6
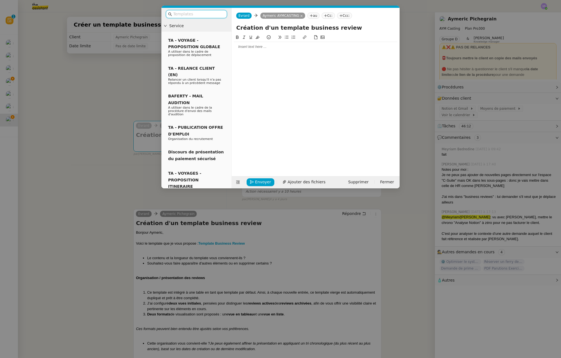
click at [189, 258] on nz-modal-container "Service TA - VOYAGE - PROPOSITION GLOBALE A utiliser dans le cadre de propositi…" at bounding box center [280, 179] width 561 height 358
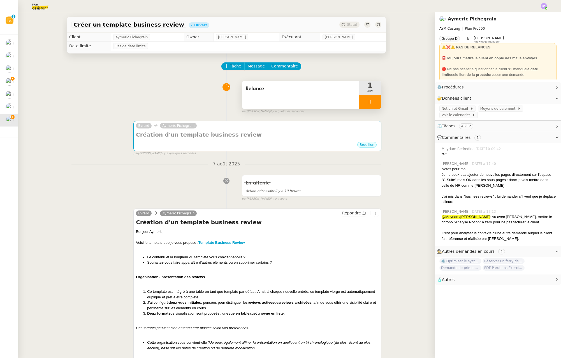
click at [169, 232] on div "Bonjour Aymeric," at bounding box center [257, 232] width 243 height 6
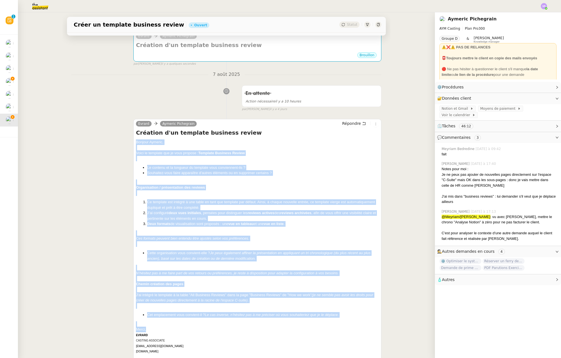
drag, startPoint x: 134, startPoint y: 143, endPoint x: 165, endPoint y: 328, distance: 187.4
click at [165, 328] on div "Bonjour Aymeric, Voici le template que je vous propose : Template Business Revi…" at bounding box center [257, 323] width 243 height 368
copy div "Bonjour Aymeric, Voici le template que je vous propose : Template Business Revi…"
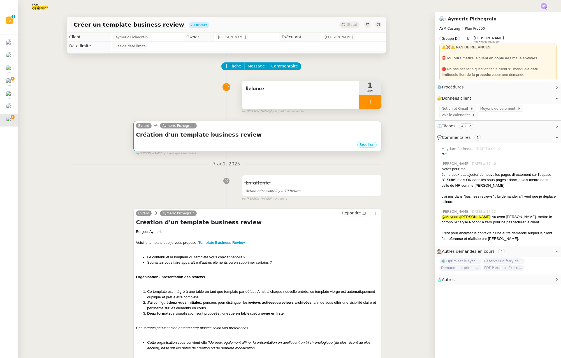
click at [216, 135] on h4 "Création d'un template business review" at bounding box center [257, 135] width 243 height 8
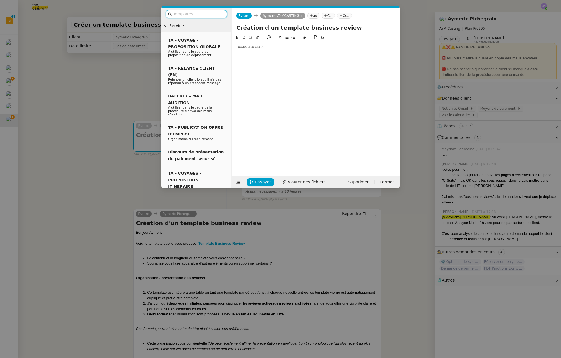
click at [208, 11] on input "text" at bounding box center [198, 14] width 50 height 6
click at [208, 12] on input "text" at bounding box center [198, 14] width 50 height 6
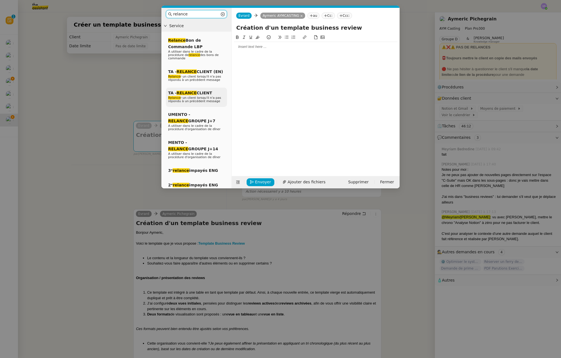
type input "relance"
click at [205, 98] on span "Relance r un client lorsqu'il n'a pas répondu à un précédent message" at bounding box center [194, 99] width 53 height 7
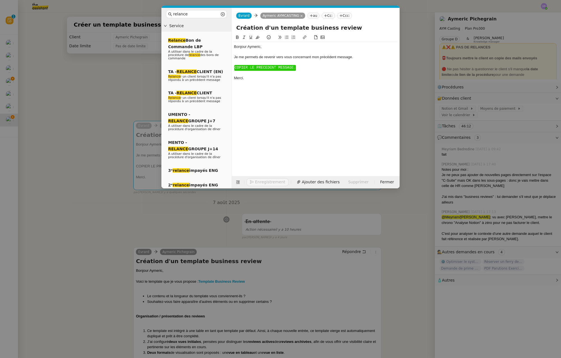
click at [259, 83] on div "Bonjour ﻿Aymeric﻿, Je me permets de revenir vers vous concernant mon précédent …" at bounding box center [315, 62] width 163 height 41
drag, startPoint x: 250, startPoint y: 82, endPoint x: 233, endPoint y: 69, distance: 21.7
click at [233, 69] on nz-spin "Bonjour ﻿Aymeric﻿, Je me permets de revenir vers vous concernant mon précédent …" at bounding box center [316, 102] width 168 height 136
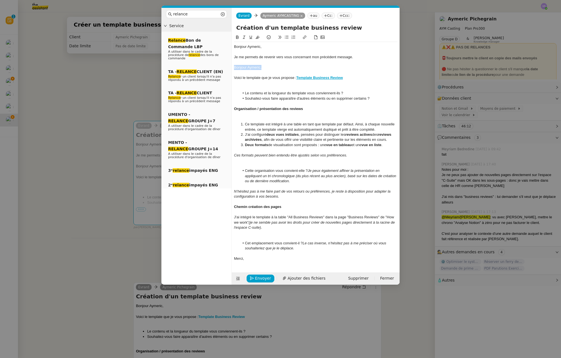
drag, startPoint x: 234, startPoint y: 68, endPoint x: 285, endPoint y: 66, distance: 50.7
click at [285, 66] on div "Bonjour Aymeric," at bounding box center [315, 67] width 163 height 5
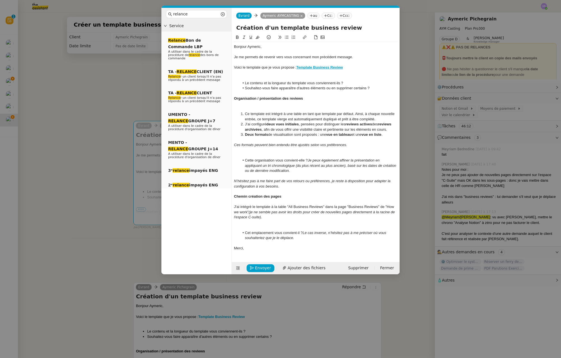
click at [248, 73] on div at bounding box center [315, 72] width 163 height 5
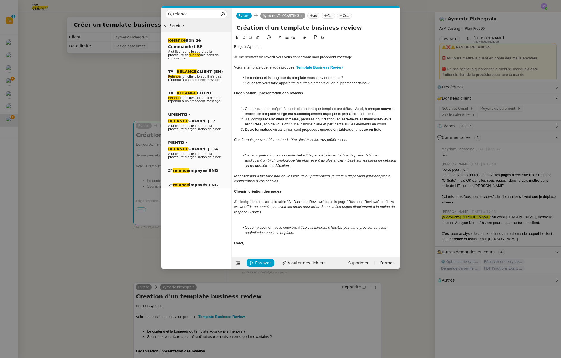
click at [254, 104] on div at bounding box center [315, 103] width 163 height 5
click at [253, 100] on div at bounding box center [315, 98] width 163 height 5
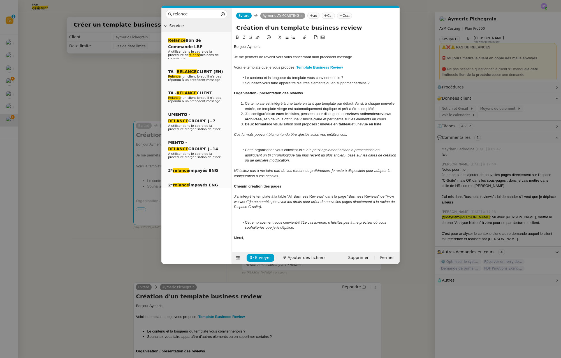
click at [269, 144] on div at bounding box center [315, 145] width 163 height 5
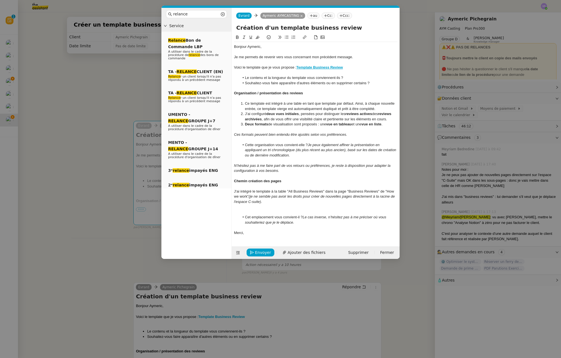
click at [251, 207] on div at bounding box center [315, 206] width 163 height 5
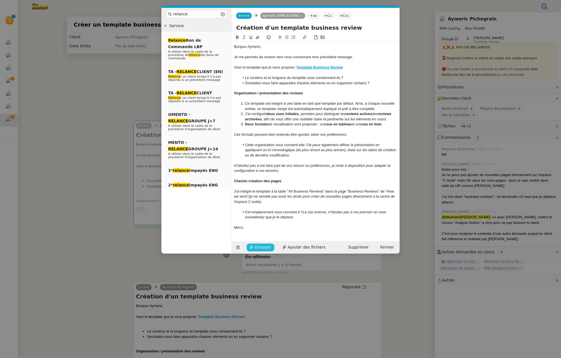
click at [264, 245] on span "Envoyer" at bounding box center [263, 247] width 16 height 6
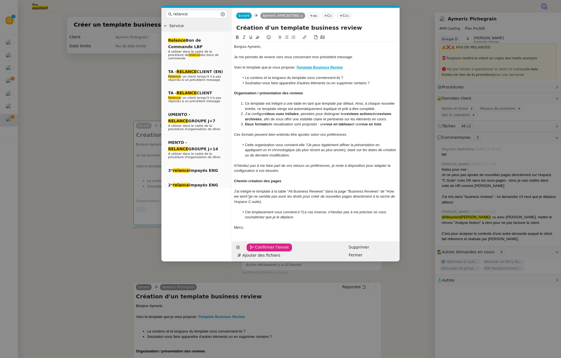
click at [267, 247] on span "Confirmer l'envoi" at bounding box center [272, 247] width 34 height 6
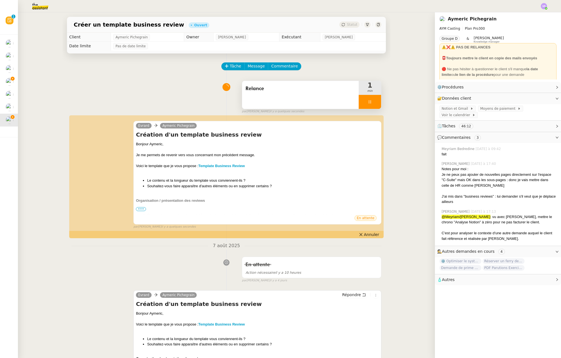
click at [368, 100] on icon at bounding box center [370, 102] width 4 height 4
click at [373, 101] on icon at bounding box center [375, 102] width 4 height 4
click at [341, 26] on icon at bounding box center [342, 24] width 3 height 3
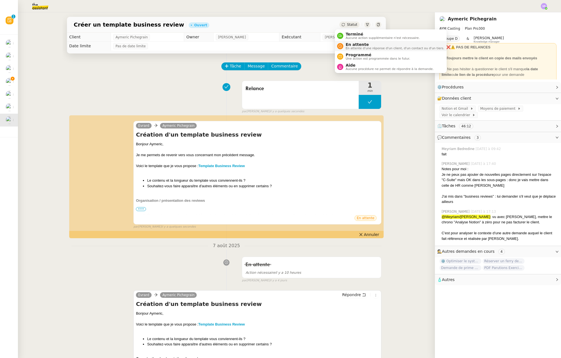
click at [366, 44] on span "En attente" at bounding box center [394, 44] width 99 height 4
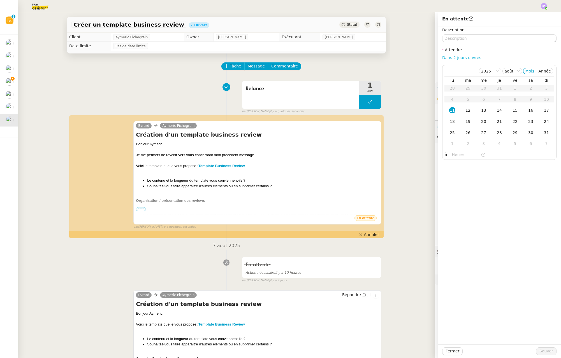
click at [454, 58] on link "Dans 2 jours ouvrés" at bounding box center [461, 57] width 39 height 4
type input "07:00"
click at [542, 350] on span "Sauver" at bounding box center [546, 351] width 14 height 6
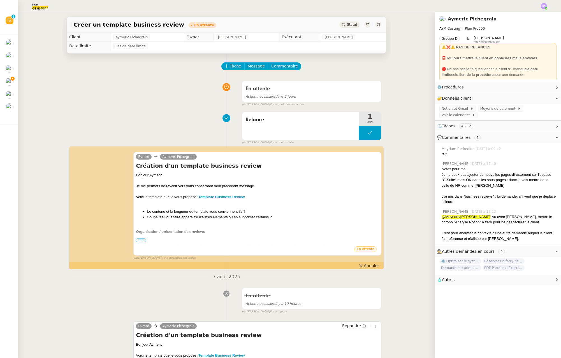
click at [71, 106] on div "En attente Action nécessaire dans 2 jours false par Stéphanie R. il y a quelque…" at bounding box center [226, 92] width 310 height 29
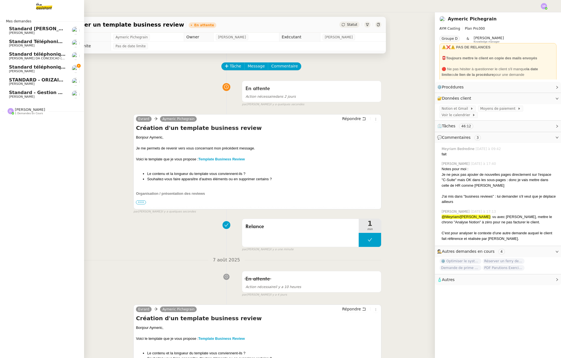
click at [43, 2] on img at bounding box center [39, 6] width 43 height 12
